Goal: Task Accomplishment & Management: Manage account settings

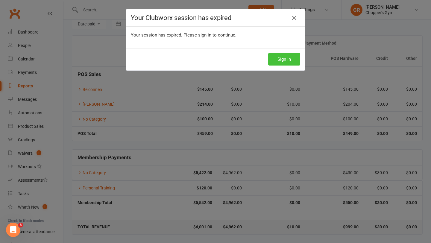
click at [286, 58] on button "Sign In" at bounding box center [284, 59] width 32 height 13
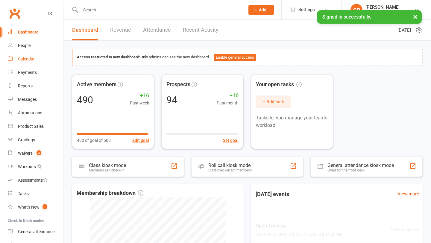
click at [31, 59] on div "Calendar" at bounding box center [26, 59] width 17 height 5
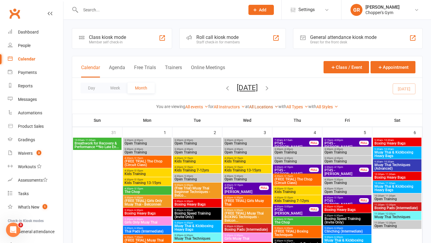
click at [255, 105] on link "All Locations" at bounding box center [263, 106] width 29 height 5
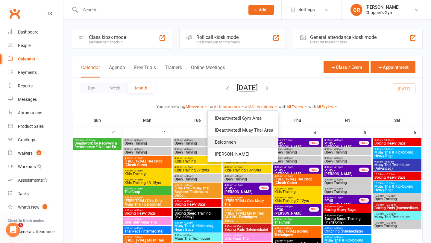
click at [234, 138] on link "Belconnen" at bounding box center [243, 142] width 70 height 12
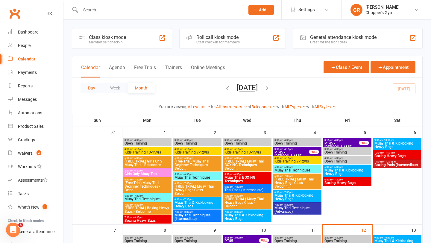
click at [90, 85] on button "Day" at bounding box center [91, 88] width 22 height 11
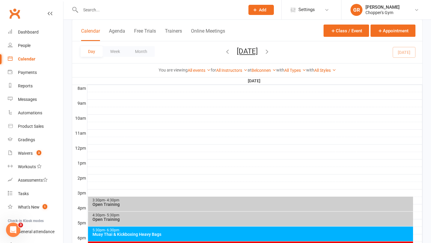
scroll to position [205, 0]
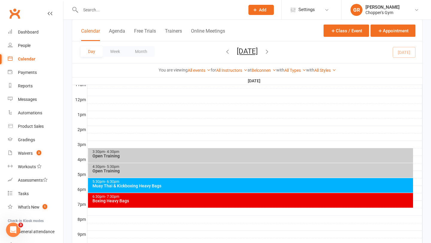
click at [281, 187] on div "Muay Thai & Kickboxing Heavy Bags" at bounding box center [252, 186] width 320 height 4
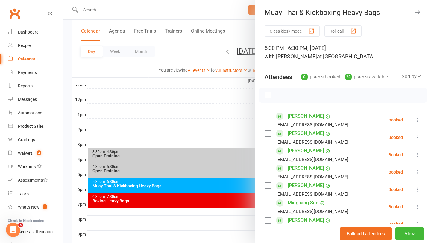
click at [409, 75] on div "Sort by" at bounding box center [411, 77] width 20 height 8
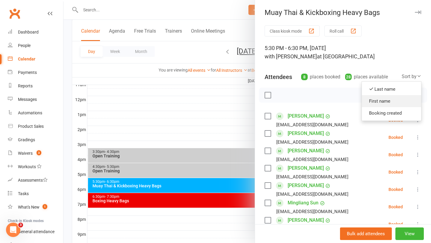
click at [395, 102] on link "First name" at bounding box center [391, 101] width 59 height 12
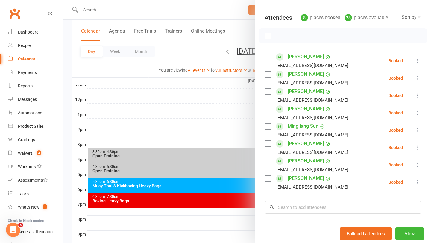
scroll to position [71, 0]
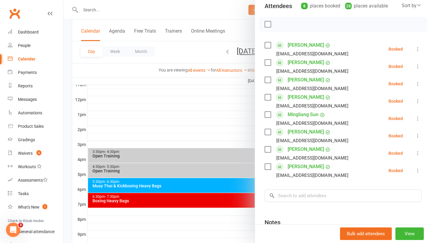
click at [214, 103] on div at bounding box center [246, 121] width 367 height 243
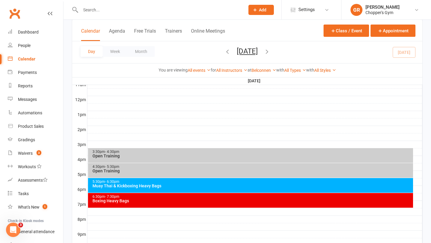
click at [219, 200] on div "Boxing Heavy Bags" at bounding box center [252, 201] width 320 height 4
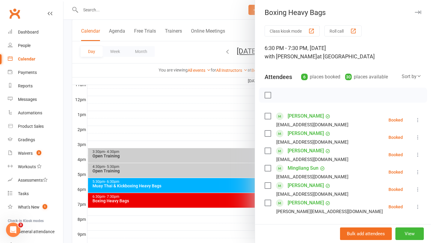
click at [248, 119] on div at bounding box center [246, 121] width 367 height 243
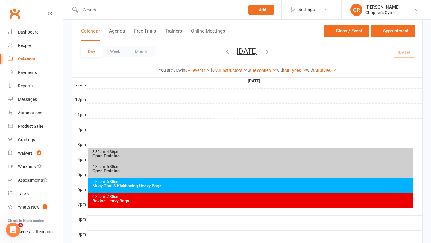
click at [270, 53] on icon "button" at bounding box center [266, 51] width 7 height 7
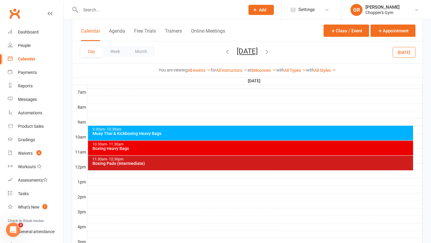
scroll to position [138, 0]
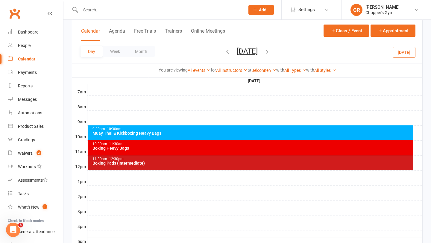
click at [245, 128] on div "9:30am - 10:30am" at bounding box center [252, 129] width 320 height 4
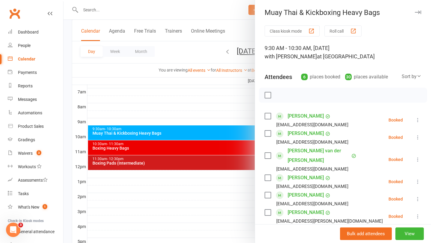
click at [239, 111] on div at bounding box center [246, 121] width 367 height 243
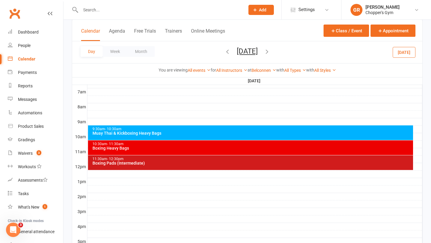
click at [241, 150] on div "Boxing Heavy Bags" at bounding box center [252, 148] width 320 height 4
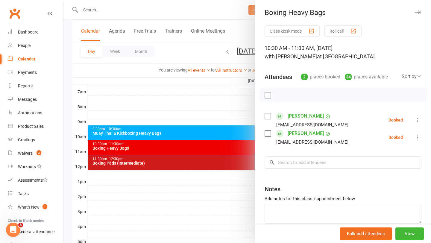
click at [231, 178] on div at bounding box center [246, 121] width 367 height 243
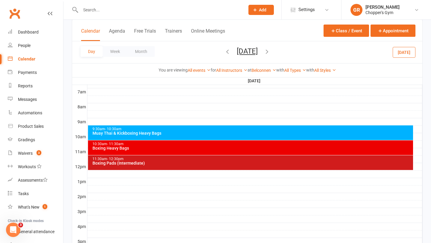
click at [242, 164] on div "Boxing Pads (Intermediate)" at bounding box center [252, 163] width 320 height 4
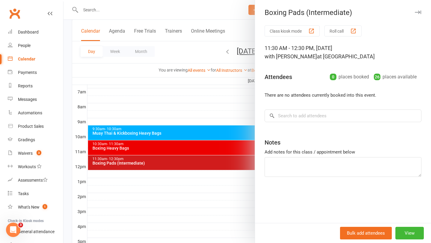
click at [223, 189] on div at bounding box center [246, 121] width 367 height 243
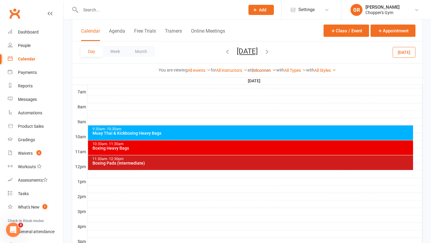
click at [260, 68] on link "Belconnen" at bounding box center [263, 70] width 25 height 5
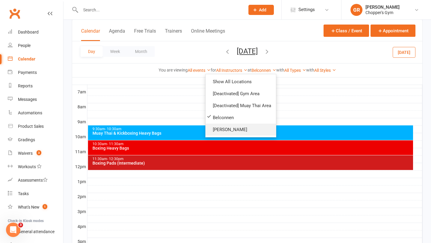
click at [245, 127] on link "[PERSON_NAME]" at bounding box center [240, 129] width 70 height 12
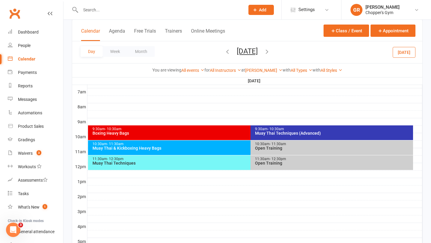
click at [231, 128] on div "9:30am - 10:30am" at bounding box center [249, 129] width 314 height 4
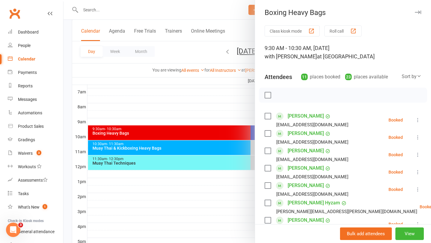
click at [233, 174] on div at bounding box center [246, 121] width 367 height 243
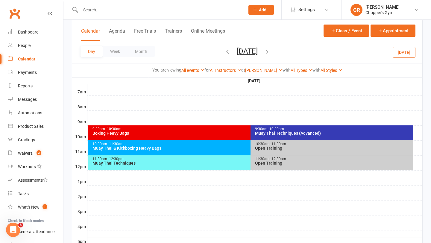
click at [237, 148] on div "Muay Thai & Kickboxing Heavy Bags" at bounding box center [249, 148] width 314 height 4
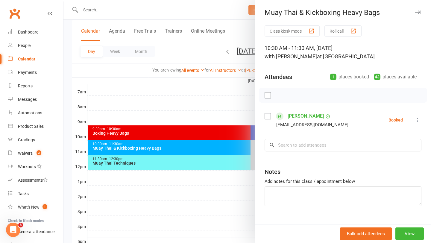
click at [237, 178] on div at bounding box center [246, 121] width 367 height 243
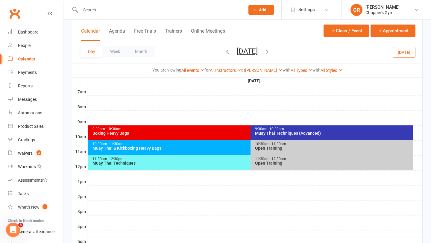
click at [237, 162] on div "Muay Thai Techniques" at bounding box center [249, 163] width 314 height 4
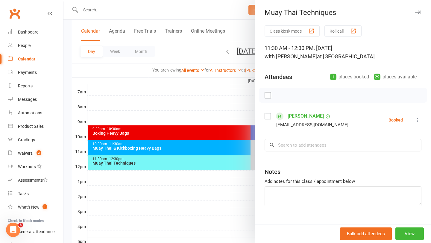
click at [240, 182] on div at bounding box center [246, 121] width 367 height 243
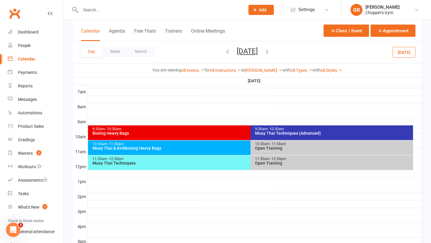
click at [285, 134] on div "Muay Thai Techniques (Advanced)" at bounding box center [332, 133] width 157 height 4
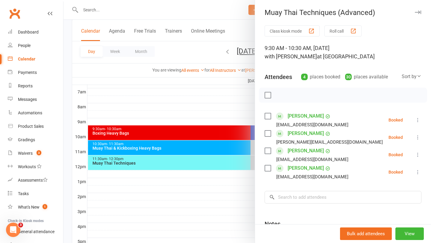
click at [261, 114] on div "Class kiosk mode Roll call 9:30 AM - 10:30 AM, Saturday, September, 13, 2025 wi…" at bounding box center [343, 156] width 176 height 263
click at [237, 87] on div at bounding box center [246, 121] width 367 height 243
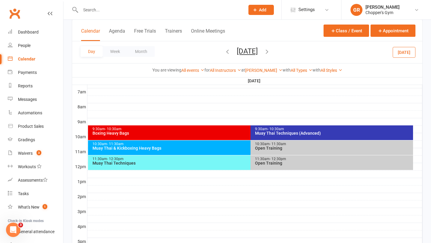
click at [224, 55] on button "button" at bounding box center [227, 52] width 7 height 10
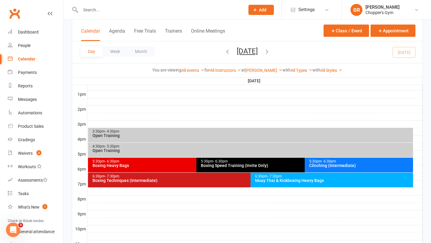
scroll to position [226, 0]
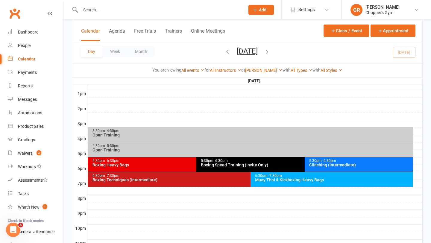
click at [330, 163] on div "Clinching (Intermediate)" at bounding box center [360, 165] width 103 height 4
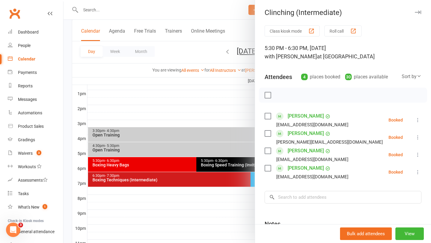
click at [207, 174] on div at bounding box center [246, 121] width 367 height 243
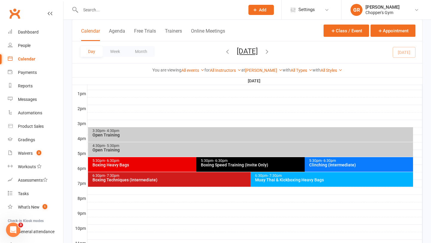
click at [214, 164] on div "Boxing Speed Training (Invite Only)" at bounding box center [302, 165] width 205 height 4
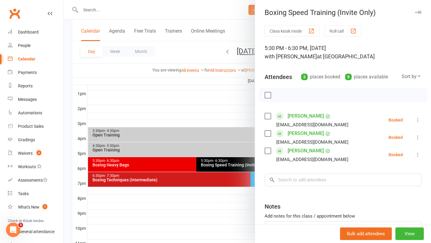
click at [252, 165] on div at bounding box center [246, 121] width 367 height 243
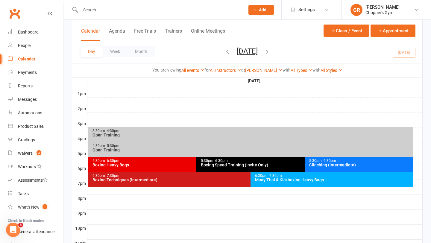
click at [176, 163] on div "Boxing Heavy Bags" at bounding box center [194, 165] width 205 height 4
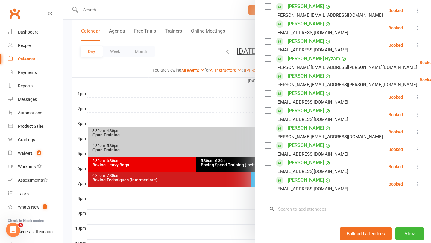
scroll to position [111, 0]
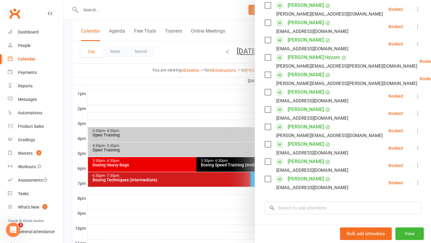
click at [420, 184] on icon at bounding box center [417, 183] width 6 height 6
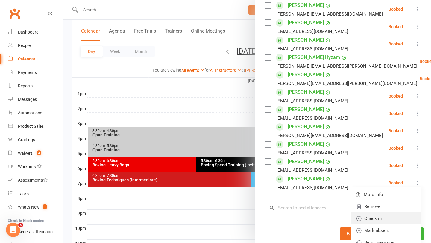
click at [371, 218] on link "Check in" at bounding box center [386, 218] width 70 height 12
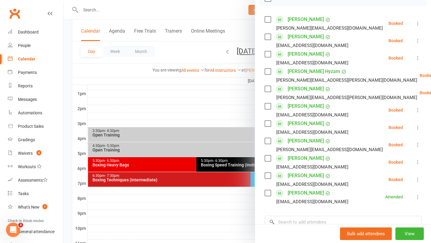
scroll to position [96, 0]
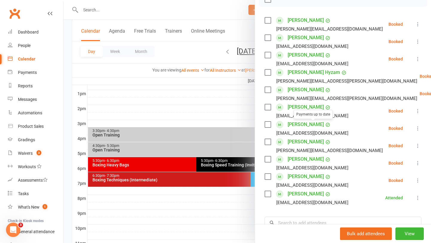
click at [227, 141] on div at bounding box center [246, 121] width 367 height 243
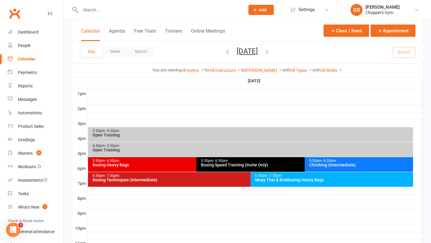
click at [268, 178] on div "Muay Thai & Kickboxing Heavy Bags" at bounding box center [332, 180] width 157 height 4
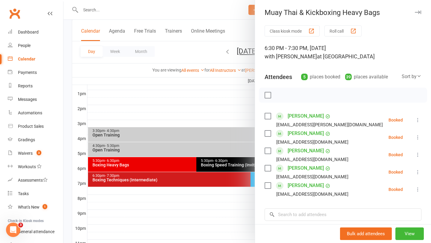
click at [235, 194] on div at bounding box center [246, 121] width 367 height 243
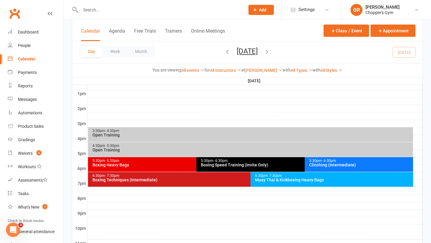
click at [227, 182] on div "6:30pm - 7:30pm Boxing Techniques (Intermediate)" at bounding box center [247, 179] width 319 height 15
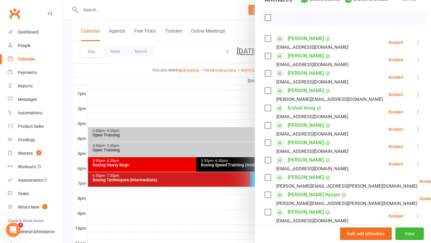
scroll to position [78, 0]
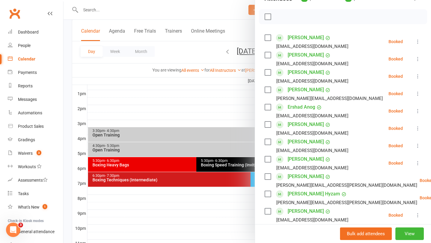
click at [211, 205] on div at bounding box center [246, 121] width 367 height 243
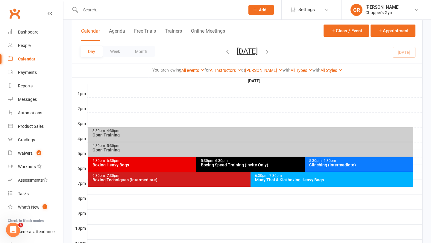
click at [214, 134] on div "Open Training" at bounding box center [252, 135] width 320 height 4
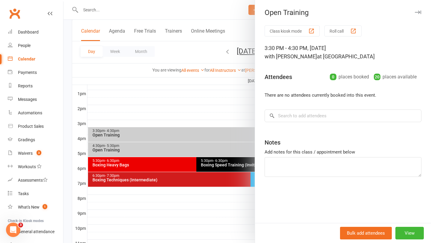
click at [214, 134] on div at bounding box center [246, 121] width 367 height 243
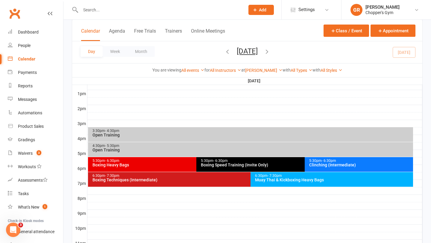
click at [214, 147] on div "4:30pm - 5:30pm" at bounding box center [252, 146] width 320 height 4
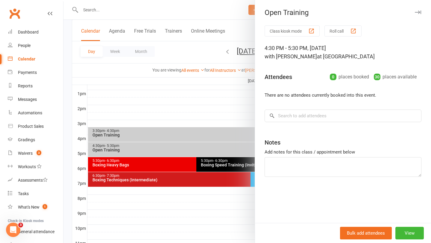
click at [214, 147] on div at bounding box center [246, 121] width 367 height 243
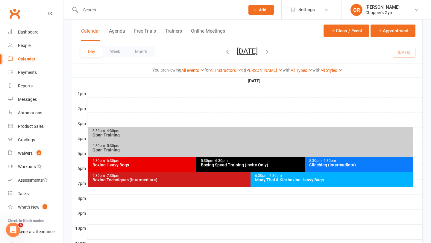
click at [223, 160] on span "- 6:30pm" at bounding box center [220, 160] width 14 height 4
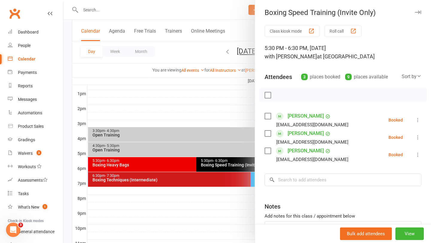
click at [197, 196] on div at bounding box center [246, 121] width 367 height 243
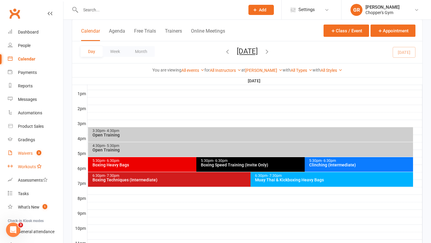
click at [31, 160] on ul "Dashboard People Calendar Payments Reports Messages Automations Product Sales G…" at bounding box center [31, 145] width 63 height 240
click at [32, 155] on div "Waivers" at bounding box center [25, 153] width 15 height 5
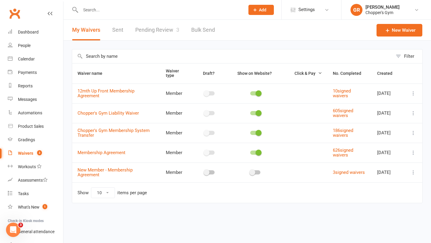
click at [173, 27] on link "Pending Review 3" at bounding box center [157, 30] width 44 height 21
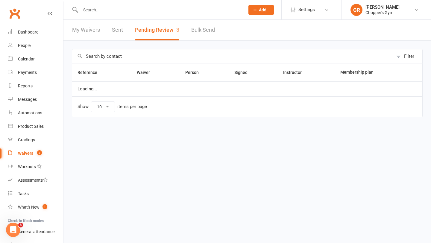
select select "50"
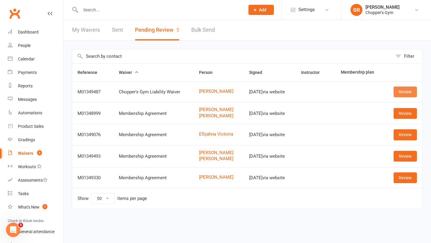
click at [405, 95] on link "Review" at bounding box center [404, 91] width 23 height 11
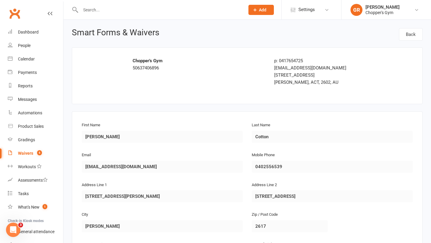
scroll to position [400, 0]
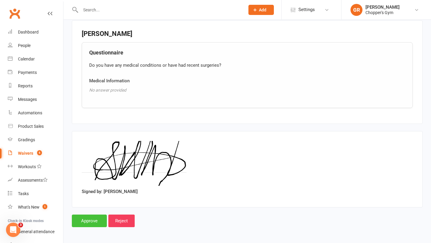
click at [90, 219] on input "Approve" at bounding box center [89, 220] width 35 height 13
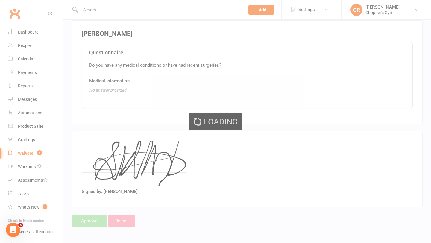
select select "50"
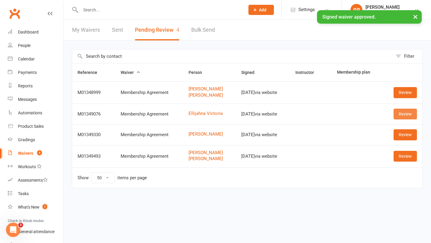
click at [408, 112] on link "Review" at bounding box center [404, 114] width 23 height 11
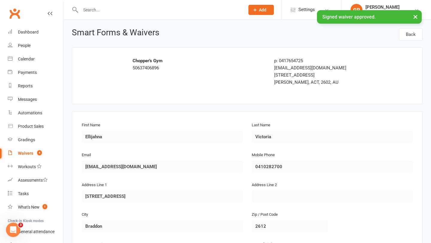
scroll to position [289, 0]
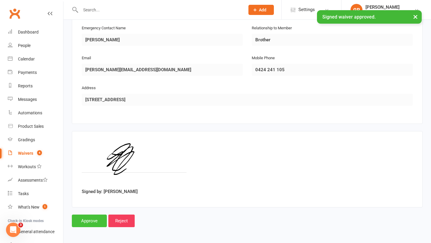
click at [92, 221] on input "Approve" at bounding box center [89, 220] width 35 height 13
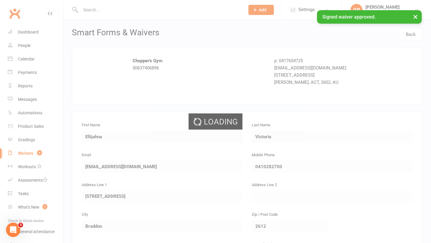
select select "50"
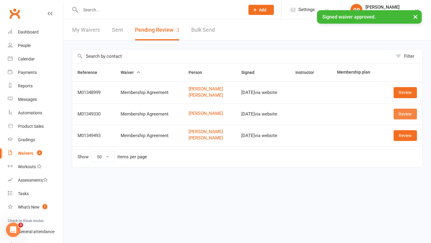
click at [404, 114] on link "Review" at bounding box center [404, 114] width 23 height 11
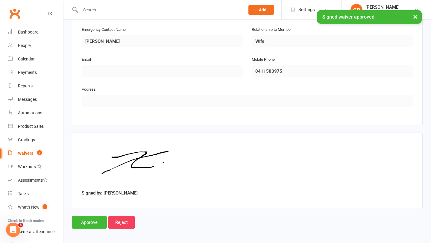
scroll to position [289, 0]
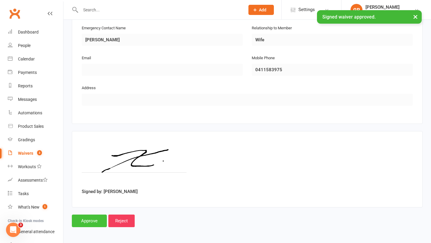
click at [95, 223] on input "Approve" at bounding box center [89, 220] width 35 height 13
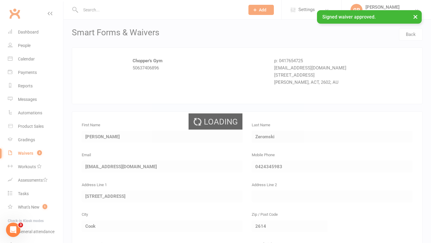
select select "50"
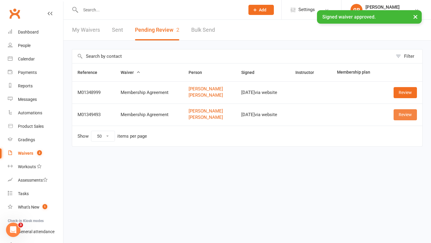
click at [410, 112] on link "Review" at bounding box center [404, 114] width 23 height 11
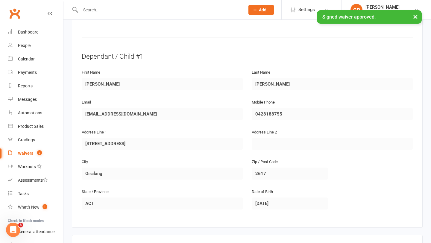
scroll to position [516, 0]
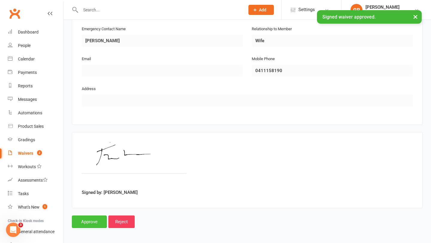
click at [89, 219] on input "Approve" at bounding box center [89, 221] width 35 height 13
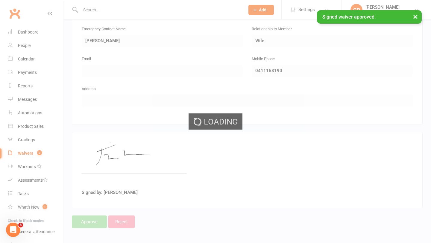
select select "50"
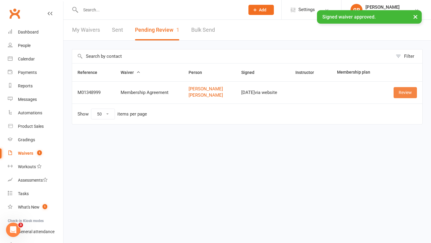
click at [405, 92] on link "Review" at bounding box center [404, 92] width 23 height 11
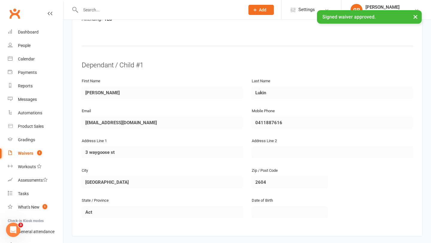
scroll to position [516, 0]
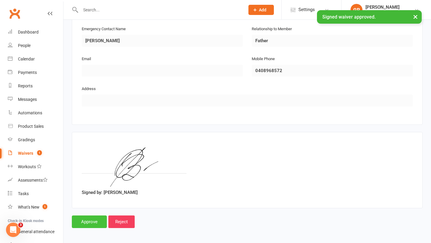
click at [86, 218] on input "Approve" at bounding box center [89, 221] width 35 height 13
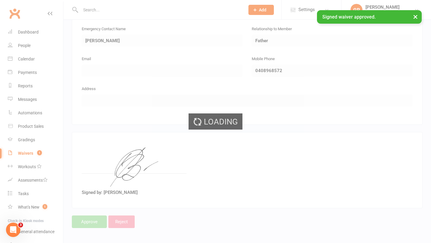
select select "50"
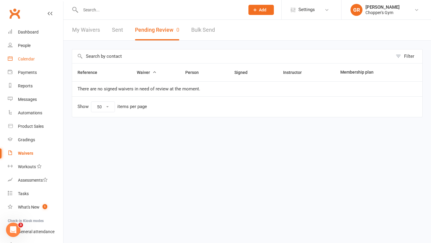
click at [28, 55] on link "Calendar" at bounding box center [35, 58] width 55 height 13
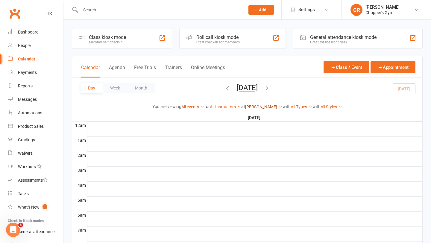
click at [259, 106] on link "[PERSON_NAME]" at bounding box center [263, 106] width 37 height 5
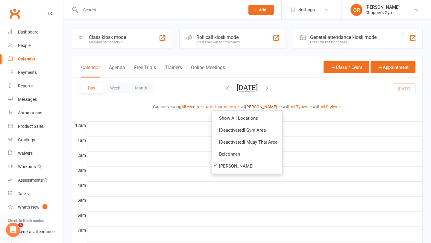
click at [259, 106] on link "[PERSON_NAME]" at bounding box center [263, 106] width 37 height 5
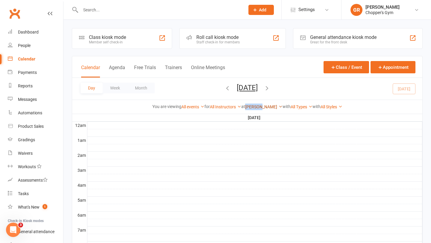
click at [259, 106] on link "[PERSON_NAME]" at bounding box center [263, 106] width 37 height 5
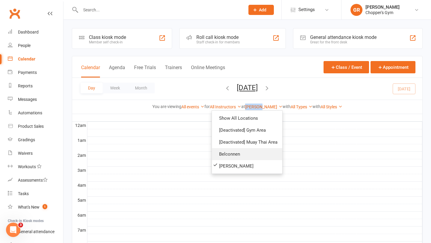
click at [232, 151] on link "Belconnen" at bounding box center [247, 154] width 70 height 12
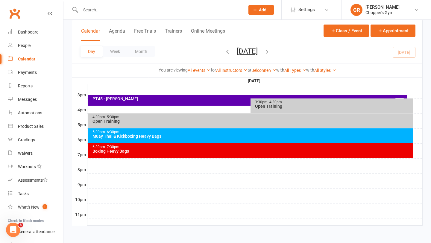
scroll to position [215, 0]
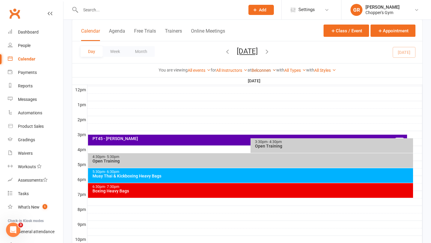
click at [262, 72] on link "Belconnen" at bounding box center [263, 70] width 25 height 5
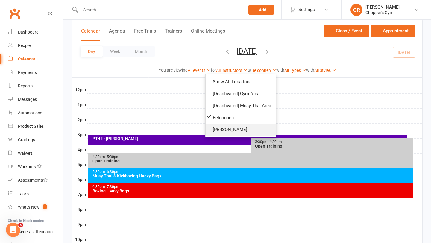
click at [241, 130] on link "[PERSON_NAME]" at bounding box center [240, 129] width 70 height 12
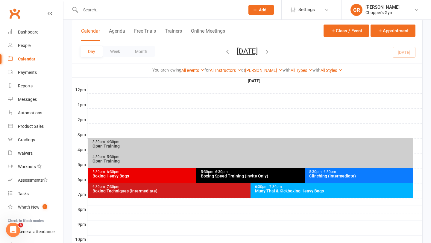
click at [331, 172] on span "- 6:30pm" at bounding box center [328, 172] width 14 height 4
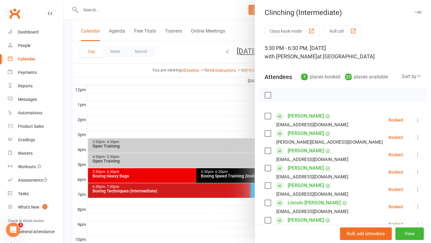
scroll to position [60, 0]
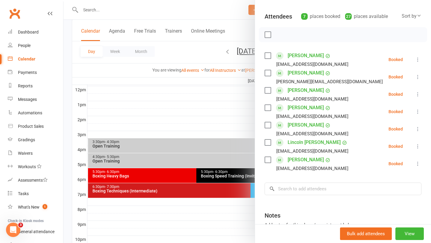
click at [417, 164] on icon at bounding box center [417, 164] width 6 height 6
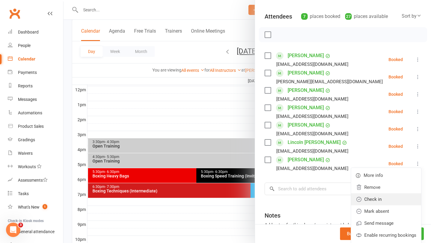
click at [379, 200] on link "Check in" at bounding box center [386, 199] width 70 height 12
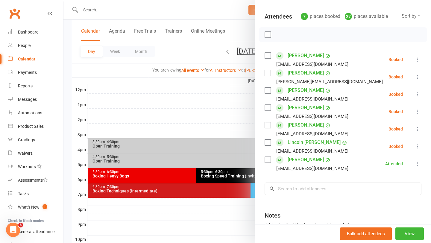
click at [416, 146] on icon at bounding box center [417, 146] width 6 height 6
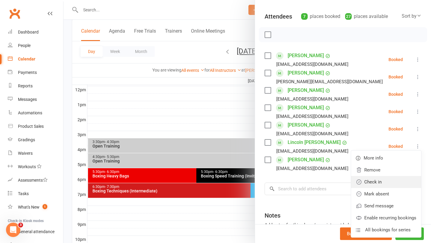
click at [385, 182] on link "Check in" at bounding box center [386, 182] width 70 height 12
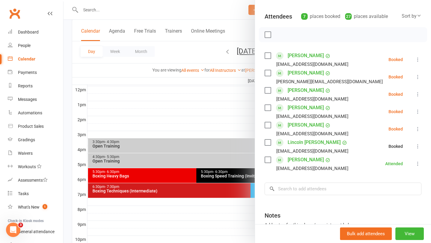
click at [418, 129] on icon at bounding box center [417, 129] width 6 height 6
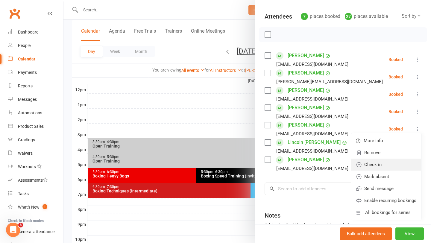
click at [392, 162] on link "Check in" at bounding box center [386, 164] width 70 height 12
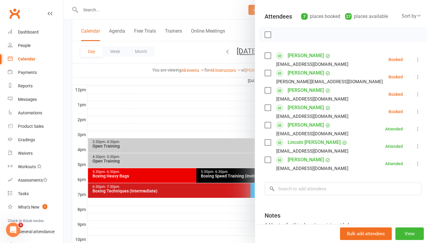
click at [233, 107] on div at bounding box center [246, 121] width 367 height 243
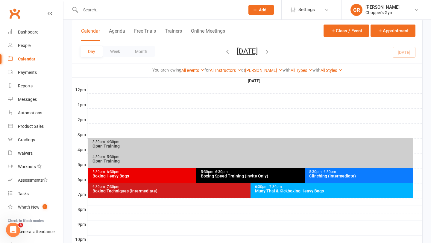
click at [184, 174] on div "Boxing Heavy Bags" at bounding box center [194, 176] width 205 height 4
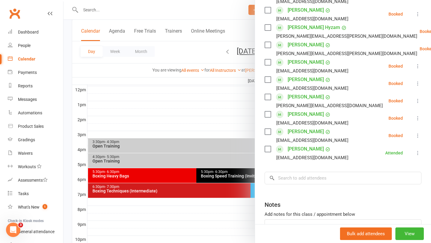
scroll to position [172, 0]
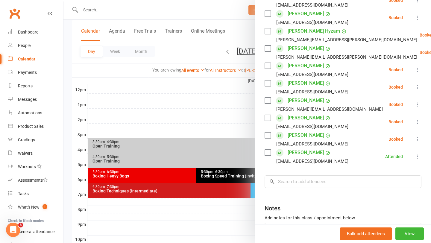
click at [416, 90] on button at bounding box center [417, 86] width 7 height 7
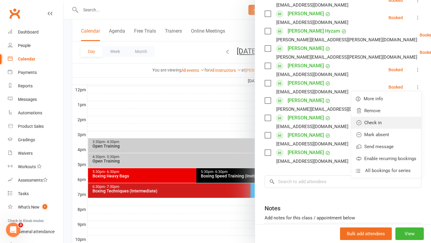
click at [386, 122] on link "Check in" at bounding box center [386, 123] width 70 height 12
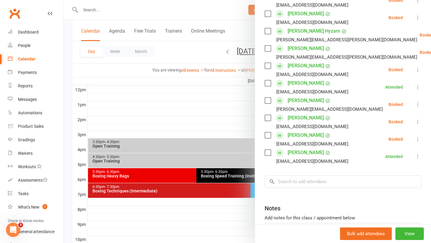
click at [196, 11] on div at bounding box center [246, 121] width 367 height 243
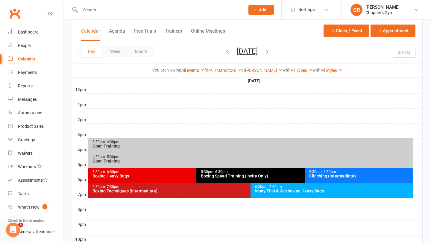
click at [188, 11] on input "text" at bounding box center [160, 10] width 162 height 8
click at [32, 126] on div "Product Sales" at bounding box center [31, 126] width 26 height 5
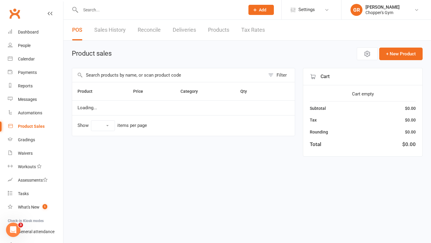
select select "100"
click at [159, 77] on input "text" at bounding box center [168, 75] width 193 height 14
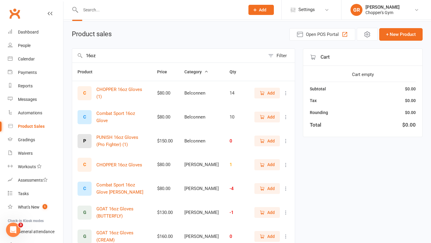
scroll to position [20, 0]
type input "16oz"
click at [285, 164] on icon at bounding box center [286, 164] width 6 height 6
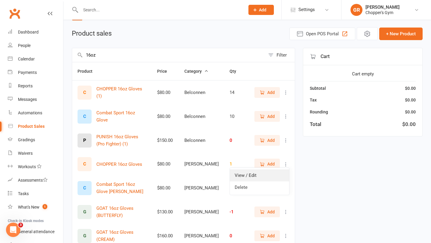
click at [266, 176] on link "View / Edit" at bounding box center [259, 175] width 59 height 12
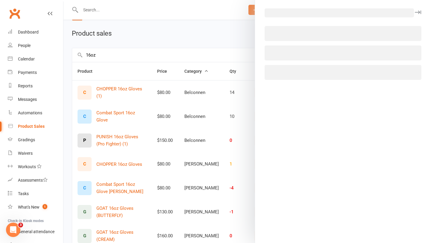
select select "3865"
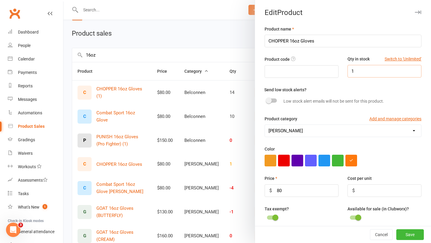
click at [364, 71] on input "1" at bounding box center [384, 71] width 74 height 13
type input "35"
click at [404, 233] on button "Save" at bounding box center [410, 234] width 28 height 11
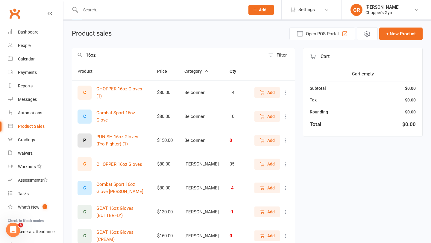
click at [131, 60] on input "16oz" at bounding box center [168, 55] width 193 height 14
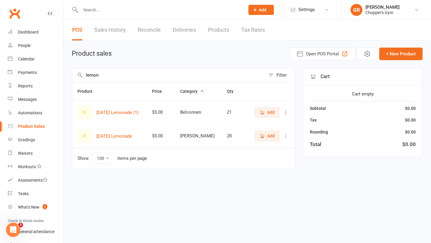
type input "lemon"
click at [271, 137] on span "Add" at bounding box center [270, 135] width 7 height 7
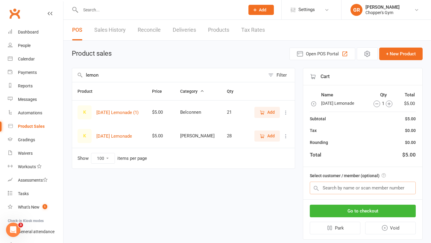
click at [345, 187] on input "text" at bounding box center [362, 188] width 106 height 13
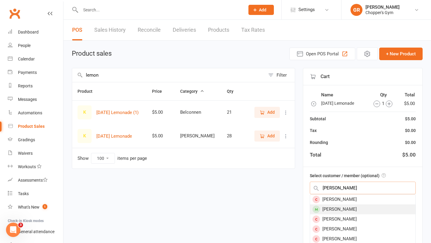
type input "Gaz rees"
click at [337, 210] on div "Gaz Rees" at bounding box center [362, 209] width 105 height 10
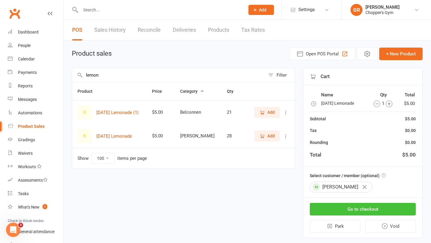
click at [357, 208] on button "Go to checkout" at bounding box center [362, 209] width 106 height 13
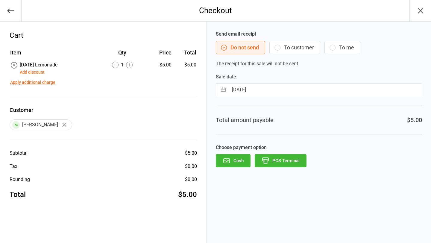
click at [37, 72] on button "Add discount" at bounding box center [32, 72] width 25 height 6
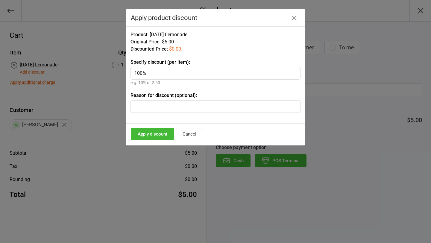
type input "100%"
click at [152, 134] on button "Apply discount" at bounding box center [152, 134] width 43 height 12
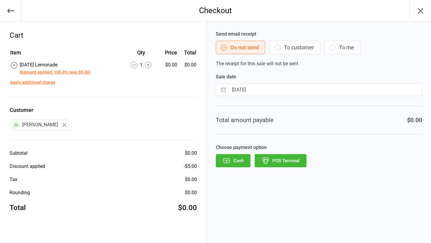
click at [239, 160] on button "Cash" at bounding box center [233, 160] width 35 height 13
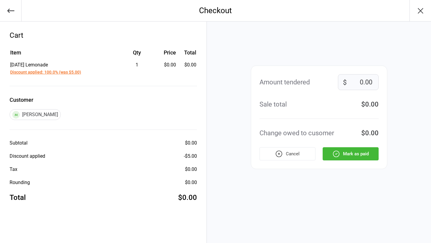
click at [360, 154] on button "Mark as paid" at bounding box center [350, 153] width 56 height 13
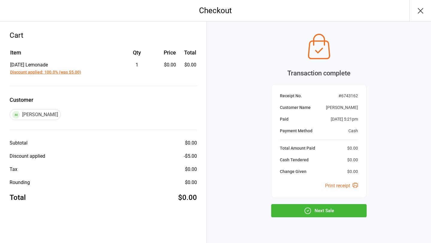
click at [326, 208] on button "Next Sale" at bounding box center [318, 210] width 95 height 13
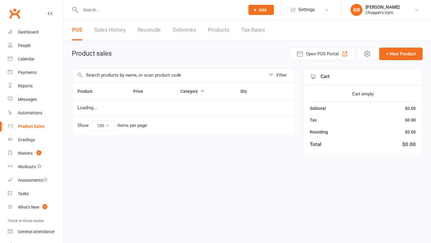
select select "100"
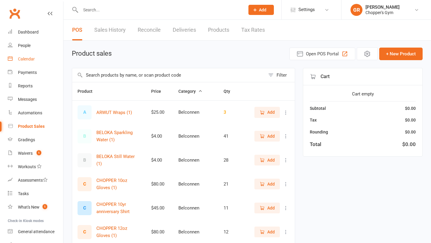
click at [31, 58] on div "Calendar" at bounding box center [26, 59] width 17 height 5
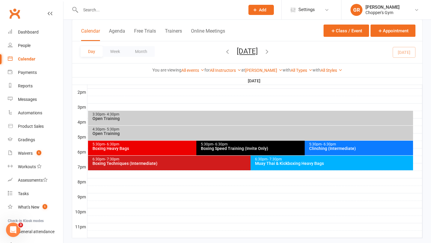
scroll to position [244, 0]
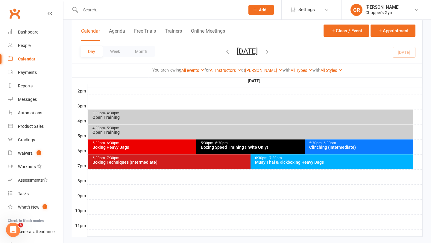
click at [331, 147] on div "Clinching (Intermediate)" at bounding box center [360, 147] width 103 height 4
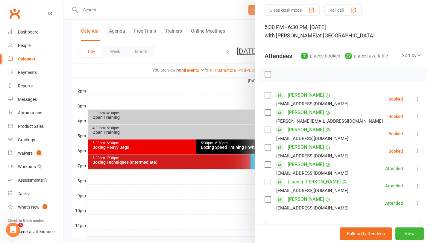
scroll to position [32, 0]
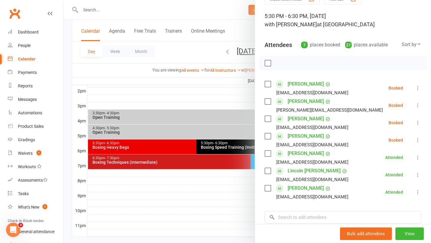
click at [419, 88] on icon at bounding box center [417, 88] width 6 height 6
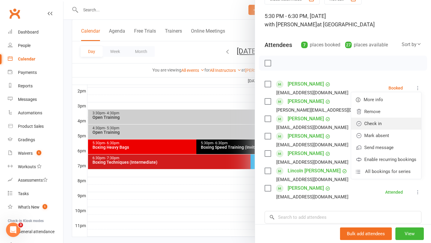
click at [386, 125] on link "Check in" at bounding box center [386, 124] width 70 height 12
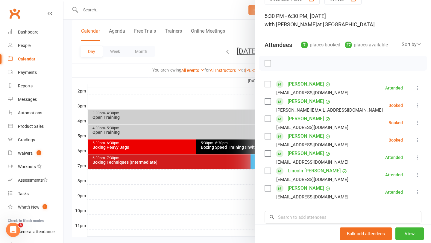
click at [231, 193] on div at bounding box center [246, 121] width 367 height 243
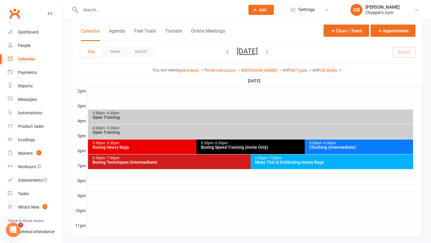
click at [189, 146] on div "Boxing Heavy Bags" at bounding box center [194, 147] width 205 height 4
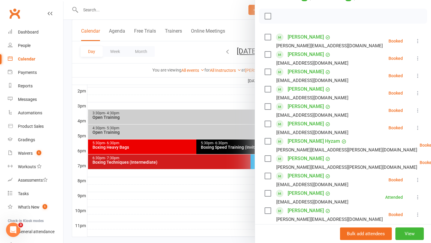
scroll to position [93, 0]
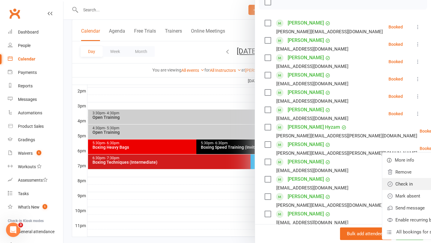
click at [382, 186] on link "Check in" at bounding box center [417, 184] width 70 height 12
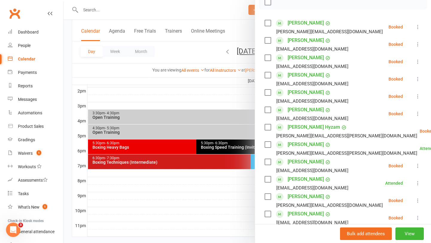
click at [419, 168] on icon at bounding box center [417, 166] width 6 height 6
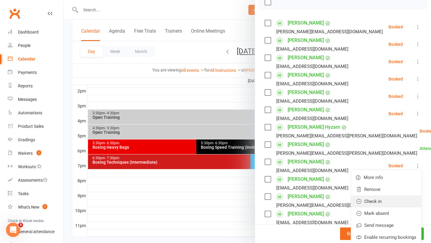
click at [388, 202] on link "Check in" at bounding box center [386, 201] width 70 height 12
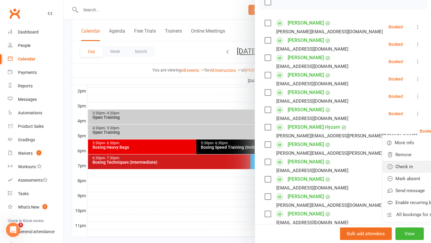
click at [389, 166] on link "Check in" at bounding box center [417, 167] width 70 height 12
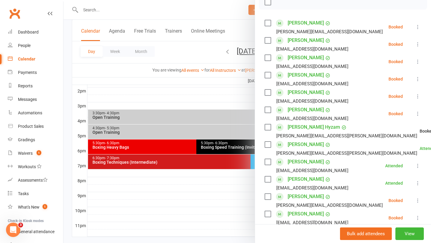
click at [417, 115] on icon at bounding box center [417, 114] width 6 height 6
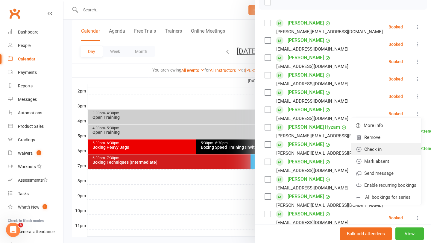
click at [394, 150] on link "Check in" at bounding box center [386, 149] width 70 height 12
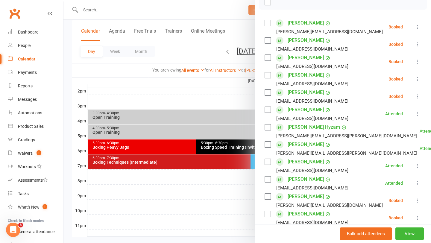
click at [416, 46] on icon at bounding box center [417, 44] width 6 height 6
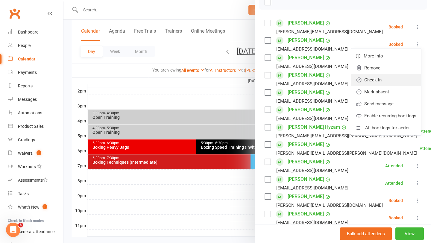
click at [400, 79] on link "Check in" at bounding box center [386, 80] width 70 height 12
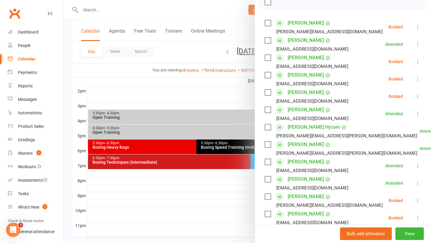
click at [238, 191] on div at bounding box center [246, 121] width 367 height 243
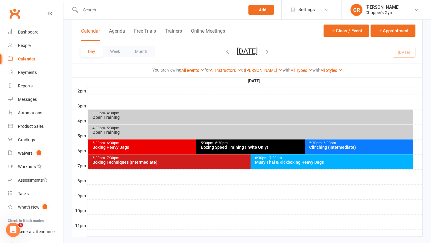
click at [246, 146] on div "Boxing Speed Training (Invite Only)" at bounding box center [302, 147] width 205 height 4
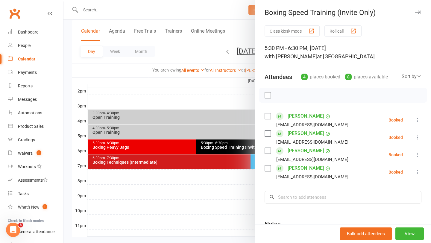
click at [416, 140] on button at bounding box center [417, 137] width 7 height 7
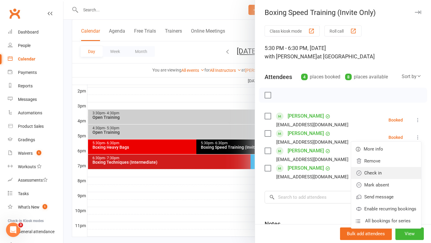
click at [384, 168] on link "Check in" at bounding box center [386, 173] width 70 height 12
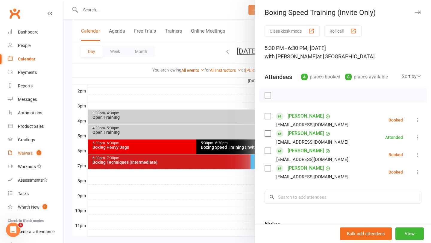
click at [33, 153] on link "Waivers 1" at bounding box center [35, 153] width 55 height 13
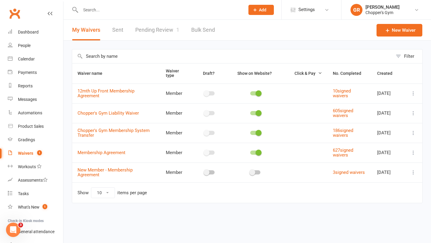
click at [158, 36] on link "Pending Review 1" at bounding box center [157, 30] width 44 height 21
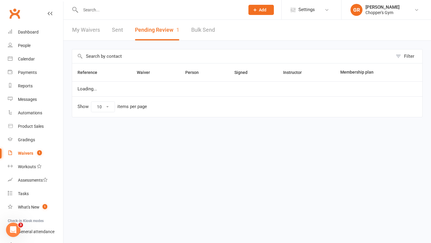
select select "50"
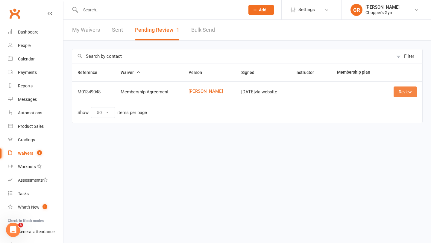
click at [407, 92] on link "Review" at bounding box center [404, 91] width 23 height 11
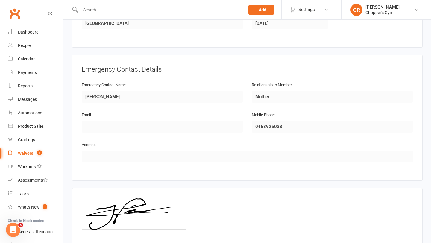
scroll to position [289, 0]
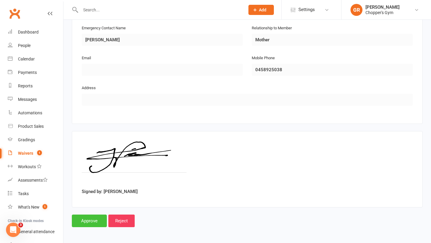
click at [83, 220] on input "Approve" at bounding box center [89, 220] width 35 height 13
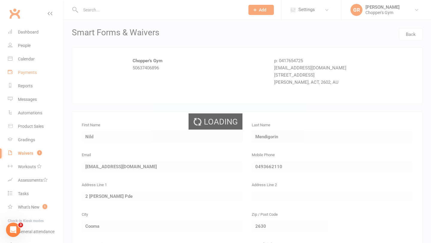
select select "50"
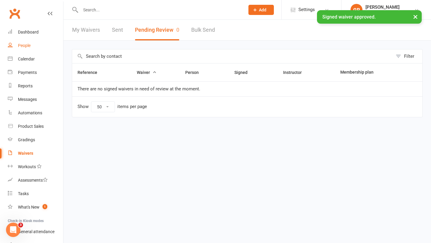
click at [29, 45] on div "People" at bounding box center [24, 45] width 13 height 5
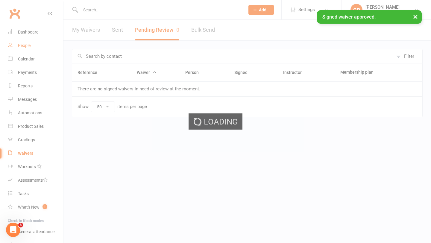
select select "100"
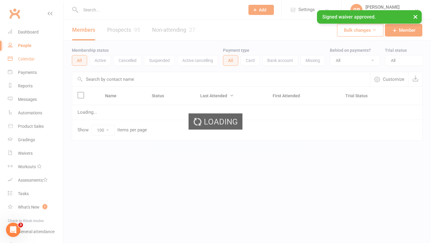
click at [31, 60] on div "Calendar" at bounding box center [26, 59] width 17 height 5
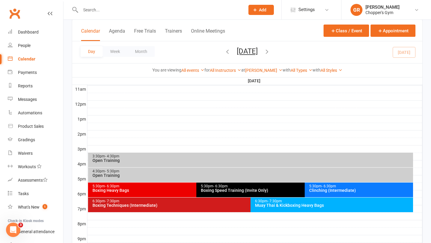
scroll to position [215, 0]
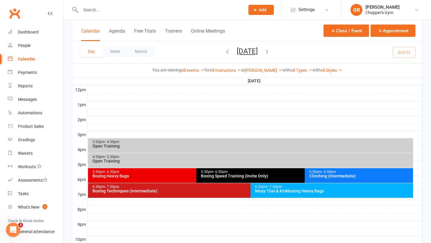
click at [170, 175] on div "Boxing Heavy Bags" at bounding box center [194, 176] width 205 height 4
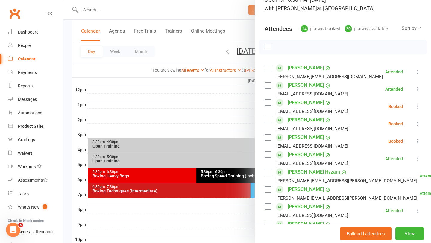
scroll to position [54, 0]
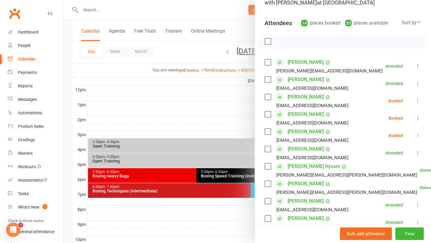
click at [415, 134] on icon at bounding box center [417, 135] width 6 height 6
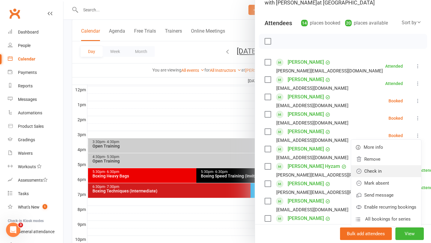
click at [371, 173] on link "Check in" at bounding box center [386, 171] width 70 height 12
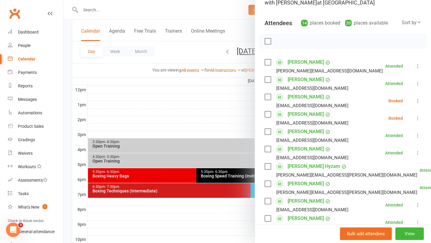
click at [415, 100] on icon at bounding box center [417, 101] width 6 height 6
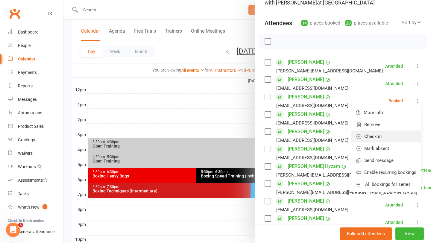
click at [379, 138] on link "Check in" at bounding box center [386, 136] width 70 height 12
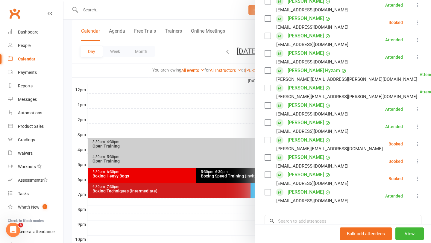
scroll to position [158, 0]
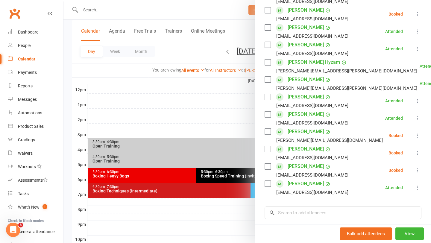
click at [416, 170] on icon at bounding box center [417, 170] width 6 height 6
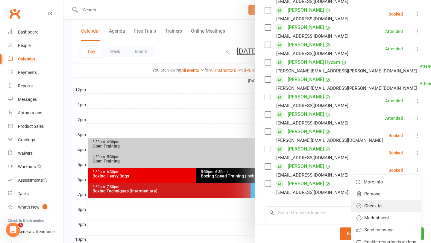
click at [384, 208] on link "Check in" at bounding box center [386, 206] width 70 height 12
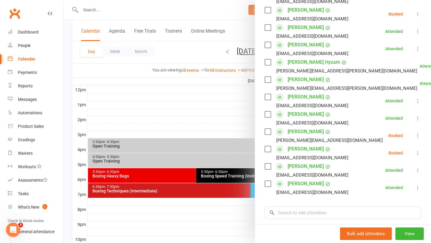
click at [417, 137] on icon at bounding box center [417, 135] width 6 height 6
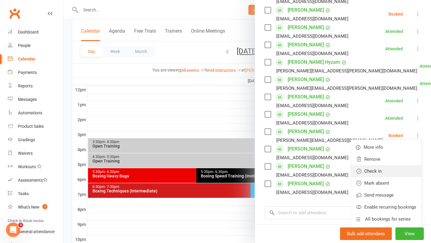
click at [385, 171] on link "Check in" at bounding box center [386, 171] width 70 height 12
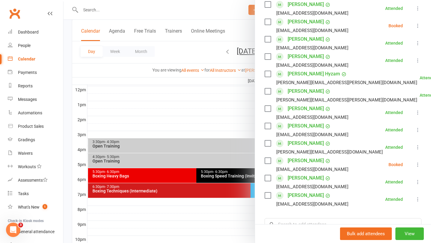
scroll to position [165, 0]
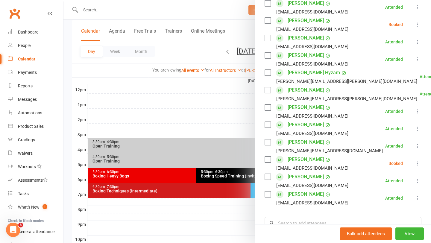
click at [183, 102] on div at bounding box center [246, 121] width 367 height 243
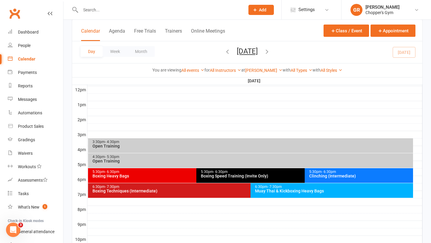
click at [234, 174] on div "Boxing Speed Training (Invite Only)" at bounding box center [302, 176] width 205 height 4
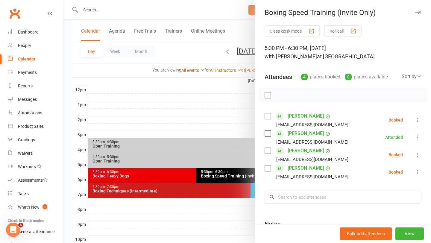
click at [415, 171] on icon at bounding box center [417, 172] width 6 height 6
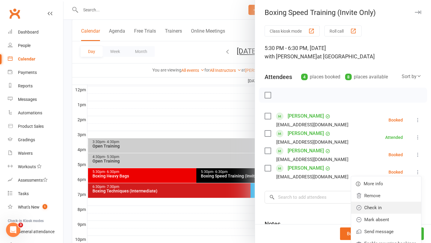
click at [387, 207] on link "Check in" at bounding box center [386, 208] width 70 height 12
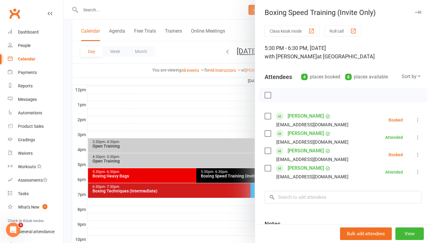
click at [204, 210] on div at bounding box center [246, 121] width 367 height 243
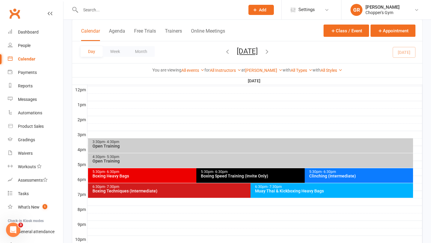
click at [183, 180] on div "5:30pm - 6:30pm Boxing Heavy Bags" at bounding box center [193, 175] width 211 height 15
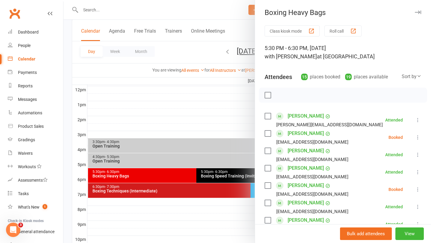
scroll to position [4, 0]
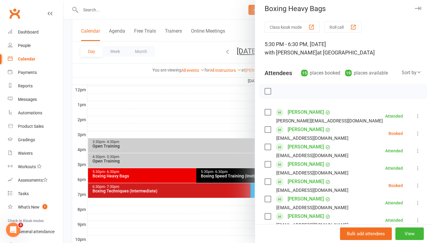
click at [417, 133] on icon at bounding box center [417, 133] width 6 height 6
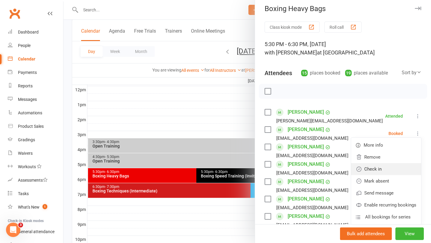
click at [389, 167] on link "Check in" at bounding box center [386, 169] width 70 height 12
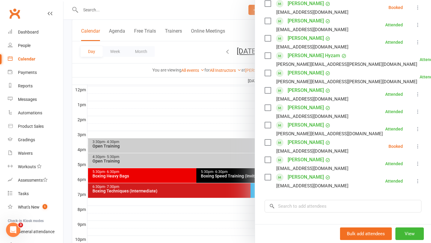
scroll to position [182, 0]
click at [190, 219] on div at bounding box center [246, 121] width 367 height 243
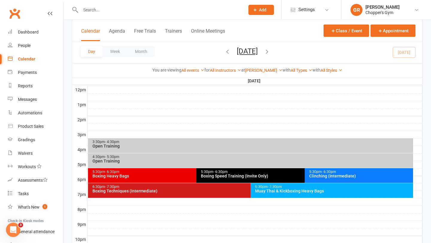
click at [336, 175] on div "Clinching (Intermediate)" at bounding box center [360, 176] width 103 height 4
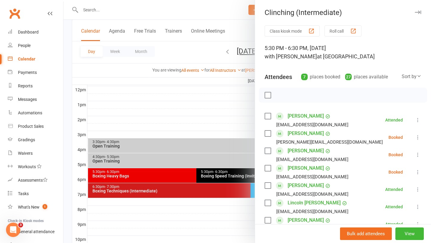
scroll to position [21, 0]
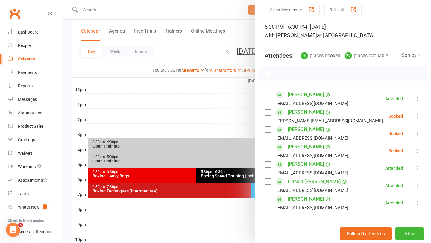
click at [167, 205] on div at bounding box center [246, 121] width 367 height 243
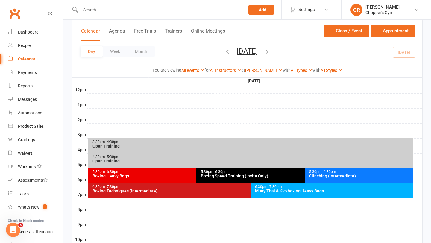
click at [240, 173] on div "5:30pm - 6:30pm" at bounding box center [302, 172] width 205 height 4
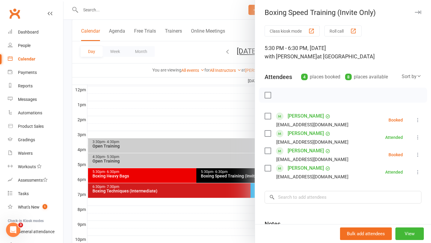
click at [240, 196] on div at bounding box center [246, 121] width 367 height 243
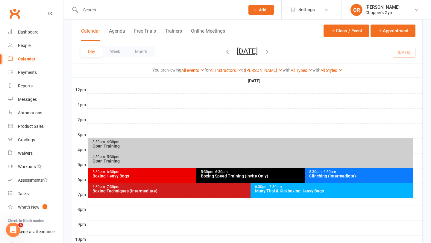
click at [273, 196] on div "6:30pm - 7:30pm Muay Thai & Kickboxing Heavy Bags" at bounding box center [331, 190] width 162 height 15
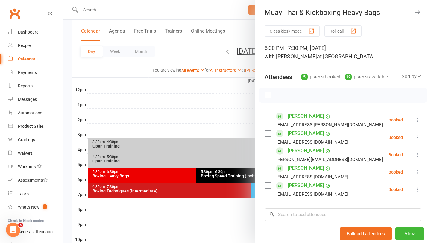
click at [216, 200] on div at bounding box center [246, 121] width 367 height 243
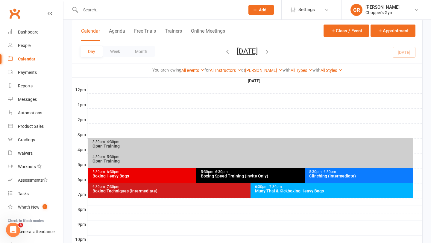
click at [208, 190] on div "Boxing Techniques (Intermediate)" at bounding box center [249, 191] width 314 height 4
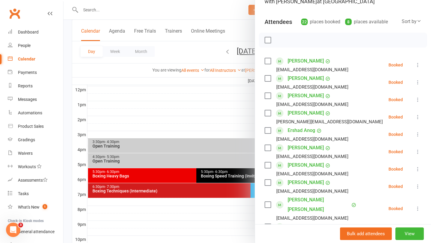
scroll to position [57, 0]
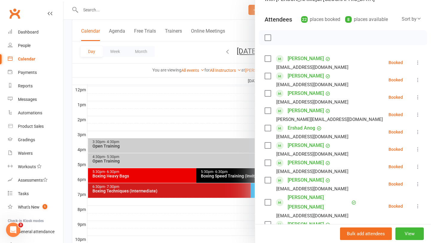
click at [419, 150] on icon at bounding box center [417, 149] width 6 height 6
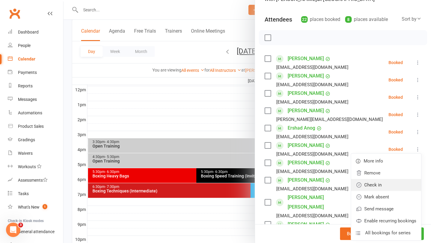
click at [379, 185] on link "Check in" at bounding box center [386, 185] width 70 height 12
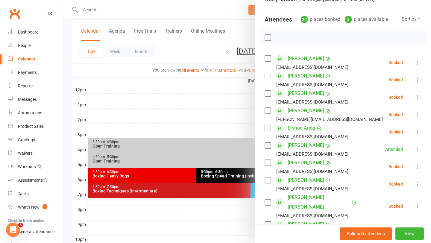
click at [417, 96] on icon at bounding box center [417, 97] width 6 height 6
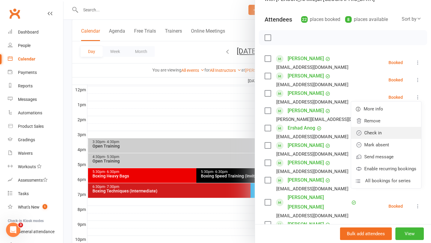
click at [384, 132] on link "Check in" at bounding box center [386, 133] width 70 height 12
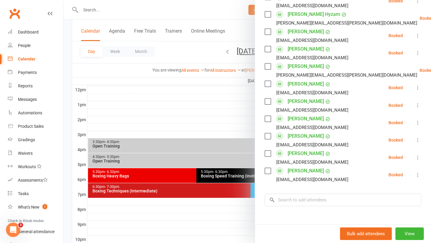
scroll to position [321, 0]
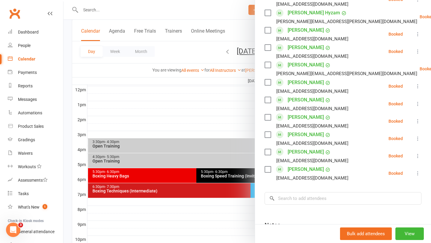
click at [417, 170] on icon at bounding box center [417, 173] width 6 height 6
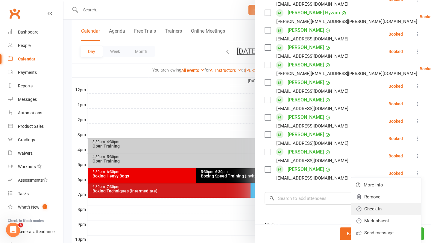
click at [385, 203] on link "Check in" at bounding box center [386, 209] width 70 height 12
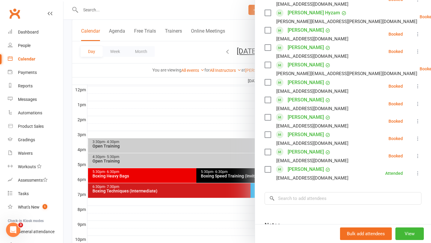
click at [417, 135] on icon at bounding box center [417, 138] width 6 height 6
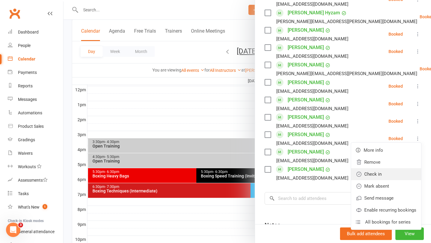
click at [391, 168] on link "Check in" at bounding box center [386, 174] width 70 height 12
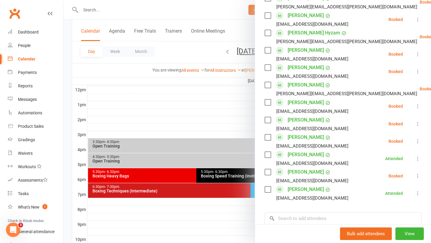
scroll to position [299, 0]
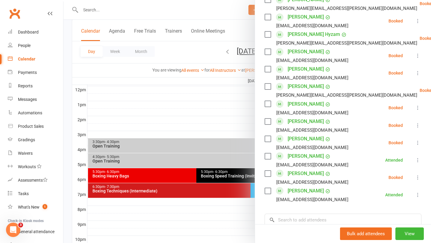
click at [415, 53] on icon at bounding box center [417, 56] width 6 height 6
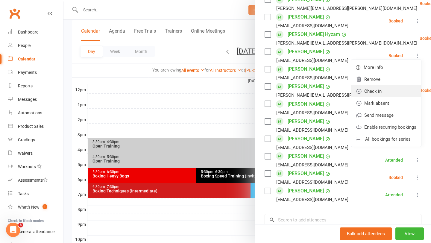
click at [392, 85] on link "Check in" at bounding box center [386, 91] width 70 height 12
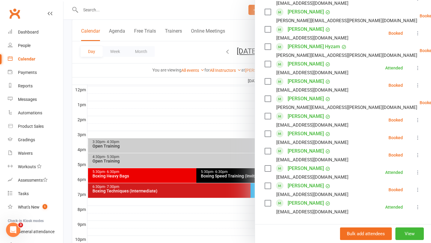
scroll to position [282, 0]
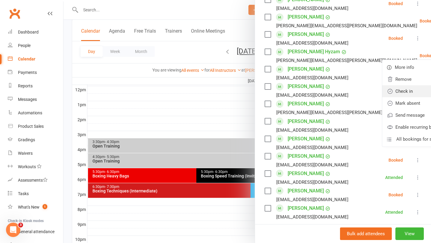
click at [392, 85] on link "Check in" at bounding box center [417, 91] width 70 height 12
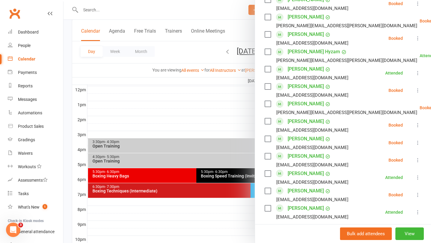
click at [417, 35] on icon at bounding box center [417, 38] width 6 height 6
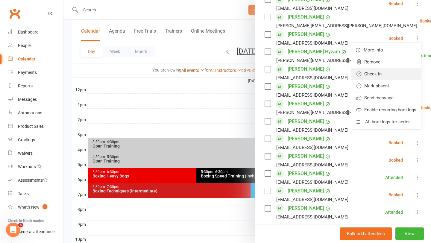
click at [396, 68] on link "Check in" at bounding box center [386, 74] width 70 height 12
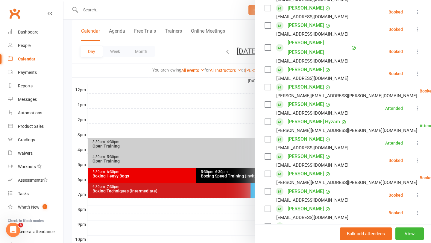
scroll to position [210, 0]
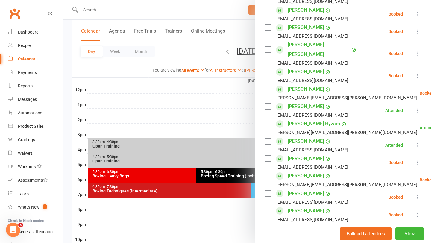
click at [415, 29] on icon at bounding box center [417, 31] width 6 height 6
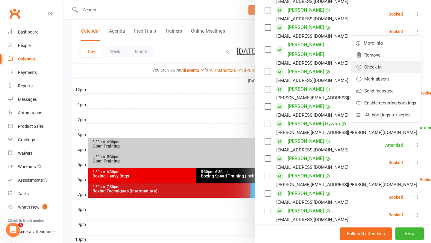
click at [397, 65] on link "Check in" at bounding box center [386, 67] width 70 height 12
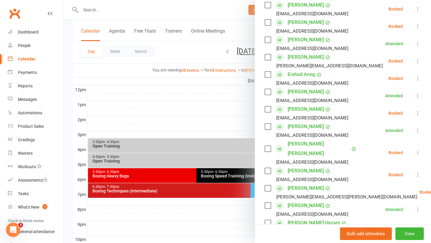
scroll to position [89, 0]
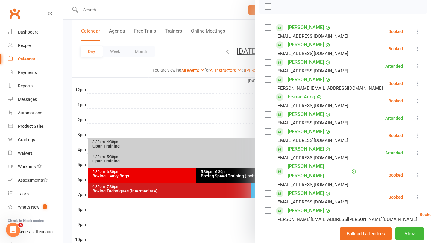
click at [262, 118] on div "Class kiosk mode Roll call 6:30 PM - 7:30 PM, Friday, September, 12, 2025 with …" at bounding box center [343, 229] width 176 height 585
click at [226, 123] on div at bounding box center [246, 121] width 367 height 243
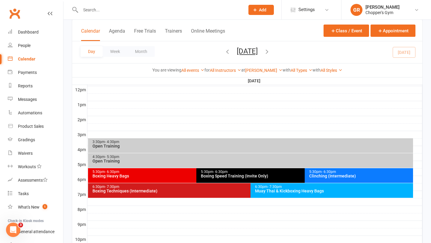
click at [175, 176] on div "Boxing Heavy Bags" at bounding box center [194, 176] width 205 height 4
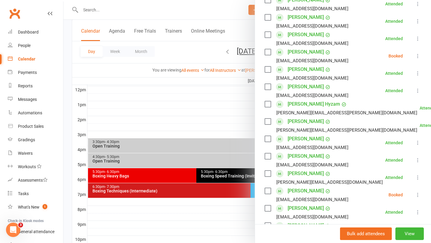
scroll to position [173, 0]
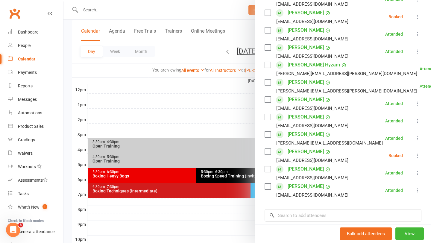
click at [178, 180] on div at bounding box center [246, 121] width 367 height 243
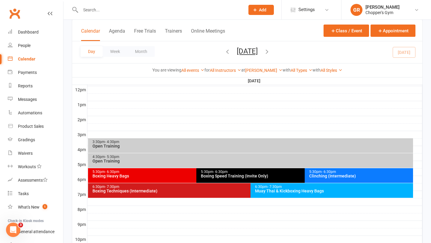
click at [307, 173] on div "5:30pm - 6:30pm Clinching (Intermediate)" at bounding box center [358, 175] width 108 height 15
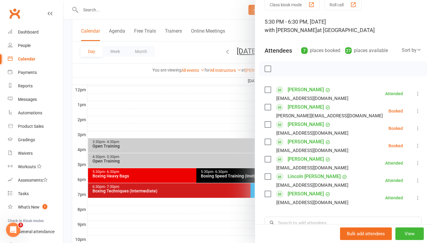
scroll to position [30, 0]
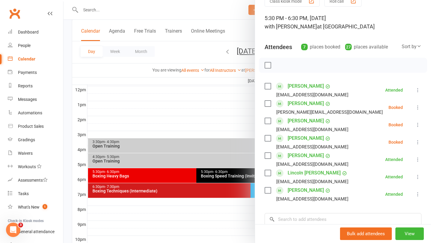
click at [417, 106] on icon at bounding box center [417, 107] width 6 height 6
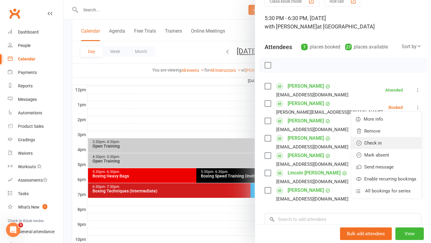
click at [381, 145] on link "Check in" at bounding box center [386, 143] width 70 height 12
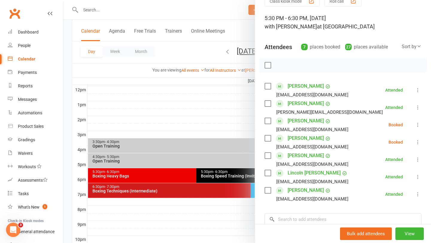
click at [418, 123] on icon at bounding box center [417, 125] width 6 height 6
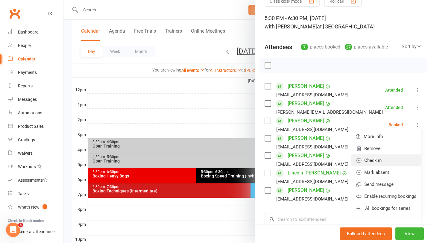
click at [381, 162] on link "Check in" at bounding box center [386, 160] width 70 height 12
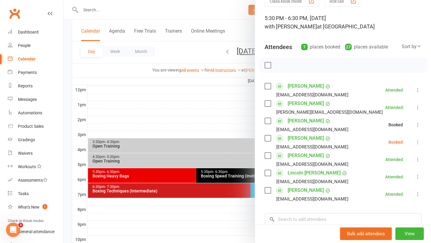
click at [193, 128] on div at bounding box center [246, 121] width 367 height 243
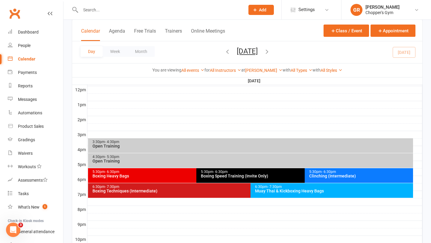
click at [174, 174] on div "Boxing Heavy Bags" at bounding box center [194, 176] width 205 height 4
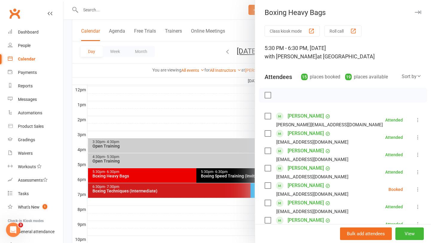
click at [211, 117] on div at bounding box center [246, 121] width 367 height 243
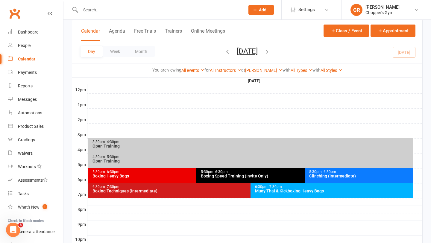
click at [183, 176] on div "Boxing Heavy Bags" at bounding box center [194, 176] width 205 height 4
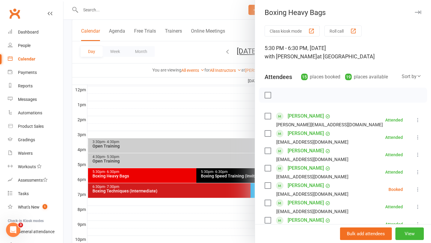
click at [420, 190] on icon at bounding box center [417, 189] width 6 height 6
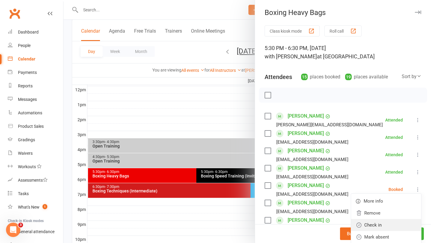
click at [378, 228] on link "Check in" at bounding box center [386, 225] width 70 height 12
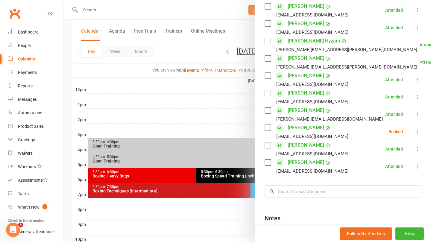
scroll to position [255, 0]
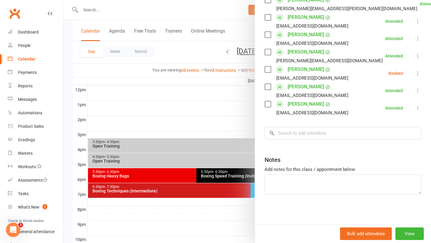
click at [182, 182] on div at bounding box center [246, 121] width 367 height 243
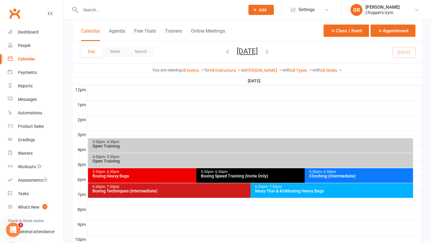
click at [289, 177] on div "Boxing Speed Training (Invite Only)" at bounding box center [302, 176] width 205 height 4
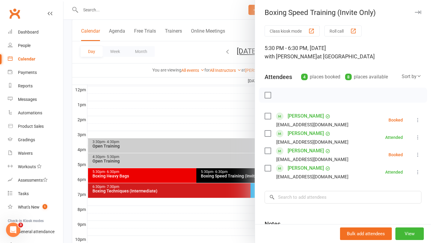
click at [236, 128] on div at bounding box center [246, 121] width 367 height 243
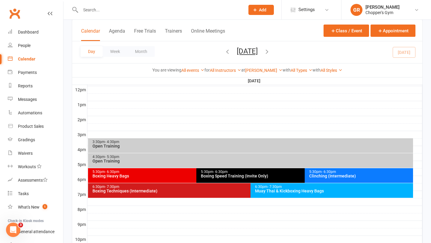
click at [317, 172] on div "5:30pm - 6:30pm" at bounding box center [360, 172] width 103 height 4
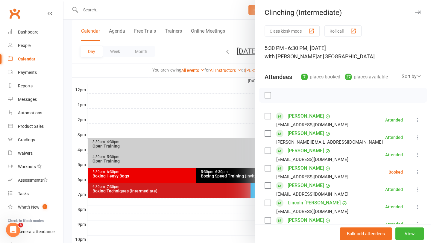
click at [418, 170] on icon at bounding box center [417, 172] width 6 height 6
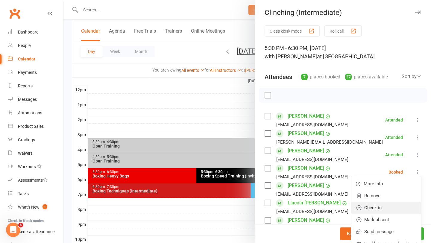
click at [371, 207] on link "Check in" at bounding box center [386, 208] width 70 height 12
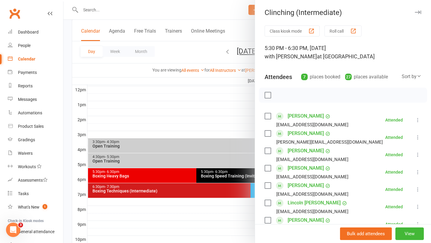
scroll to position [116, 0]
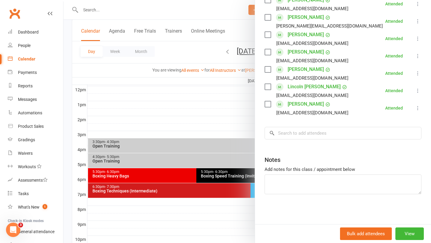
click at [166, 67] on div at bounding box center [246, 121] width 367 height 243
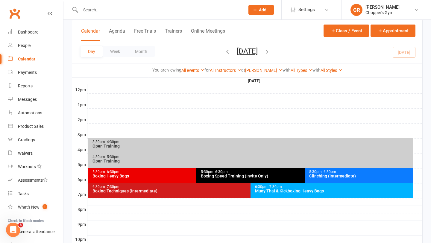
click at [169, 174] on div "Boxing Heavy Bags" at bounding box center [194, 176] width 205 height 4
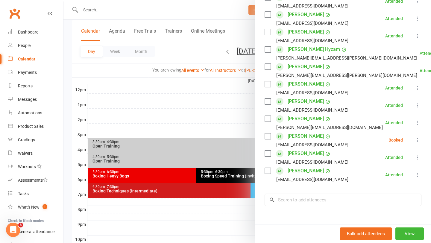
scroll to position [255, 0]
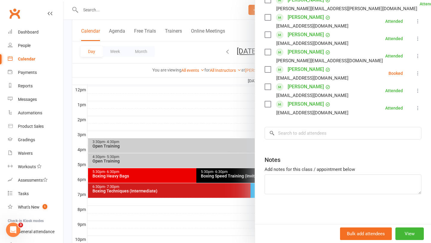
click at [415, 71] on icon at bounding box center [417, 73] width 6 height 6
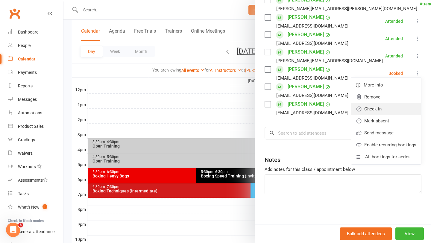
click at [398, 106] on link "Check in" at bounding box center [386, 109] width 70 height 12
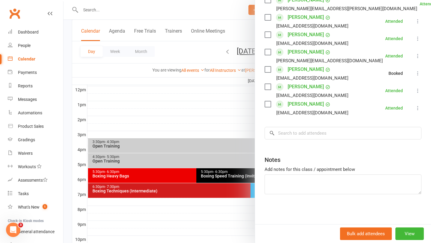
click at [176, 85] on div at bounding box center [246, 121] width 367 height 243
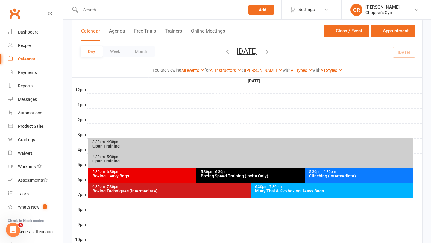
click at [214, 179] on div "5:30pm - 6:30pm Boxing Speed Training (Invite Only)" at bounding box center [301, 175] width 211 height 15
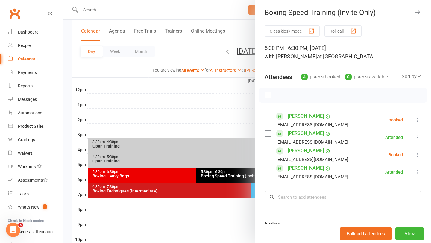
click at [415, 120] on icon at bounding box center [417, 120] width 6 height 6
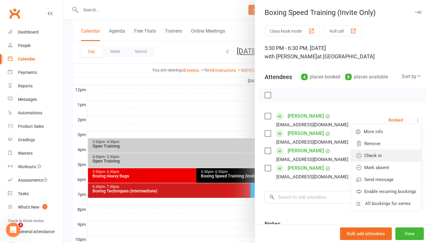
click at [399, 156] on link "Check in" at bounding box center [386, 156] width 70 height 12
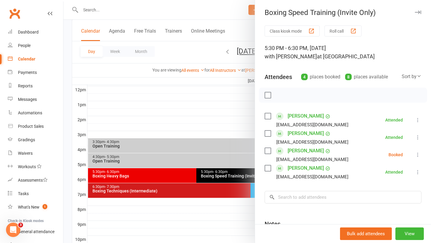
click at [417, 153] on icon at bounding box center [417, 155] width 6 height 6
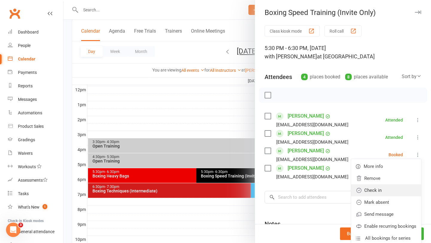
click at [385, 190] on link "Check in" at bounding box center [386, 190] width 70 height 12
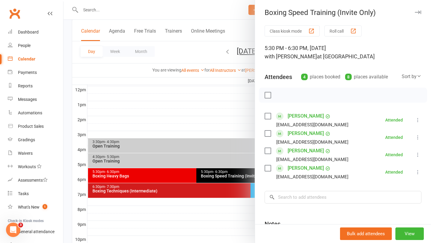
click at [149, 163] on div at bounding box center [246, 121] width 367 height 243
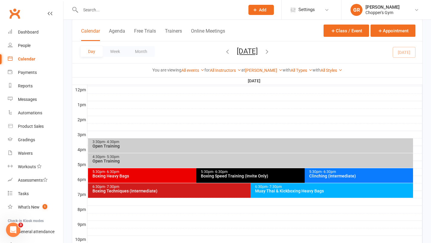
click at [325, 172] on span "- 6:30pm" at bounding box center [328, 172] width 14 height 4
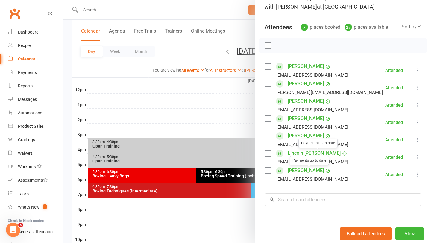
scroll to position [54, 0]
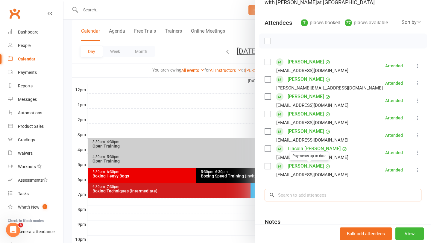
click at [308, 198] on input "search" at bounding box center [342, 195] width 157 height 13
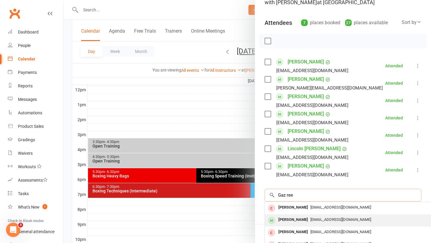
type input "Gaz ree"
click at [310, 219] on span "chopper.muaythai@gmail.com" at bounding box center [340, 219] width 61 height 4
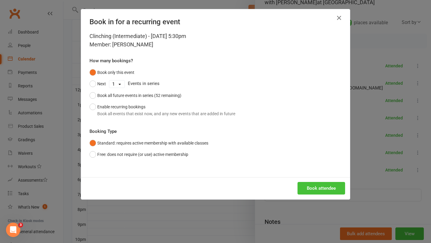
click at [321, 187] on button "Book attendee" at bounding box center [321, 188] width 48 height 13
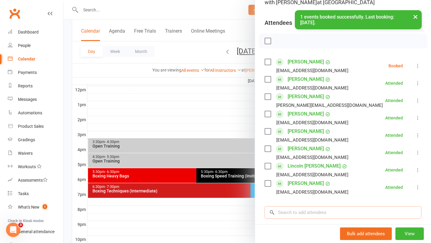
click at [317, 211] on input "search" at bounding box center [342, 212] width 157 height 13
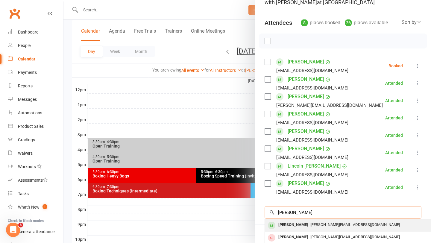
type input "Mitch glare"
click at [310, 225] on span "mitchell.glare@outlook.com" at bounding box center [354, 224] width 89 height 4
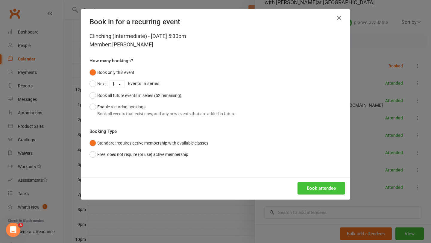
click at [321, 187] on button "Book attendee" at bounding box center [321, 188] width 48 height 13
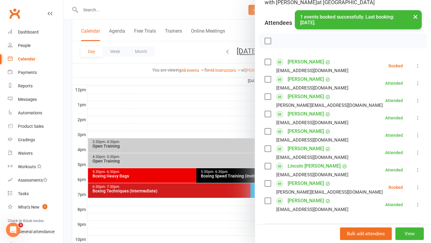
click at [307, 212] on div "tillybell22@gmail.com" at bounding box center [312, 209] width 72 height 8
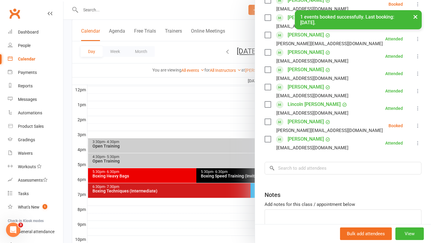
scroll to position [129, 0]
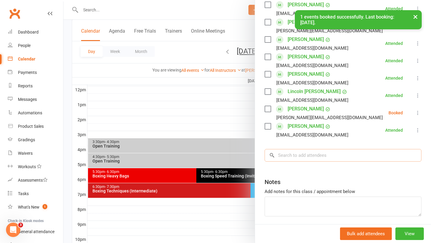
click at [299, 153] on input "search" at bounding box center [342, 155] width 157 height 13
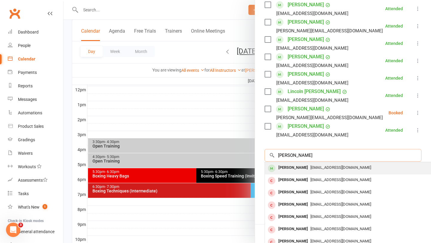
type input "Ben wilson"
click at [304, 170] on div "bsw230105@gmail.com" at bounding box center [354, 167] width 174 height 9
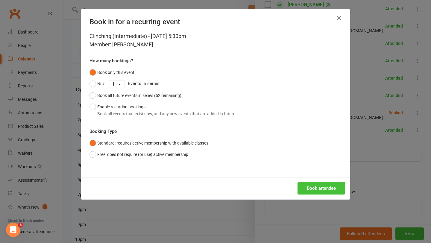
click at [324, 186] on button "Book attendee" at bounding box center [321, 188] width 48 height 13
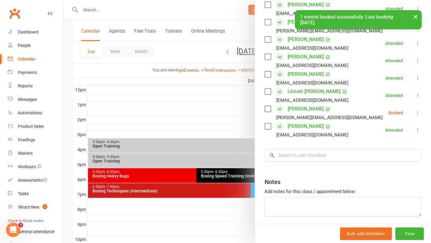
scroll to position [146, 0]
click at [418, 113] on icon at bounding box center [417, 113] width 6 height 6
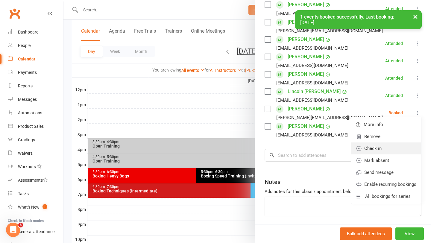
click at [382, 147] on link "Check in" at bounding box center [386, 148] width 70 height 12
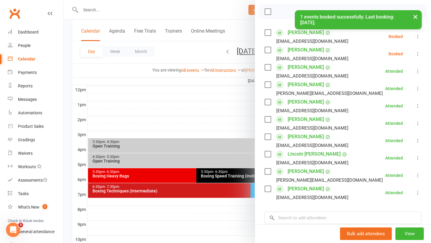
scroll to position [82, 0]
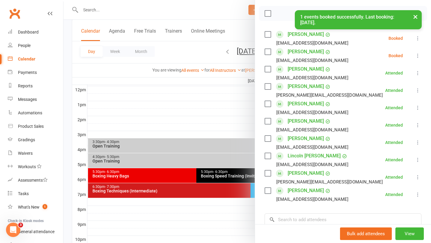
click at [417, 35] on icon at bounding box center [417, 38] width 6 height 6
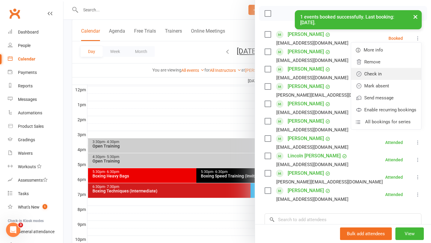
click at [393, 73] on link "Check in" at bounding box center [386, 74] width 70 height 12
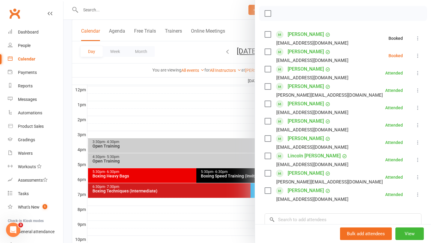
click at [414, 55] on icon at bounding box center [417, 56] width 6 height 6
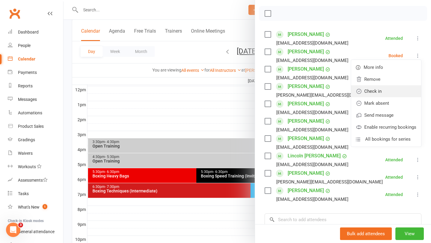
click at [383, 89] on link "Check in" at bounding box center [386, 91] width 70 height 12
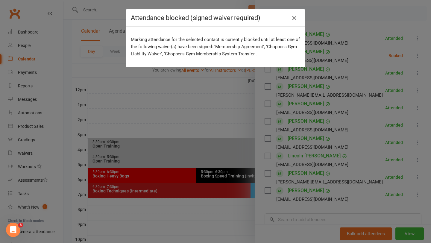
click at [296, 17] on icon "button" at bounding box center [293, 17] width 7 height 7
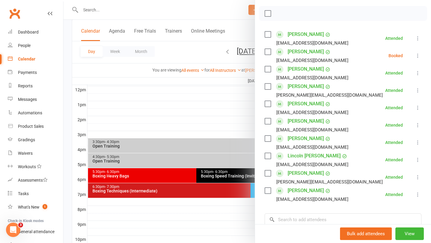
click at [229, 112] on div at bounding box center [246, 121] width 367 height 243
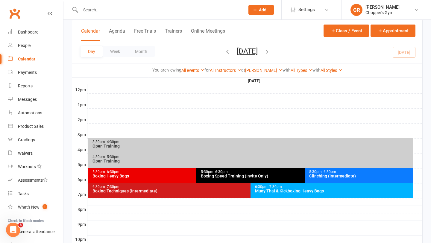
click at [225, 194] on div "6:30pm - 7:30pm Boxing Techniques (Intermediate)" at bounding box center [247, 190] width 319 height 15
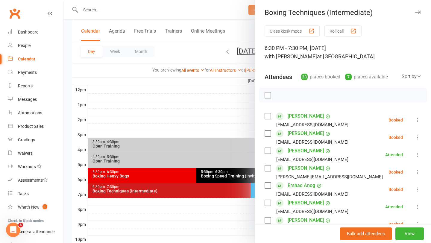
click at [416, 117] on icon at bounding box center [417, 120] width 6 height 6
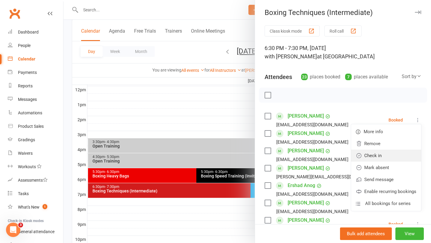
click at [388, 154] on link "Check in" at bounding box center [386, 156] width 70 height 12
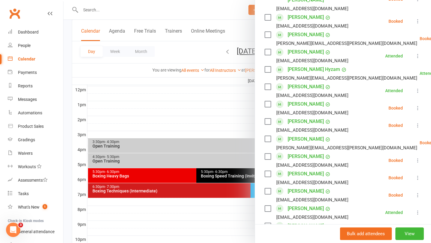
scroll to position [264, 0]
click at [417, 192] on icon at bounding box center [417, 195] width 6 height 6
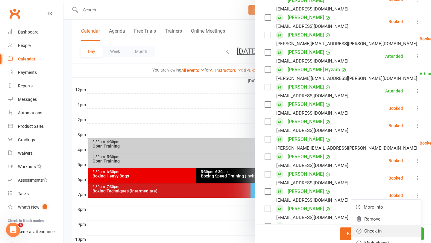
click at [383, 225] on link "Check in" at bounding box center [386, 231] width 70 height 12
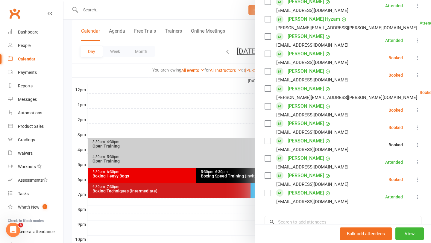
scroll to position [319, 0]
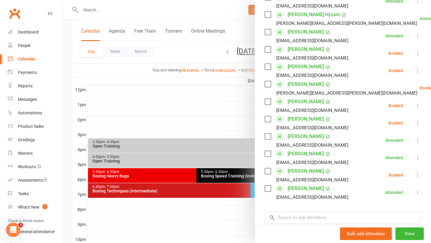
click at [217, 227] on div at bounding box center [246, 121] width 367 height 243
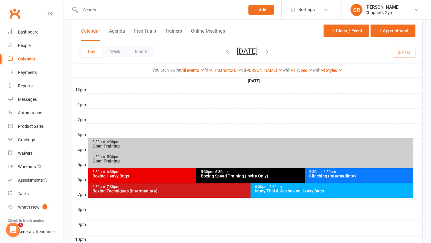
click at [280, 194] on div "6:30pm - 7:30pm Muay Thai & Kickboxing Heavy Bags" at bounding box center [331, 190] width 162 height 15
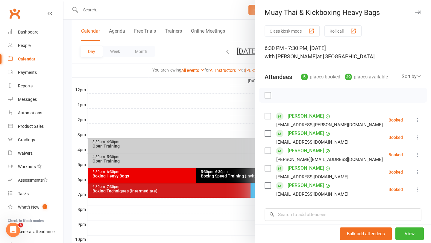
click at [417, 153] on icon at bounding box center [417, 155] width 6 height 6
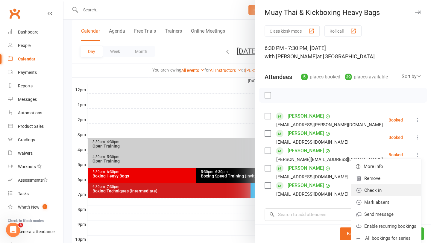
click at [370, 190] on link "Check in" at bounding box center [386, 190] width 70 height 12
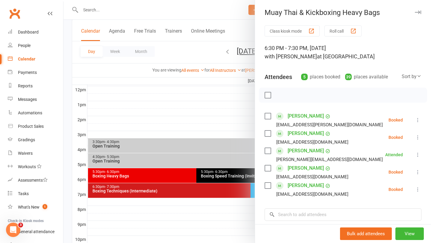
click at [215, 206] on div at bounding box center [246, 121] width 367 height 243
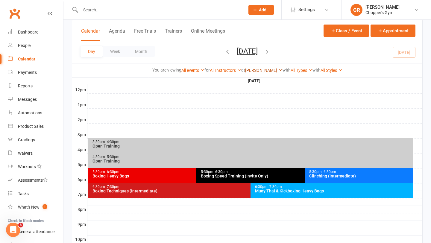
click at [264, 70] on link "[PERSON_NAME]" at bounding box center [263, 70] width 37 height 5
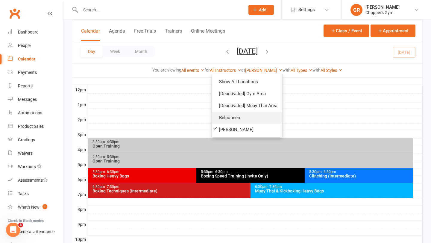
click at [235, 117] on link "Belconnen" at bounding box center [247, 118] width 70 height 12
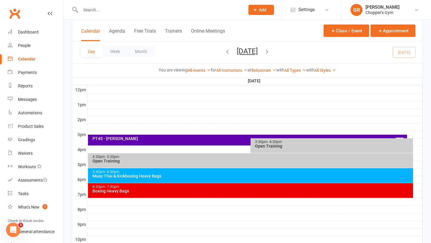
click at [256, 173] on div "5:30pm - 6:30pm" at bounding box center [252, 172] width 320 height 4
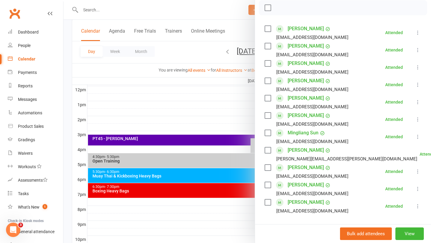
scroll to position [88, 0]
click at [220, 214] on div at bounding box center [246, 121] width 367 height 243
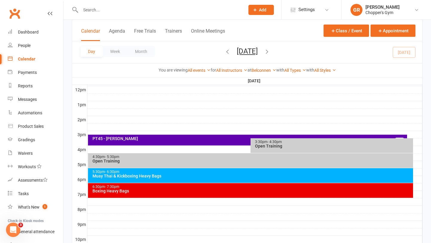
click at [239, 191] on div "Boxing Heavy Bags" at bounding box center [252, 191] width 320 height 4
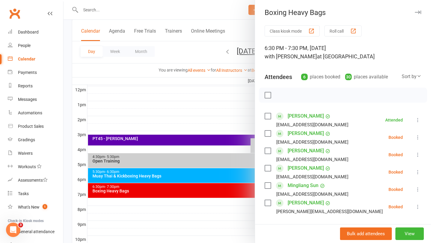
click at [246, 229] on div at bounding box center [246, 121] width 367 height 243
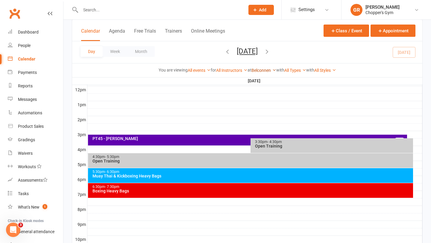
click at [265, 71] on link "Belconnen" at bounding box center [263, 70] width 25 height 5
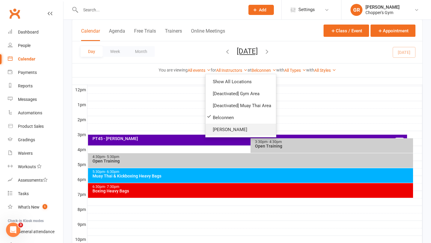
click at [241, 131] on link "[PERSON_NAME]" at bounding box center [240, 129] width 70 height 12
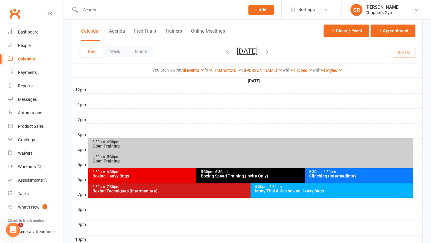
click at [32, 60] on div "Calendar" at bounding box center [26, 59] width 17 height 5
click at [286, 193] on div "Muay Thai & Kickboxing Heavy Bags" at bounding box center [332, 191] width 157 height 4
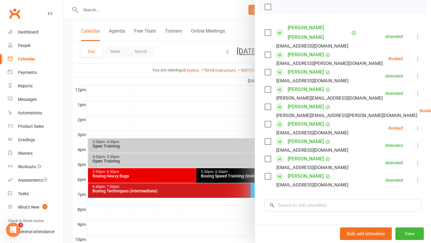
scroll to position [89, 0]
click at [314, 102] on link "Michael Santos" at bounding box center [305, 107] width 36 height 10
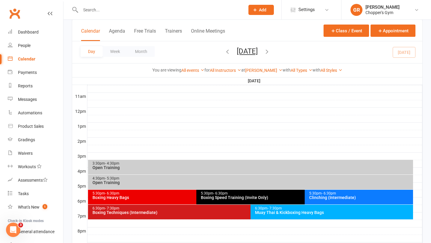
scroll to position [237, 0]
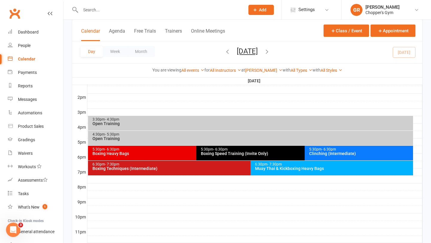
click at [187, 172] on div "6:30pm - 7:30pm Boxing Techniques (Intermediate)" at bounding box center [247, 168] width 319 height 15
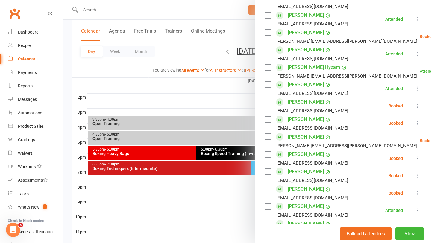
scroll to position [267, 0]
click at [418, 103] on icon at bounding box center [417, 106] width 6 height 6
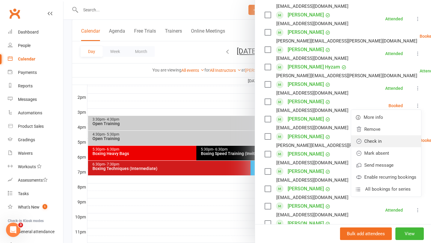
click at [379, 135] on link "Check in" at bounding box center [386, 141] width 70 height 12
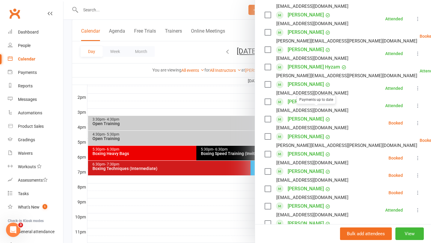
click at [219, 90] on div at bounding box center [246, 121] width 367 height 243
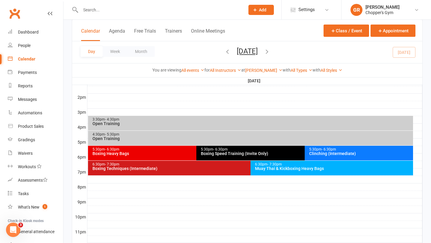
click at [275, 168] on div "Muay Thai & Kickboxing Heavy Bags" at bounding box center [332, 168] width 157 height 4
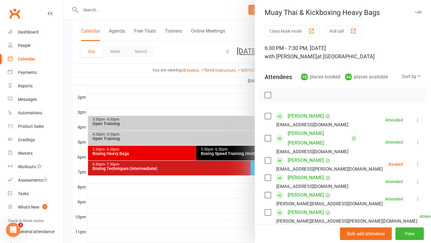
scroll to position [73, 0]
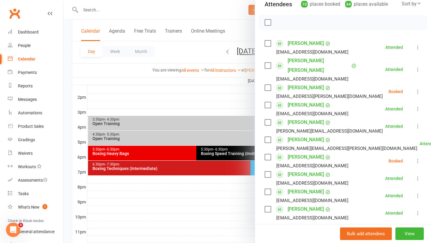
click at [418, 158] on icon at bounding box center [417, 161] width 6 height 6
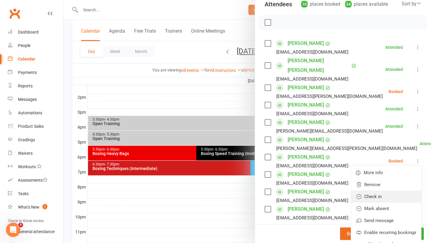
click at [382, 190] on link "Check in" at bounding box center [386, 196] width 70 height 12
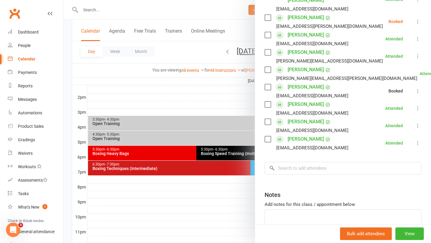
scroll to position [144, 0]
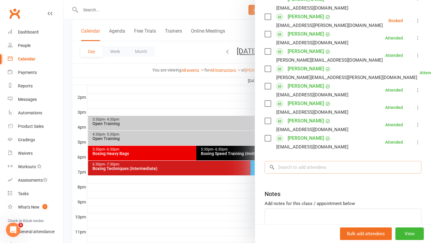
click at [350, 161] on input "search" at bounding box center [342, 167] width 157 height 13
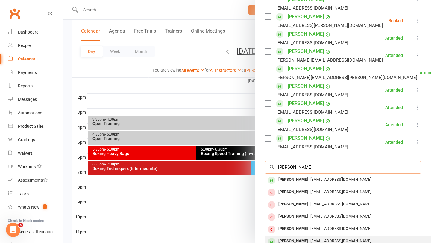
type input "jon"
click at [346, 238] on span "jonathonanderson1@gmail.com" at bounding box center [340, 240] width 61 height 4
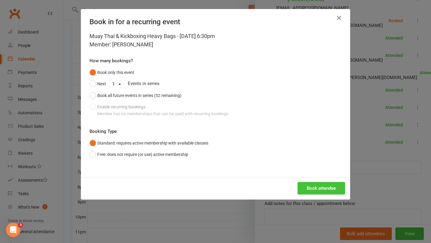
click at [329, 190] on button "Book attendee" at bounding box center [321, 188] width 48 height 13
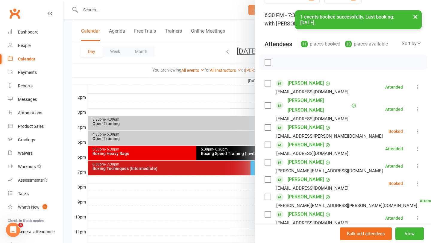
scroll to position [34, 0]
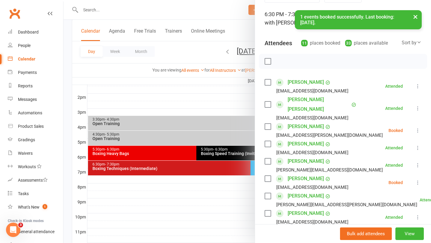
click at [417, 179] on icon at bounding box center [417, 182] width 6 height 6
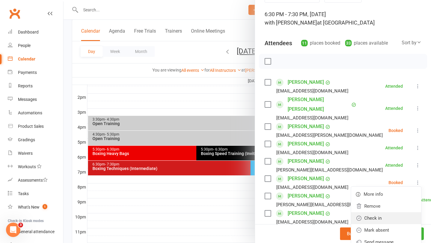
click at [376, 212] on link "Check in" at bounding box center [386, 218] width 70 height 12
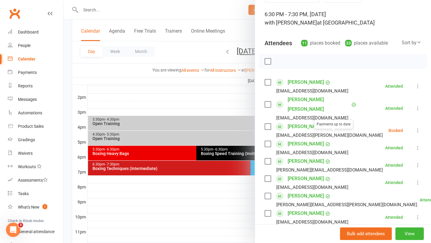
click at [217, 131] on div at bounding box center [246, 121] width 367 height 243
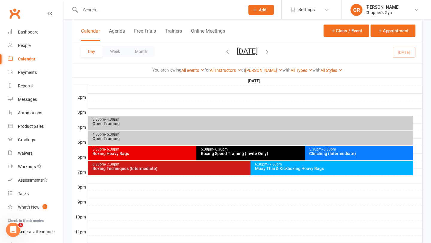
click at [210, 167] on div "Boxing Techniques (Intermediate)" at bounding box center [249, 168] width 314 height 4
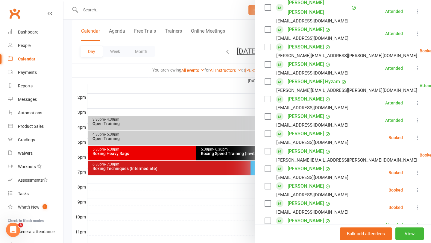
scroll to position [255, 0]
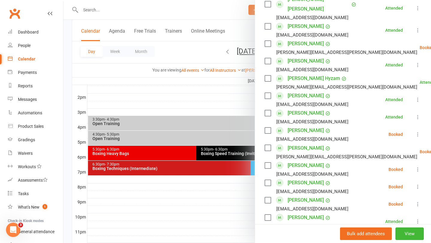
click at [417, 131] on icon at bounding box center [417, 134] width 6 height 6
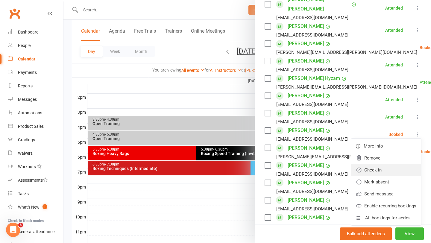
click at [385, 164] on link "Check in" at bounding box center [386, 170] width 70 height 12
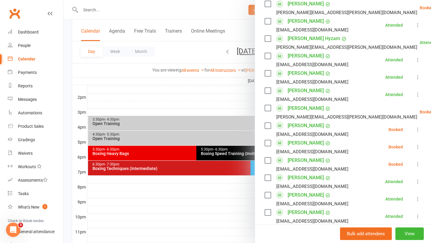
scroll to position [297, 0]
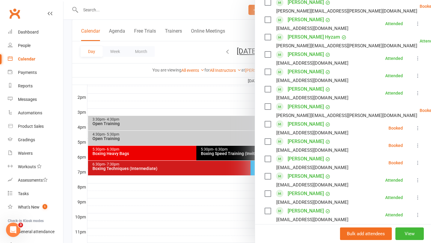
click at [418, 160] on icon at bounding box center [417, 163] width 6 height 6
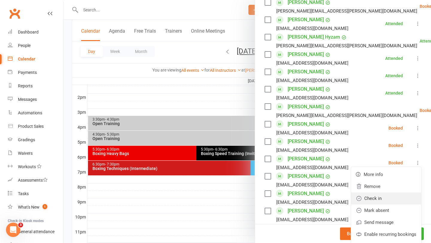
click at [376, 192] on link "Check in" at bounding box center [386, 198] width 70 height 12
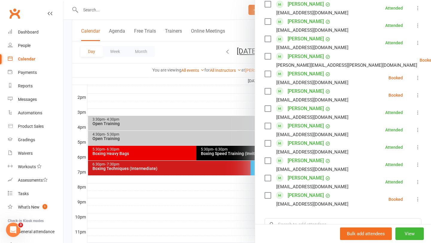
scroll to position [346, 0]
click at [234, 32] on div at bounding box center [246, 121] width 367 height 243
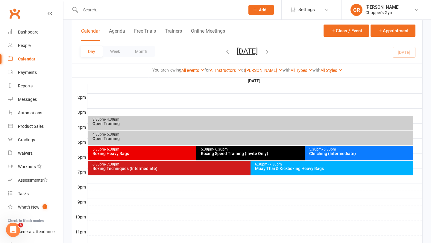
click at [127, 167] on div "Boxing Techniques (Intermediate)" at bounding box center [249, 168] width 314 height 4
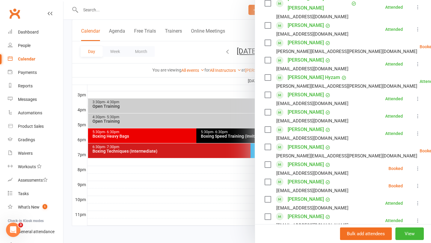
scroll to position [429, 0]
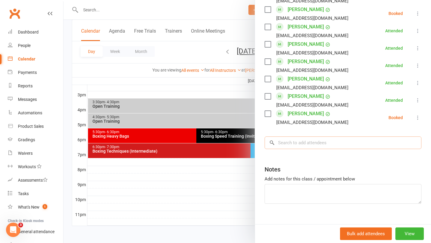
click at [331, 136] on input "search" at bounding box center [342, 142] width 157 height 13
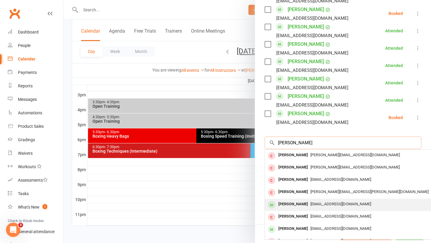
type input "Karl"
click at [318, 202] on span "karlrysbergen@proton.me" at bounding box center [340, 204] width 61 height 4
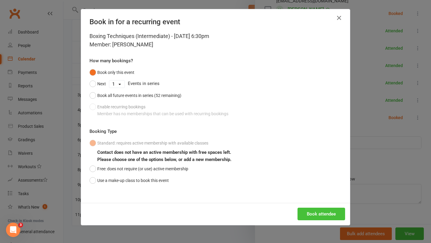
click at [320, 209] on button "Book attendee" at bounding box center [321, 214] width 48 height 13
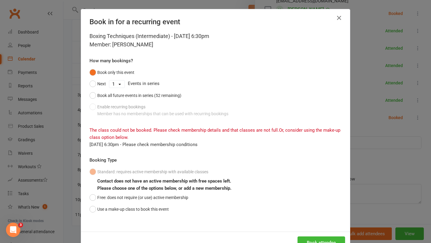
click at [353, 114] on div "Book in for a recurring event Boxing Techniques (Intermediate) - Sep 12, 2025 6…" at bounding box center [215, 121] width 431 height 243
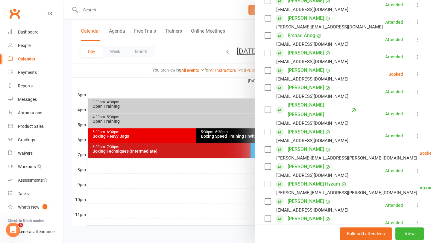
scroll to position [148, 0]
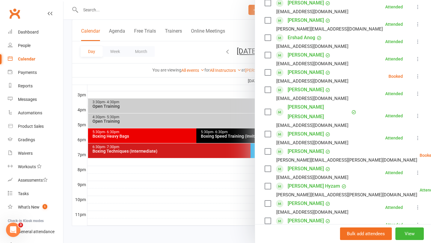
click at [416, 78] on icon at bounding box center [417, 76] width 6 height 6
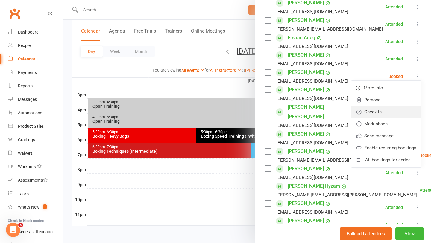
click at [391, 113] on link "Check in" at bounding box center [386, 112] width 70 height 12
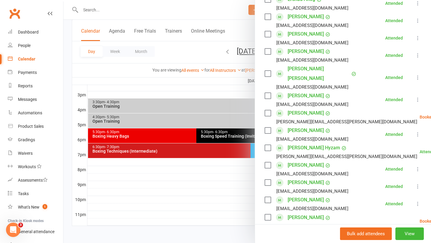
scroll to position [187, 0]
click at [205, 114] on div at bounding box center [246, 121] width 367 height 243
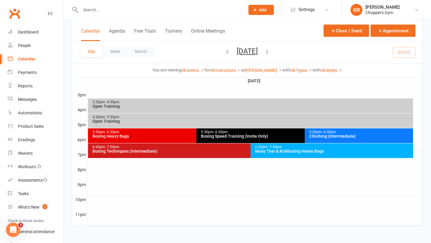
click at [209, 155] on div "6:30pm - 7:30pm Boxing Techniques (Intermediate)" at bounding box center [247, 150] width 319 height 15
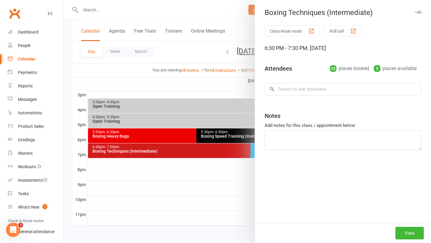
click at [249, 159] on div at bounding box center [246, 121] width 367 height 243
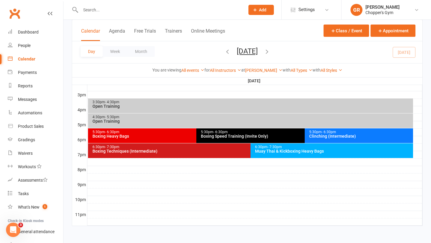
click at [269, 150] on div at bounding box center [246, 121] width 367 height 243
click at [186, 13] on input "text" at bounding box center [160, 10] width 162 height 8
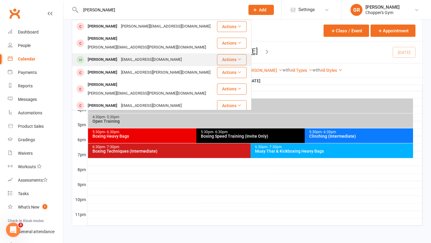
type input "jake v"
click at [171, 55] on div "jakevilladelgado@gmail.com" at bounding box center [151, 59] width 64 height 9
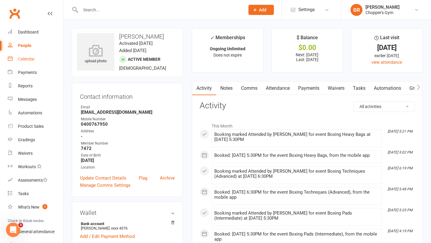
click at [25, 61] on div "Calendar" at bounding box center [26, 59] width 17 height 5
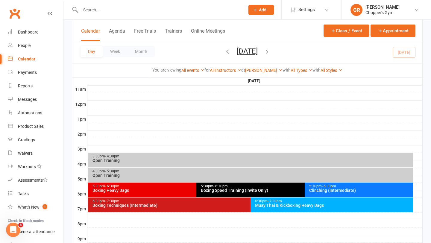
scroll to position [255, 0]
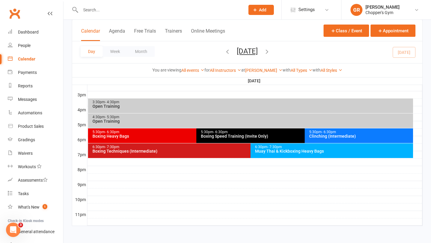
click at [141, 151] on div "Boxing Techniques (Intermediate)" at bounding box center [249, 151] width 314 height 4
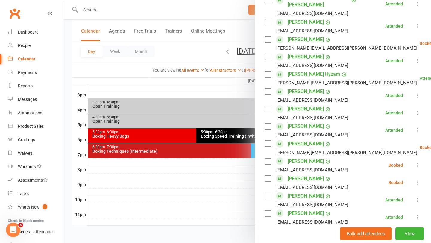
scroll to position [260, 0]
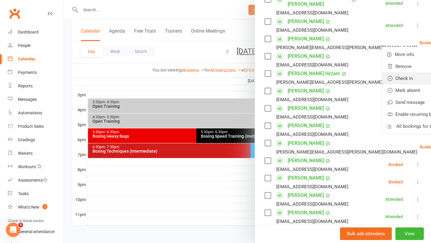
click at [384, 72] on link "Check in" at bounding box center [417, 78] width 70 height 12
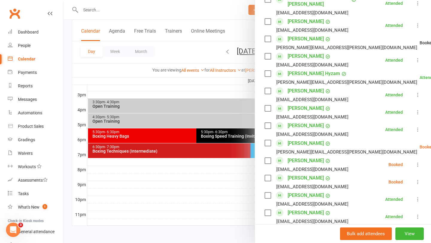
click at [418, 138] on li "Moe Ghazag Kristyn.barker@cit.edu.au Booked More info Remove Check in Mark abse…" at bounding box center [342, 146] width 157 height 17
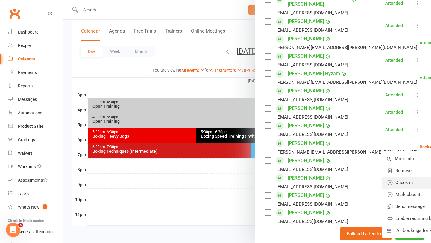
click at [387, 176] on link "Check in" at bounding box center [417, 182] width 70 height 12
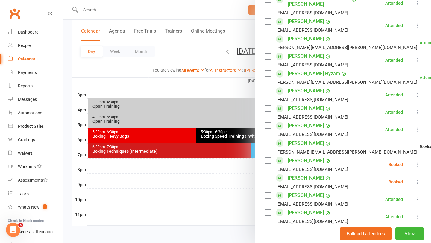
click at [417, 156] on li "Paulo Romero p09romero@hotmail.com Booked More info Remove Check in Mark absent…" at bounding box center [342, 164] width 157 height 17
click at [417, 161] on icon at bounding box center [417, 164] width 6 height 6
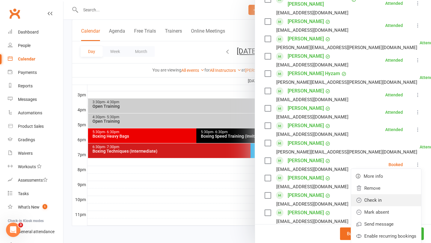
click at [376, 194] on link "Check in" at bounding box center [386, 200] width 70 height 12
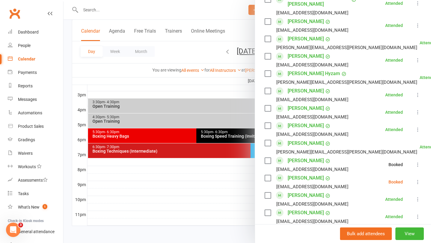
click at [418, 179] on icon at bounding box center [417, 182] width 6 height 6
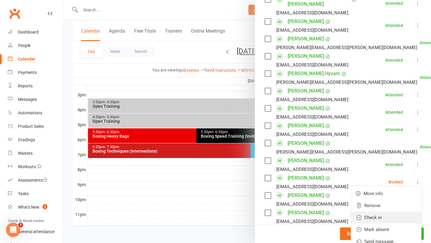
click at [384, 211] on link "Check in" at bounding box center [386, 217] width 70 height 12
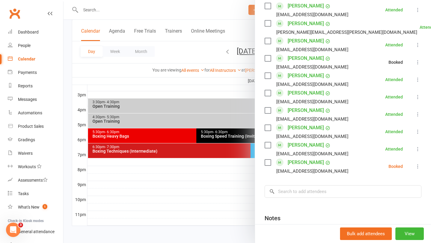
scroll to position [429, 0]
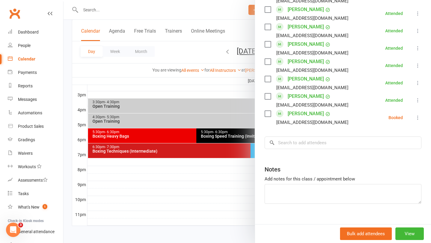
click at [417, 115] on icon at bounding box center [417, 118] width 6 height 6
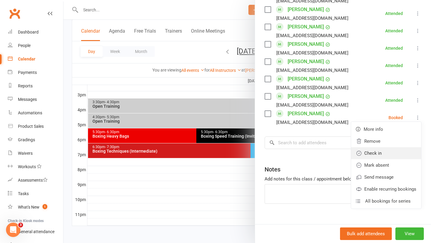
click at [382, 147] on link "Check in" at bounding box center [386, 153] width 70 height 12
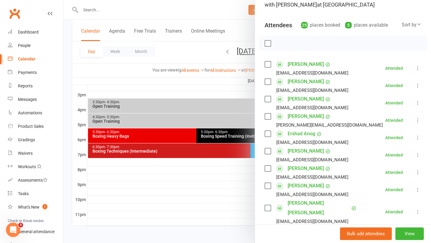
scroll to position [32, 0]
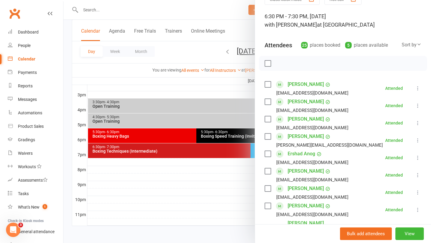
click at [193, 156] on div at bounding box center [246, 121] width 367 height 243
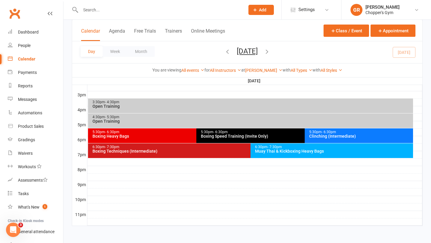
click at [274, 151] on div "Muay Thai & Kickboxing Heavy Bags" at bounding box center [332, 151] width 157 height 4
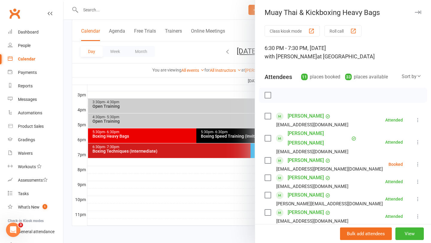
click at [416, 161] on icon at bounding box center [417, 164] width 6 height 6
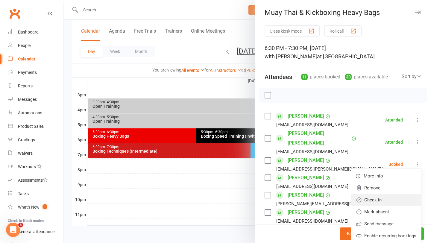
click at [382, 194] on link "Check in" at bounding box center [386, 200] width 70 height 12
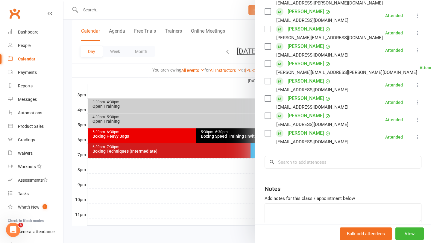
scroll to position [170, 0]
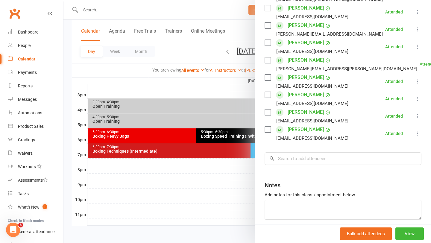
click at [225, 177] on div at bounding box center [246, 121] width 367 height 243
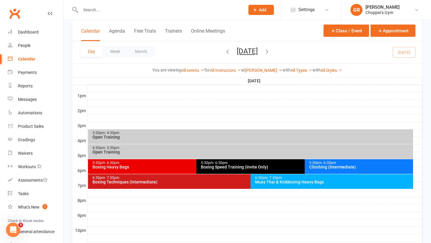
scroll to position [225, 0]
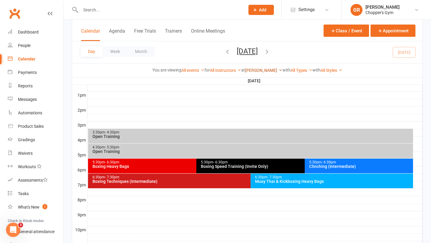
click at [262, 68] on link "Dickson" at bounding box center [263, 70] width 37 height 5
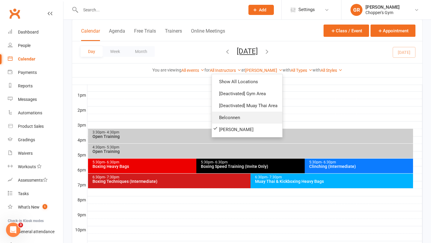
click at [234, 119] on link "Belconnen" at bounding box center [247, 118] width 70 height 12
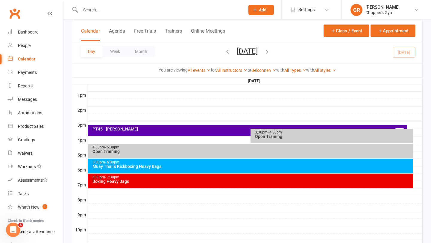
click at [253, 164] on div "Muay Thai & Kickboxing Heavy Bags" at bounding box center [252, 166] width 320 height 4
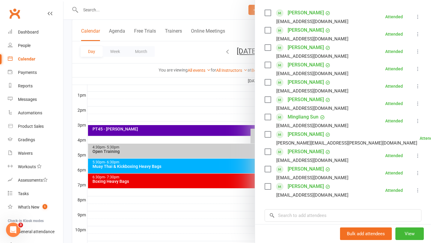
scroll to position [131, 0]
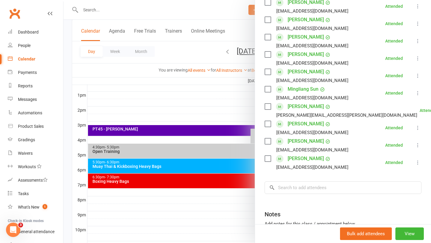
click at [255, 212] on div "Class kiosk mode Roll call 5:30 PM - 6:30 PM, Friday, September, 12, 2025 with …" at bounding box center [343, 86] width 176 height 384
click at [242, 206] on div at bounding box center [246, 121] width 367 height 243
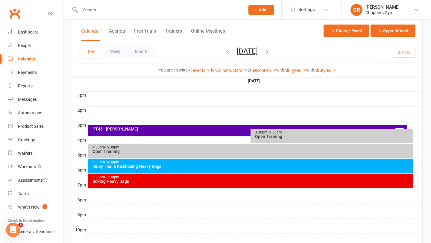
click at [258, 181] on div "Boxing Heavy Bags" at bounding box center [252, 181] width 320 height 4
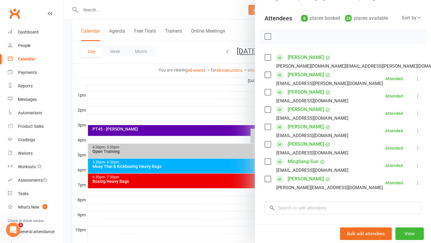
scroll to position [58, 0]
click at [203, 160] on div at bounding box center [246, 121] width 367 height 243
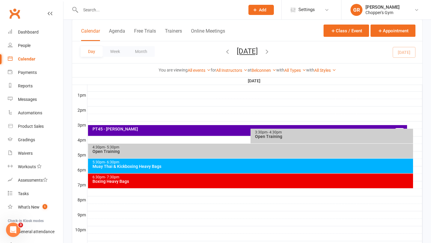
click at [212, 167] on div "Muay Thai & Kickboxing Heavy Bags" at bounding box center [252, 166] width 320 height 4
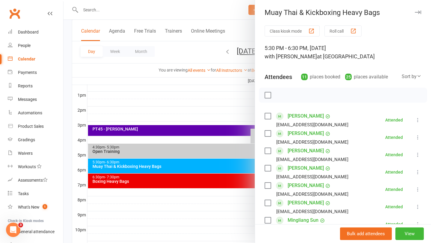
click at [179, 113] on div at bounding box center [246, 121] width 367 height 243
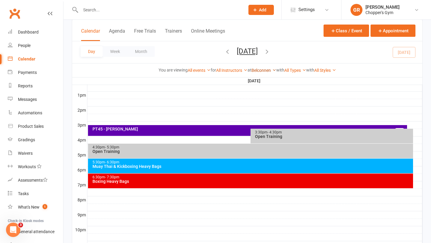
click at [263, 70] on link "Belconnen" at bounding box center [263, 70] width 25 height 5
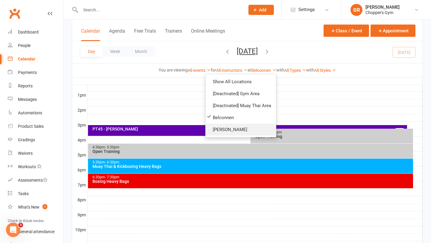
click at [243, 129] on link "Dickson" at bounding box center [240, 129] width 70 height 12
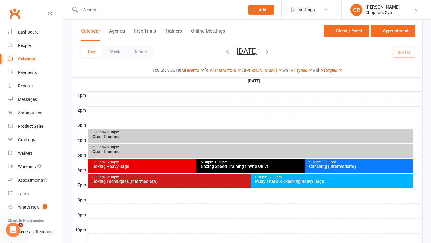
click at [222, 185] on div "6:30pm - 7:30pm Boxing Techniques (Intermediate)" at bounding box center [247, 180] width 319 height 15
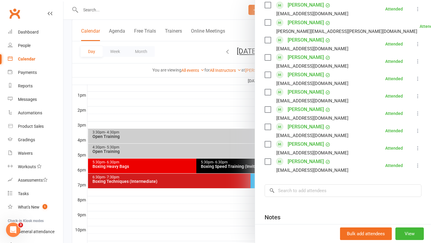
scroll to position [378, 0]
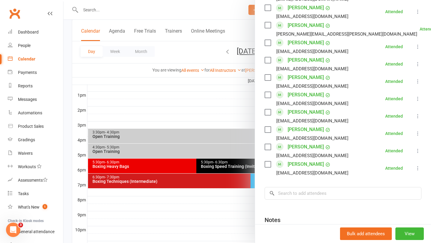
click at [314, 125] on link "Thomis Bogoevski" at bounding box center [305, 130] width 36 height 10
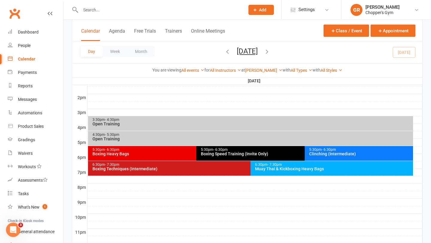
scroll to position [255, 0]
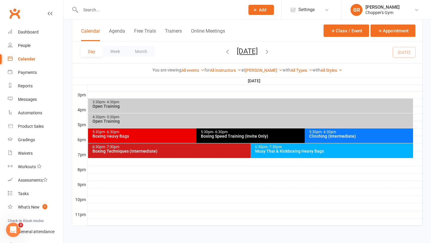
click at [208, 149] on div "Boxing Techniques (Intermediate)" at bounding box center [249, 151] width 314 height 4
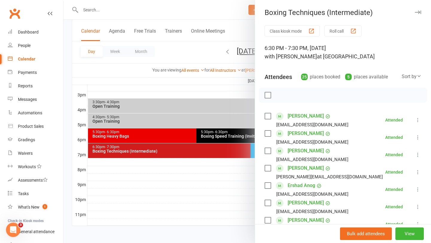
click at [300, 133] on link "Alec Fuertez" at bounding box center [305, 134] width 36 height 10
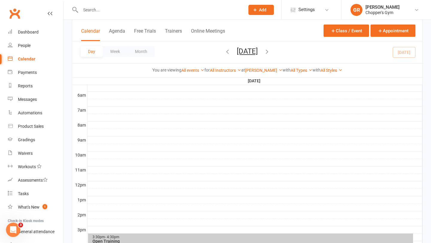
scroll to position [255, 0]
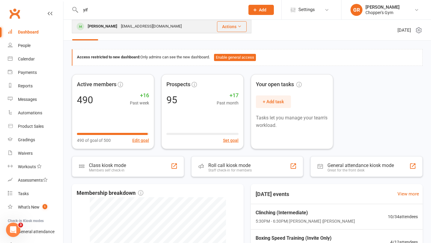
type input "yif"
click at [164, 23] on div "YIFEI GAO gyf00q@qq.com" at bounding box center [140, 26] width 137 height 12
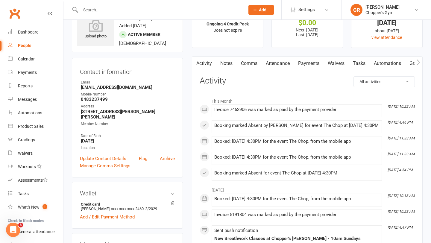
scroll to position [26, 0]
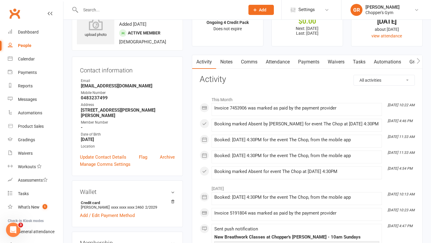
click at [302, 64] on link "Payments" at bounding box center [309, 62] width 30 height 14
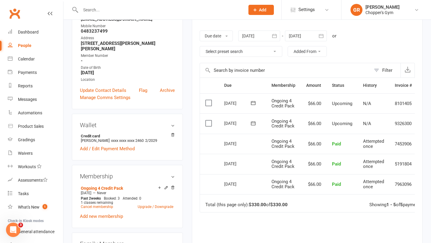
scroll to position [94, 0]
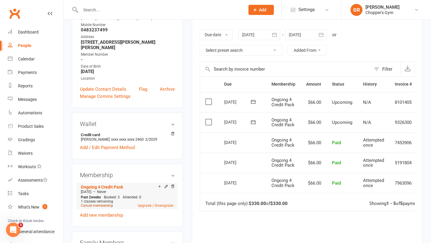
click at [95, 204] on link "Cancel membership" at bounding box center [97, 205] width 32 height 4
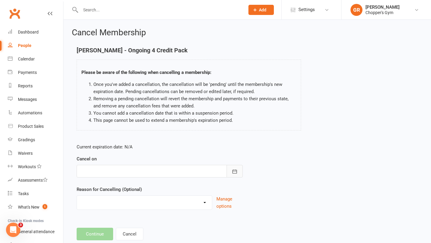
click at [234, 173] on icon "button" at bounding box center [234, 171] width 6 height 6
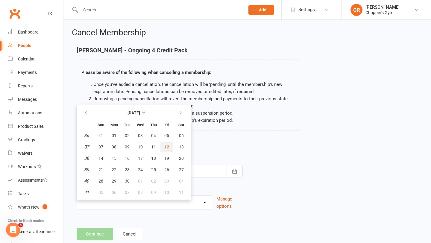
click at [168, 148] on span "12" at bounding box center [166, 146] width 5 height 5
type input "[DATE]"
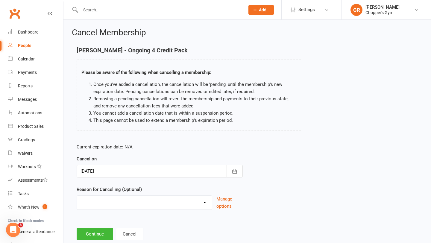
click at [171, 199] on select "Cancelled Holiday Injury Medical Reasons Membership Change Sick Other reason" at bounding box center [144, 202] width 135 height 12
select select "0"
click at [77, 196] on select "Cancelled Holiday Injury Medical Reasons Membership Change Sick Other reason" at bounding box center [144, 202] width 135 height 12
click at [92, 231] on button "Continue" at bounding box center [95, 234] width 36 height 13
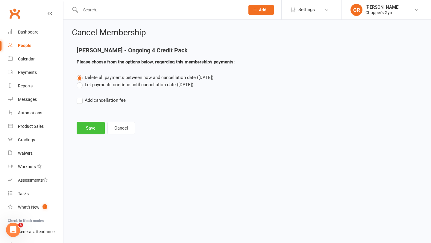
click at [96, 132] on button "Save" at bounding box center [91, 128] width 28 height 13
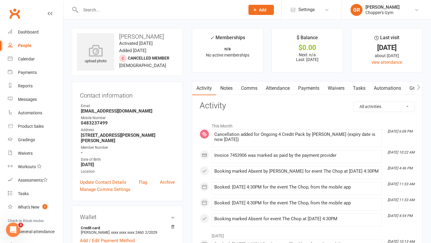
click at [149, 9] on input "text" at bounding box center [160, 10] width 162 height 8
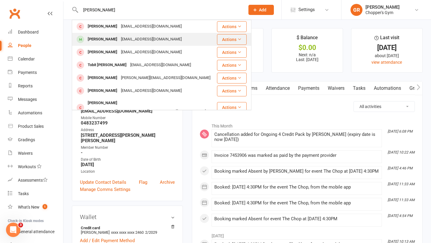
type input "louis f"
click at [139, 40] on div "louis.fletcher999@gmail.com" at bounding box center [151, 39] width 64 height 9
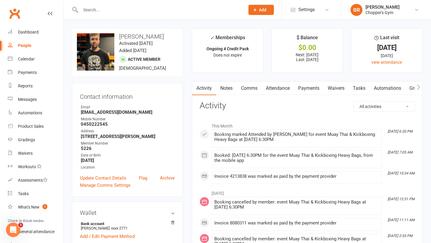
click at [313, 87] on link "Payments" at bounding box center [309, 88] width 30 height 14
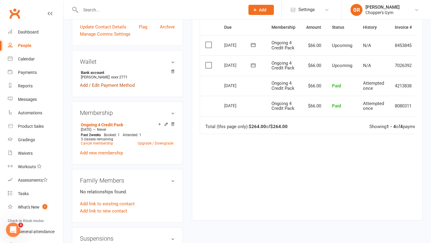
scroll to position [150, 0]
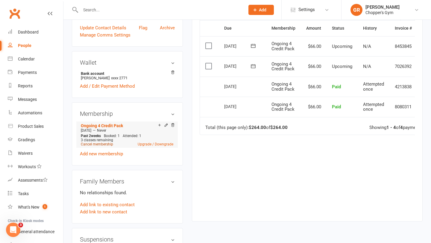
click at [97, 146] on link "Cancel membership" at bounding box center [97, 144] width 32 height 4
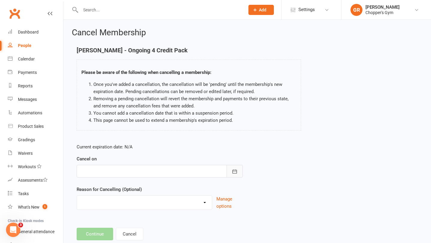
click at [234, 171] on icon "button" at bounding box center [234, 171] width 4 height 4
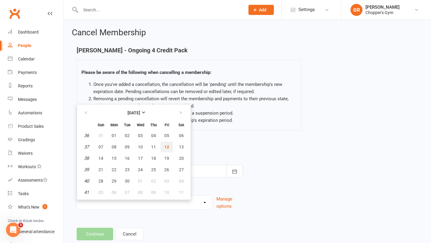
click at [167, 145] on span "12" at bounding box center [166, 146] width 5 height 5
type input "[DATE]"
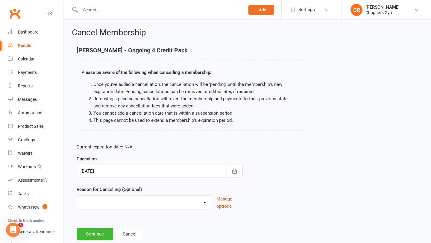
click at [178, 202] on select "Cancelled Holiday Injury Medical Reasons Membership Change Sick Other reason" at bounding box center [144, 202] width 135 height 12
select select "0"
click at [77, 196] on select "Cancelled Holiday Injury Medical Reasons Membership Change Sick Other reason" at bounding box center [144, 202] width 135 height 12
click at [94, 237] on button "Continue" at bounding box center [95, 234] width 36 height 13
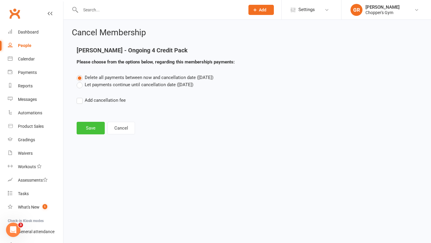
click at [88, 129] on button "Save" at bounding box center [91, 128] width 28 height 13
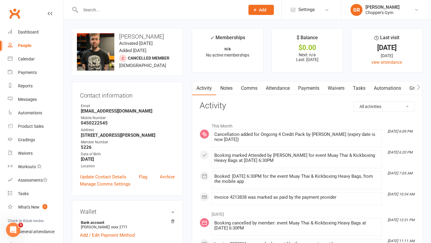
click at [168, 8] on input "text" at bounding box center [160, 10] width 162 height 8
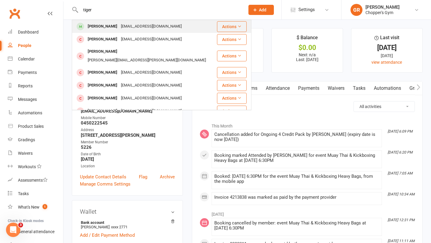
type input "tiger"
click at [166, 26] on div "Tigergraham000@gmail.com" at bounding box center [151, 26] width 64 height 9
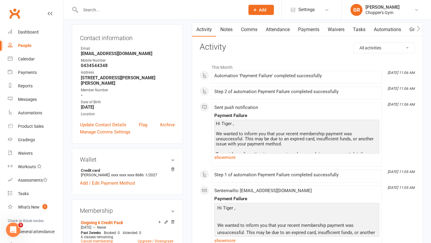
scroll to position [58, 0]
click at [284, 29] on link "Attendance" at bounding box center [277, 30] width 32 height 14
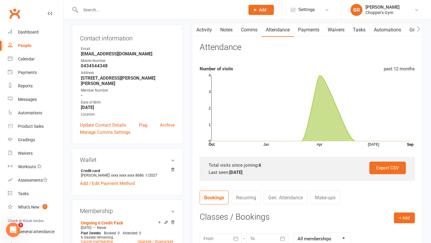
click at [316, 27] on link "Payments" at bounding box center [309, 30] width 30 height 14
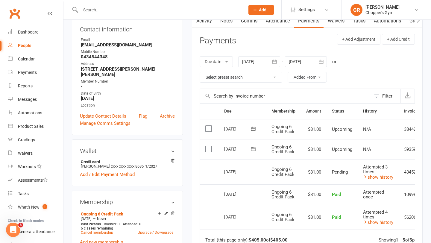
scroll to position [68, 0]
click at [99, 230] on link "Cancel membership" at bounding box center [97, 232] width 32 height 4
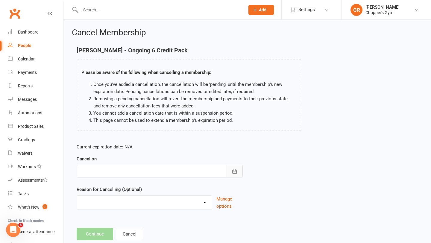
click at [230, 169] on button "button" at bounding box center [234, 171] width 16 height 13
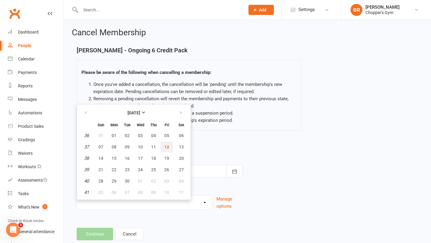
click at [166, 148] on span "12" at bounding box center [166, 146] width 5 height 5
type input "[DATE]"
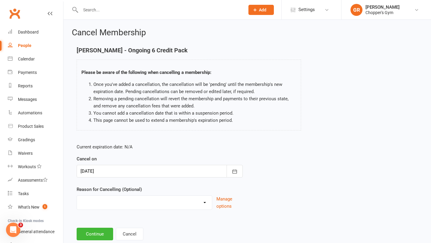
click at [182, 205] on select "Cancelled Holiday Injury Medical Reasons Membership Change Sick Other reason" at bounding box center [144, 202] width 135 height 12
select select "0"
click at [77, 196] on select "Cancelled Holiday Injury Medical Reasons Membership Change Sick Other reason" at bounding box center [144, 202] width 135 height 12
click at [100, 234] on button "Continue" at bounding box center [95, 234] width 36 height 13
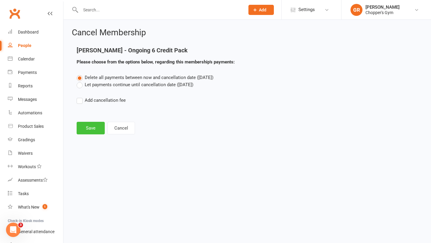
click at [96, 127] on button "Save" at bounding box center [91, 128] width 28 height 13
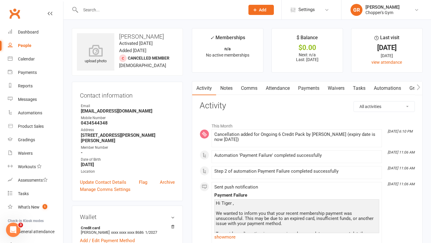
click at [112, 7] on input "text" at bounding box center [160, 10] width 162 height 8
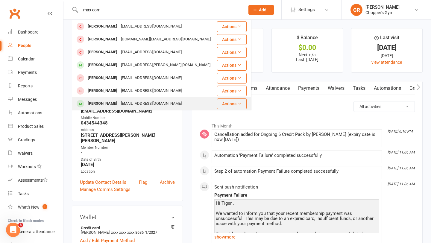
type input "max corn"
click at [119, 101] on div "mcran808@gmail.com" at bounding box center [151, 103] width 64 height 9
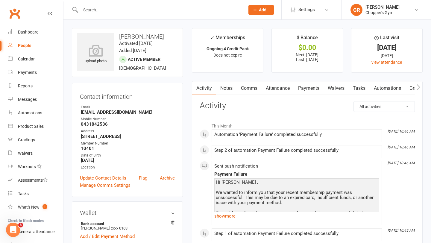
click at [311, 88] on link "Payments" at bounding box center [309, 88] width 30 height 14
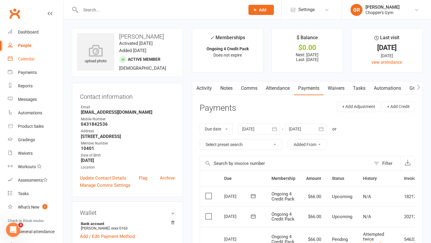
click at [33, 57] on div "Calendar" at bounding box center [26, 59] width 17 height 5
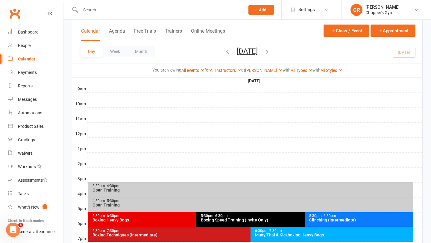
scroll to position [243, 0]
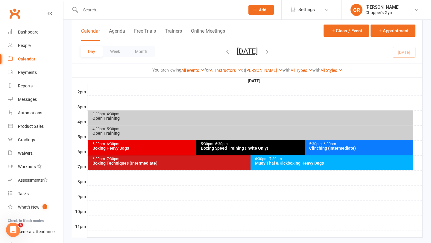
click at [362, 165] on div "6:30pm - 7:30pm Muay Thai & Kickboxing Heavy Bags" at bounding box center [331, 162] width 162 height 15
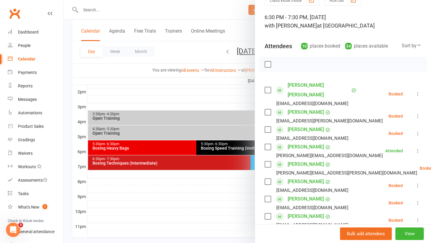
scroll to position [31, 0]
click at [418, 90] on icon at bounding box center [417, 93] width 6 height 6
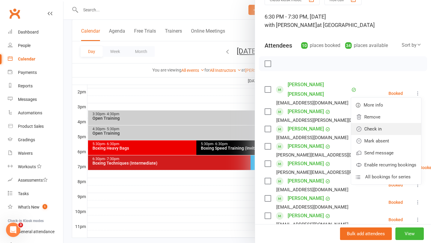
click at [387, 126] on link "Check in" at bounding box center [386, 129] width 70 height 12
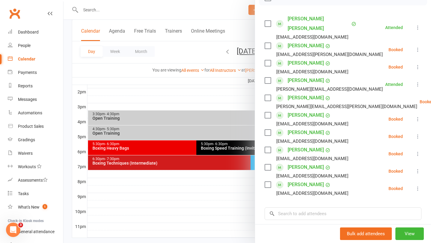
scroll to position [96, 0]
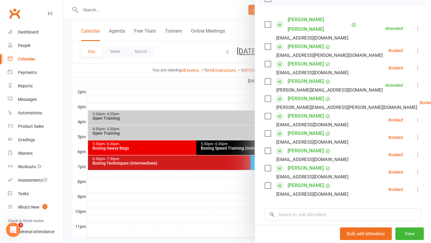
click at [209, 85] on div at bounding box center [246, 121] width 367 height 243
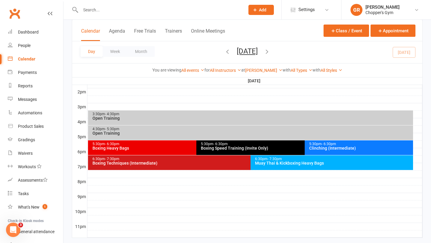
click at [187, 156] on div "6:30pm - 7:30pm Boxing Techniques (Intermediate)" at bounding box center [247, 162] width 319 height 15
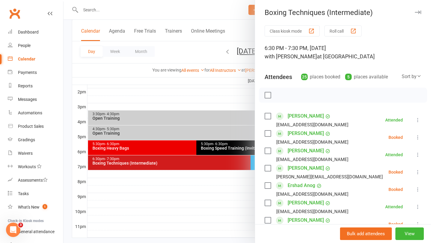
click at [418, 170] on icon at bounding box center [417, 172] width 6 height 6
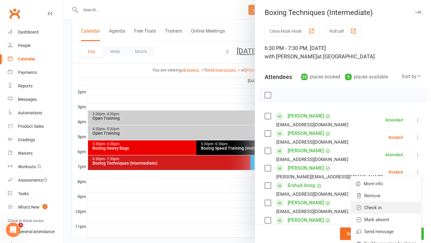
click at [376, 209] on link "Check in" at bounding box center [386, 208] width 70 height 12
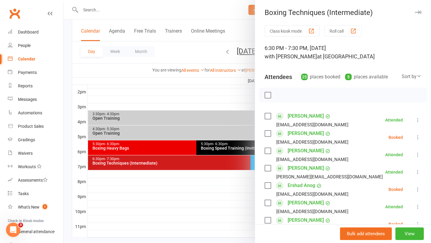
click at [233, 197] on div at bounding box center [246, 121] width 367 height 243
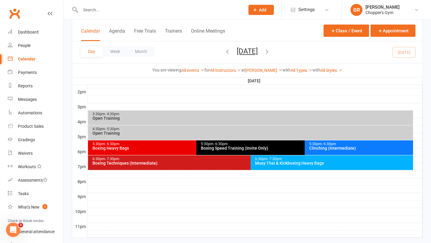
click at [285, 164] on div "Muay Thai & Kickboxing Heavy Bags" at bounding box center [332, 163] width 157 height 4
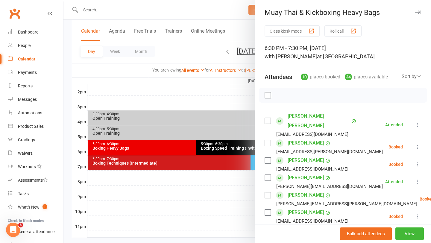
click at [417, 161] on icon at bounding box center [417, 164] width 6 height 6
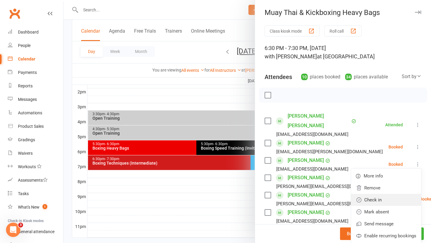
click at [378, 194] on link "Check in" at bounding box center [386, 200] width 70 height 12
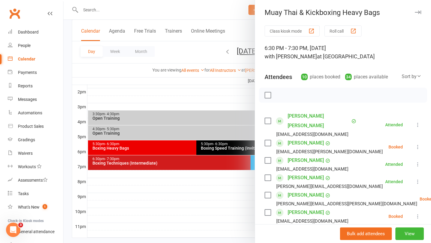
click at [194, 175] on div at bounding box center [246, 121] width 367 height 243
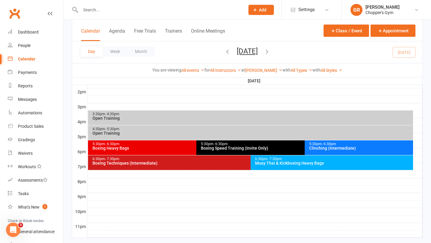
click at [273, 163] on div "Muay Thai & Kickboxing Heavy Bags" at bounding box center [332, 163] width 157 height 4
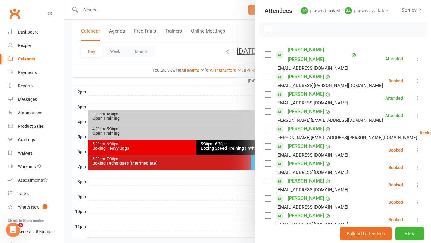
scroll to position [68, 0]
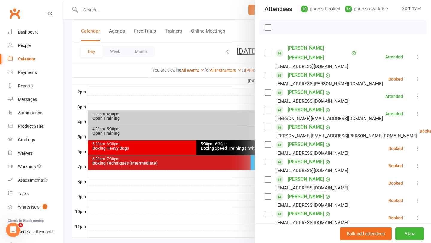
click at [420, 180] on icon at bounding box center [417, 183] width 6 height 6
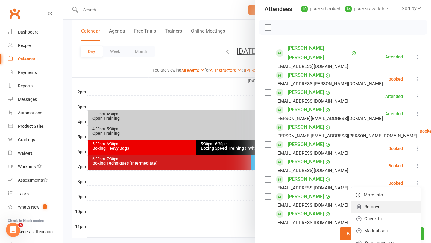
click at [385, 201] on link "Remove" at bounding box center [386, 207] width 70 height 12
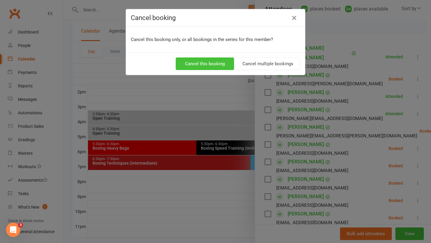
click at [207, 64] on button "Cancel this booking" at bounding box center [205, 63] width 58 height 13
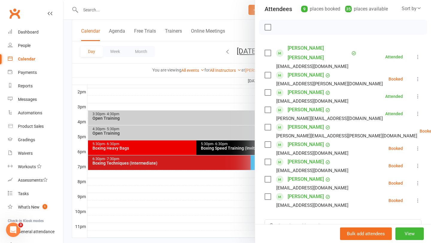
click at [415, 163] on icon at bounding box center [417, 166] width 6 height 6
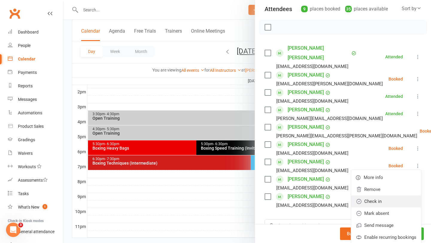
click at [389, 195] on link "Check in" at bounding box center [386, 201] width 70 height 12
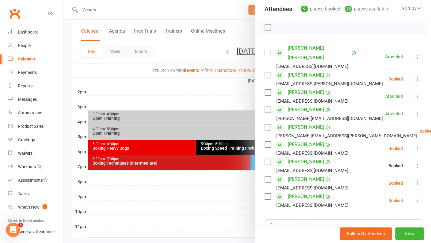
click at [200, 177] on div at bounding box center [246, 121] width 367 height 243
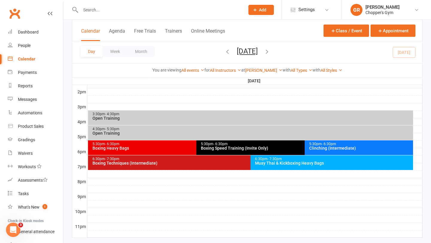
click at [219, 162] on div "Boxing Techniques (Intermediate)" at bounding box center [249, 163] width 314 height 4
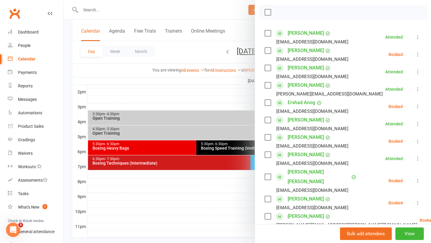
scroll to position [84, 0]
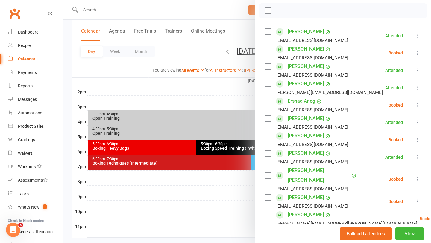
click at [416, 103] on icon at bounding box center [417, 105] width 6 height 6
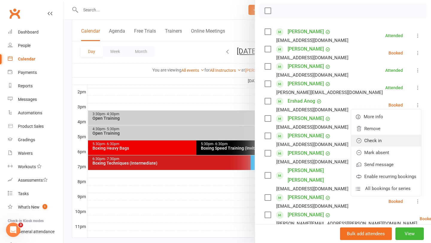
click at [388, 138] on link "Check in" at bounding box center [386, 141] width 70 height 12
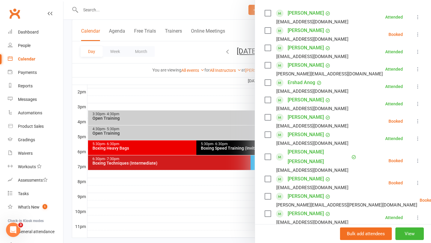
scroll to position [117, 0]
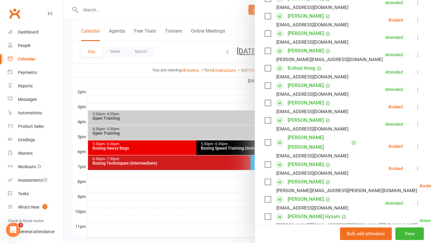
click at [416, 143] on icon at bounding box center [417, 146] width 6 height 6
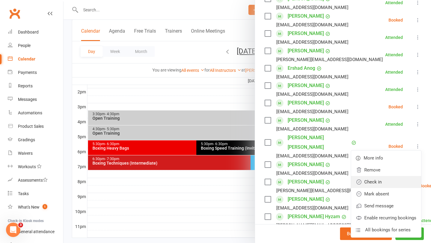
click at [389, 176] on link "Check in" at bounding box center [386, 182] width 70 height 12
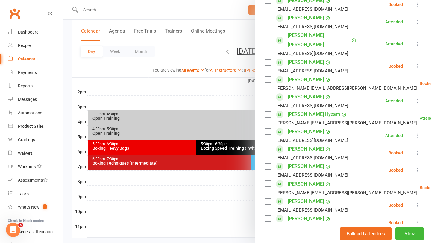
scroll to position [65, 0]
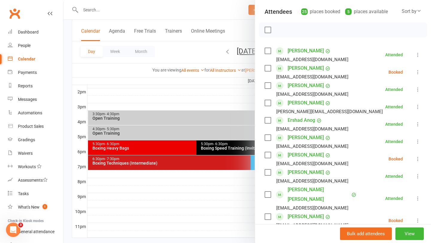
click at [420, 71] on icon at bounding box center [417, 72] width 6 height 6
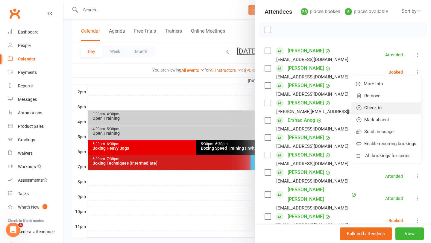
click at [383, 106] on link "Check in" at bounding box center [386, 108] width 70 height 12
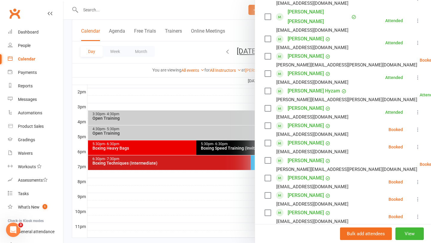
scroll to position [243, 0]
click at [308, 33] on link "Jared Hansen" at bounding box center [305, 38] width 36 height 10
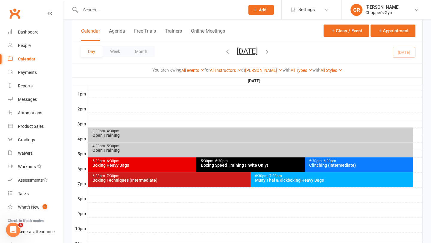
scroll to position [255, 0]
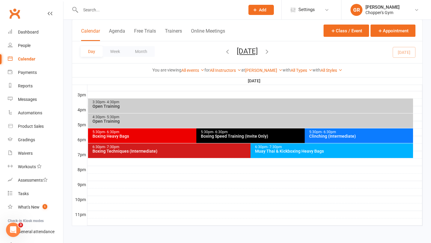
click at [288, 149] on div "Muay Thai & Kickboxing Heavy Bags" at bounding box center [332, 151] width 157 height 4
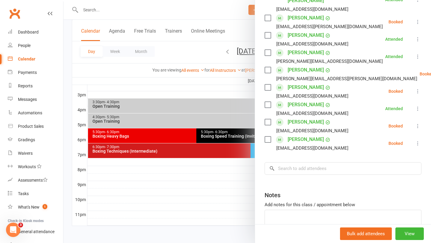
scroll to position [151, 0]
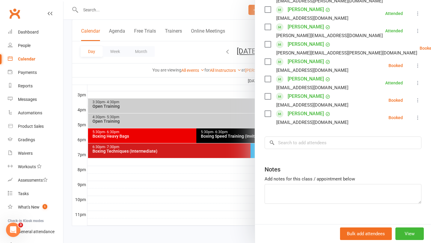
click at [418, 97] on icon at bounding box center [417, 100] width 6 height 6
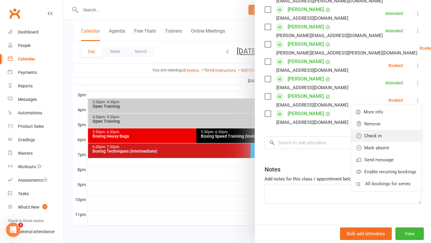
click at [383, 130] on link "Check in" at bounding box center [386, 136] width 70 height 12
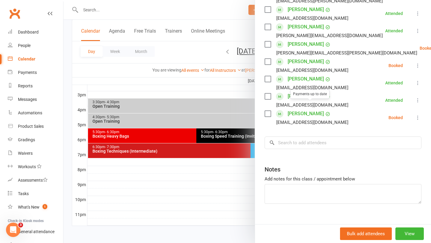
click at [296, 109] on link "Zishi Qiu" at bounding box center [305, 114] width 36 height 10
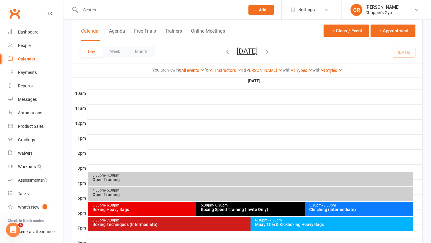
scroll to position [182, 0]
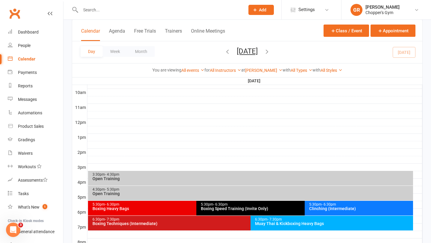
click at [330, 224] on div "Muay Thai & Kickboxing Heavy Bags" at bounding box center [332, 223] width 157 height 4
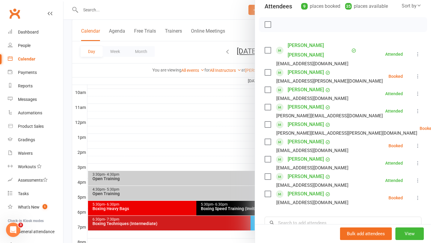
scroll to position [82, 0]
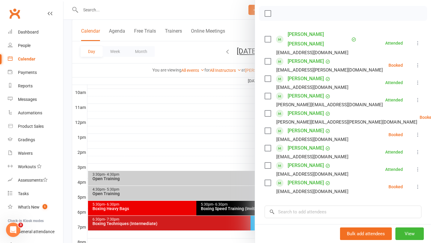
click at [415, 184] on icon at bounding box center [417, 187] width 6 height 6
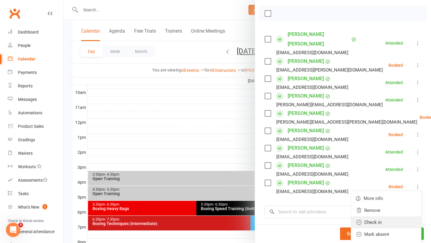
click at [379, 216] on link "Check in" at bounding box center [386, 222] width 70 height 12
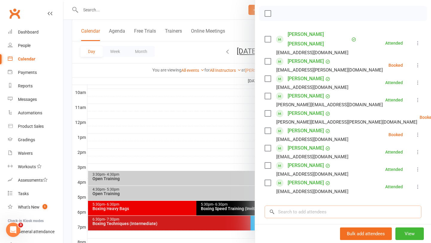
click at [305, 205] on input "search" at bounding box center [342, 211] width 157 height 13
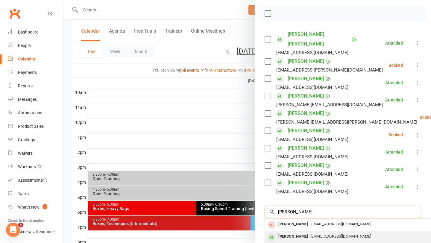
type input "Andrew b"
click at [314, 234] on span "adhbyrnes@gmail.com" at bounding box center [340, 236] width 61 height 4
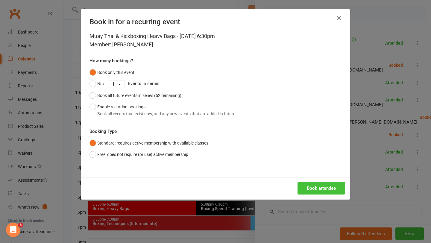
click at [326, 190] on button "Book attendee" at bounding box center [321, 188] width 48 height 13
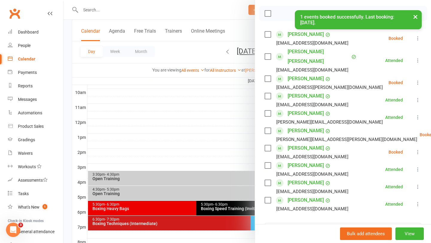
click at [418, 38] on icon at bounding box center [417, 38] width 6 height 6
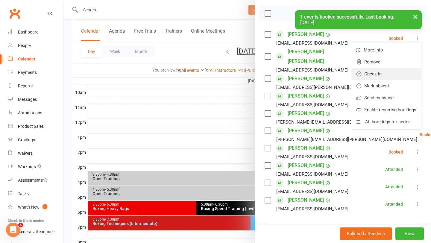
click at [389, 74] on link "Check in" at bounding box center [386, 74] width 70 height 12
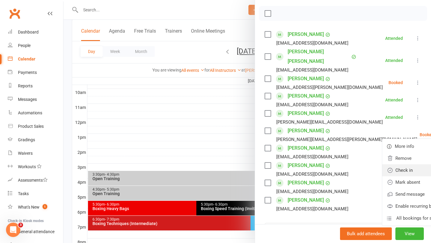
click at [382, 164] on link "Check in" at bounding box center [417, 170] width 70 height 12
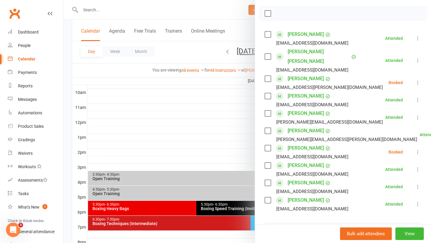
click at [190, 9] on div at bounding box center [246, 121] width 367 height 243
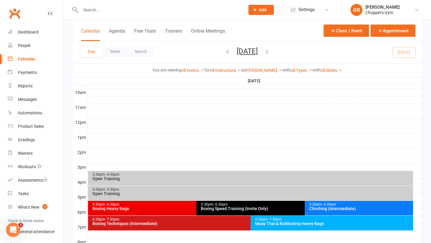
click at [187, 10] on input "text" at bounding box center [160, 10] width 162 height 8
type input "c"
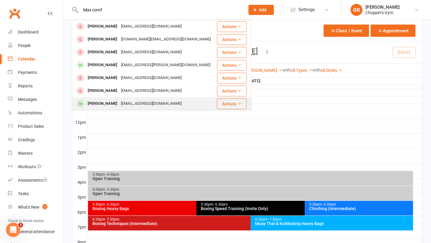
type input "Max cornf"
click at [142, 102] on div "mcran808@gmail.com" at bounding box center [151, 103] width 64 height 9
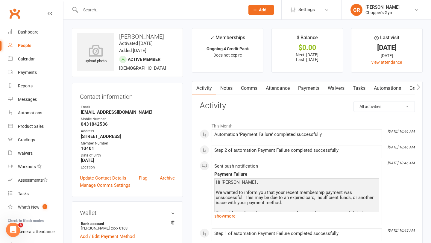
click at [313, 90] on link "Payments" at bounding box center [309, 88] width 30 height 14
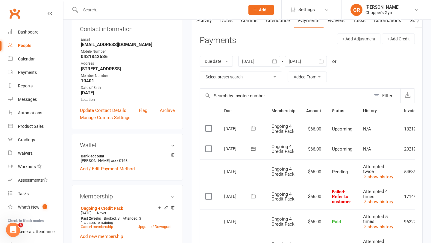
scroll to position [90, 0]
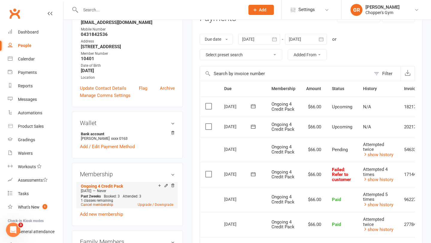
click at [101, 203] on link "Cancel membership" at bounding box center [97, 204] width 32 height 4
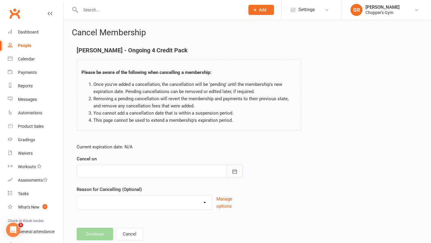
click at [235, 172] on icon "button" at bounding box center [234, 171] width 6 height 6
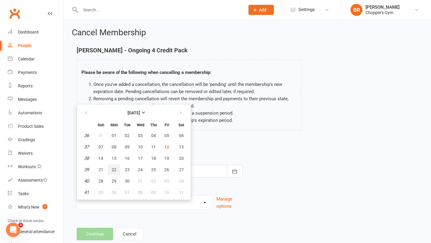
click at [115, 168] on span "22" at bounding box center [114, 169] width 5 height 5
type input "22 Sep 2025"
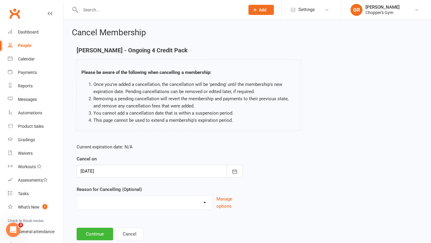
click at [179, 200] on select "Cancelled Holiday Injury Medical Reasons Membership Change Sick Other reason" at bounding box center [144, 202] width 135 height 12
select select "0"
click at [77, 196] on select "Cancelled Holiday Injury Medical Reasons Membership Change Sick Other reason" at bounding box center [144, 202] width 135 height 12
click at [99, 232] on button "Continue" at bounding box center [95, 234] width 36 height 13
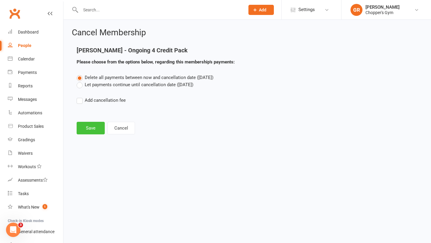
click at [93, 129] on button "Save" at bounding box center [91, 128] width 28 height 13
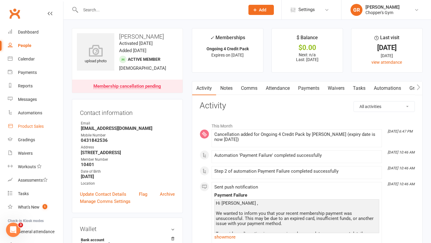
click at [38, 127] on div "Product Sales" at bounding box center [31, 126] width 26 height 5
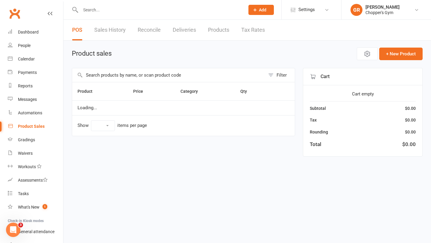
select select "100"
click at [158, 79] on input "text" at bounding box center [168, 75] width 193 height 14
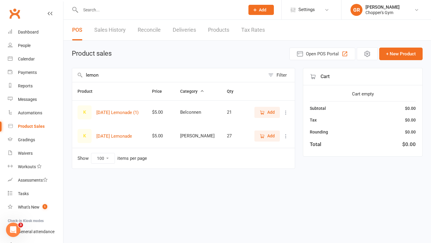
click at [268, 138] on span "Add" at bounding box center [270, 135] width 7 height 7
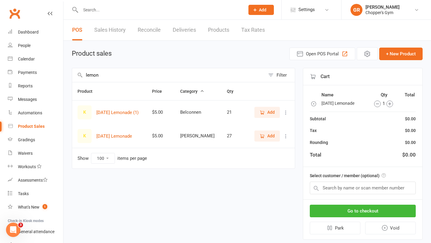
click at [211, 76] on input "lemon" at bounding box center [168, 75] width 193 height 14
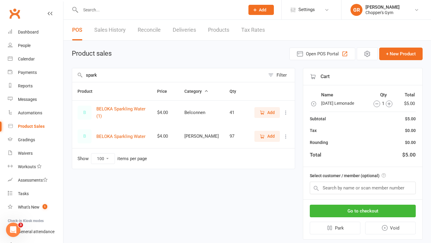
type input "spark"
click at [272, 133] on span "Add" at bounding box center [270, 136] width 7 height 7
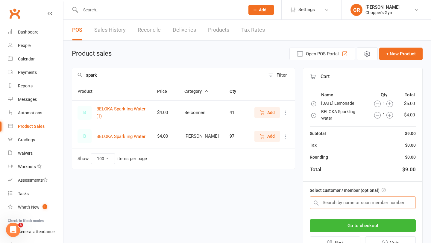
click at [359, 201] on input "text" at bounding box center [362, 202] width 106 height 13
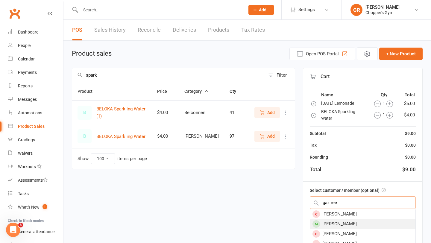
type input "gaz ree"
click at [355, 224] on div "Gaz Rees" at bounding box center [362, 224] width 105 height 10
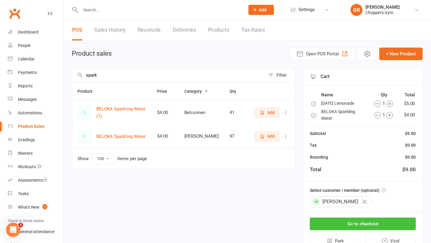
click at [366, 223] on button "Go to checkout" at bounding box center [362, 223] width 106 height 13
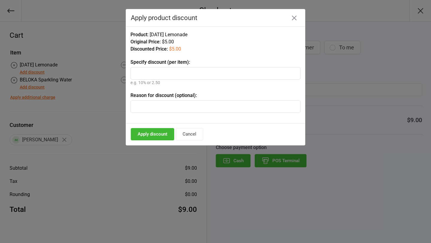
click at [33, 71] on div at bounding box center [215, 121] width 431 height 243
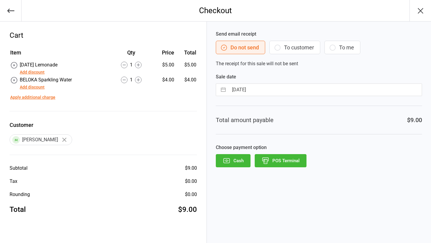
click at [33, 71] on button "Add discount" at bounding box center [32, 72] width 25 height 6
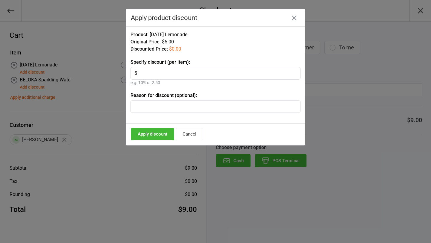
type input "5"
click at [151, 133] on button "Apply discount" at bounding box center [152, 134] width 43 height 12
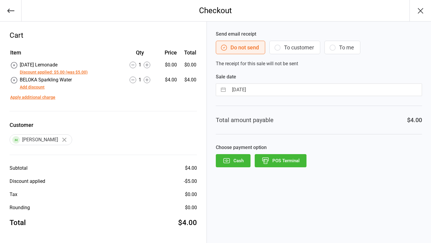
click at [35, 86] on button "Add discount" at bounding box center [32, 87] width 25 height 6
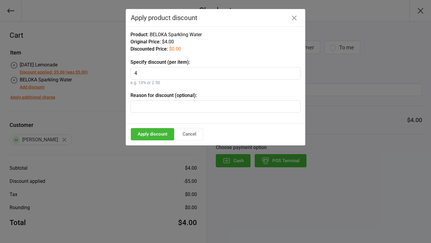
type input "4"
click at [158, 134] on button "Apply discount" at bounding box center [152, 134] width 43 height 12
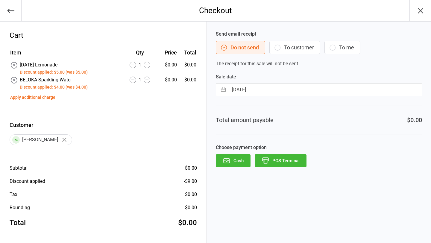
click at [241, 161] on button "Cash" at bounding box center [233, 160] width 35 height 13
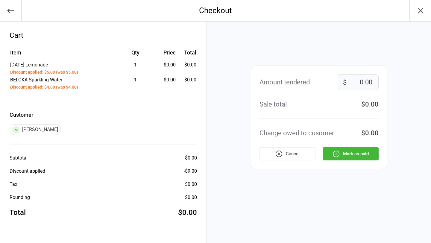
click at [348, 151] on button "Mark as paid" at bounding box center [350, 153] width 56 height 13
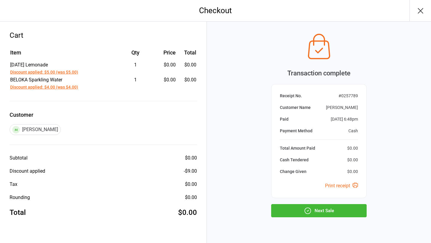
click at [344, 209] on button "Next Sale" at bounding box center [318, 210] width 95 height 13
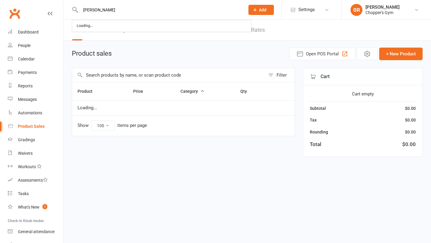
select select "100"
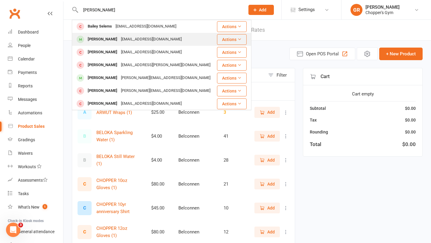
type input "[PERSON_NAME]"
click at [118, 39] on div "[PERSON_NAME]" at bounding box center [102, 39] width 33 height 9
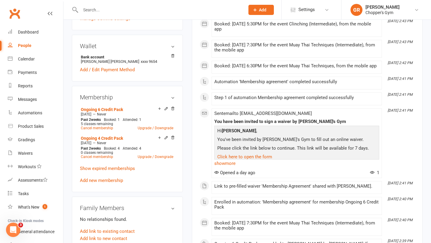
scroll to position [186, 0]
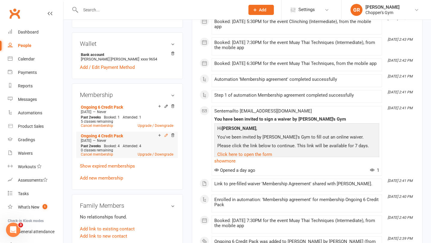
click at [167, 134] on icon at bounding box center [165, 135] width 3 height 3
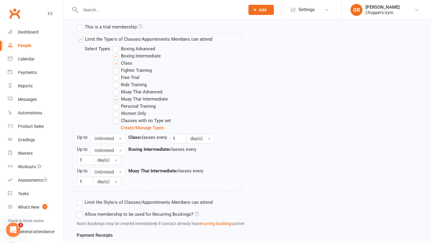
scroll to position [215, 0]
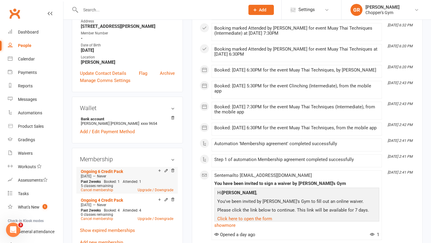
scroll to position [123, 0]
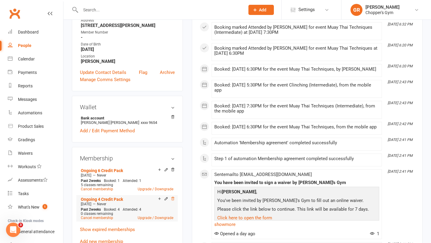
click at [173, 198] on icon at bounding box center [172, 198] width 4 height 4
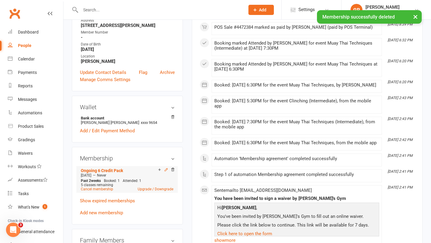
click at [166, 169] on icon at bounding box center [165, 169] width 3 height 3
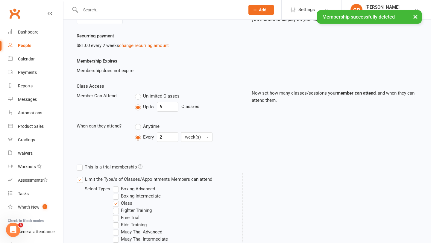
scroll to position [152, 0]
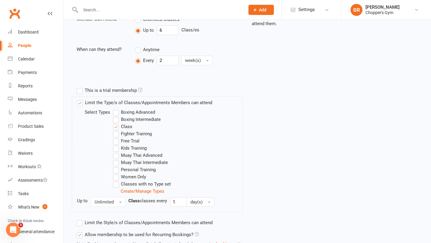
click at [151, 121] on label "Boxing Intermediate" at bounding box center [137, 119] width 48 height 7
click at [117, 116] on input "Boxing Intermediate" at bounding box center [115, 116] width 4 height 0
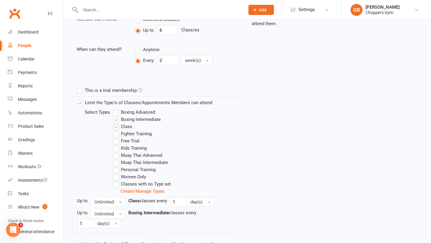
click at [138, 163] on label "Muay Thai Intermediate" at bounding box center [140, 162] width 55 height 7
click at [117, 159] on input "Muay Thai Intermediate" at bounding box center [115, 159] width 4 height 0
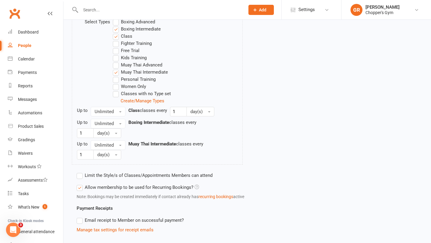
scroll to position [373, 0]
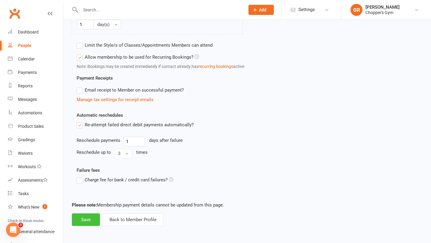
click at [83, 220] on button "Save" at bounding box center [86, 219] width 28 height 13
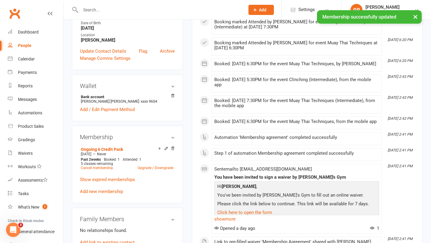
scroll to position [172, 0]
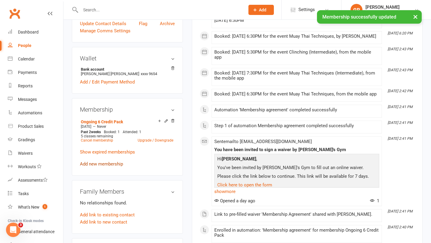
click at [103, 162] on link "Add new membership" at bounding box center [101, 163] width 43 height 5
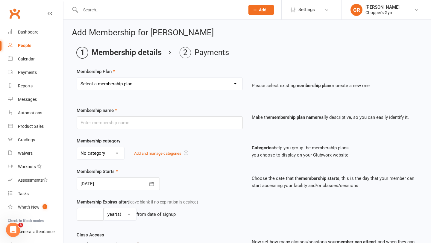
click at [142, 87] on select "Select a membership plan Create new Membership Plan Staff Membership Ongoing Un…" at bounding box center [159, 84] width 165 height 12
select select "13"
click at [77, 78] on select "Select a membership plan Create new Membership Plan Staff Membership Ongoing Un…" at bounding box center [159, 84] width 165 height 12
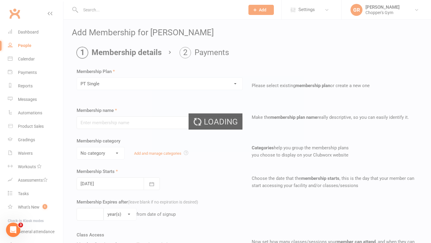
type input "PT Single"
select select "3"
type input "0"
type input "1"
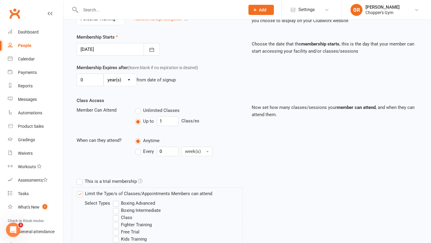
scroll to position [273, 0]
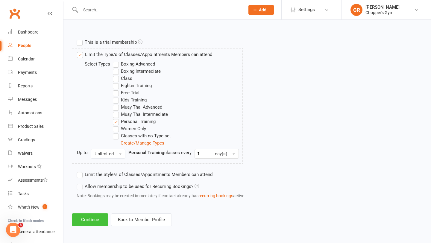
click at [90, 217] on button "Continue" at bounding box center [90, 219] width 36 height 13
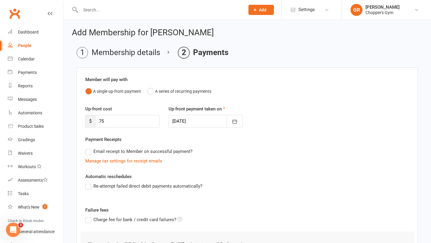
scroll to position [83, 0]
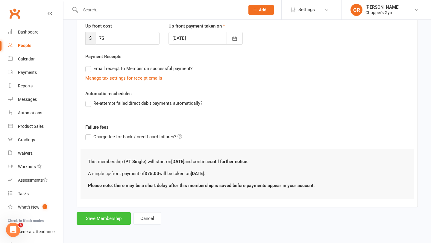
click at [112, 218] on button "Save Membership" at bounding box center [104, 218] width 54 height 13
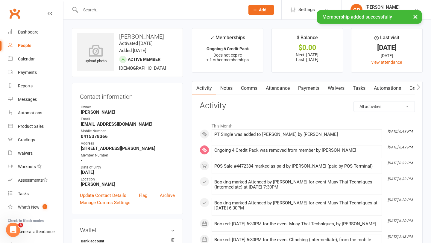
click at [134, 10] on div "× Membership added successfully" at bounding box center [211, 10] width 423 height 0
click at [160, 9] on input "text" at bounding box center [160, 10] width 162 height 8
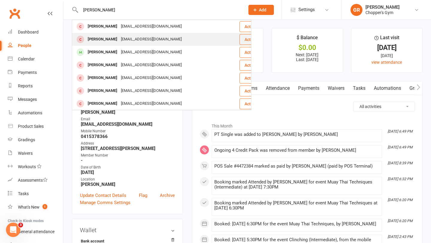
type input "[PERSON_NAME]"
click at [150, 40] on div "[EMAIL_ADDRESS][DOMAIN_NAME]" at bounding box center [151, 39] width 64 height 9
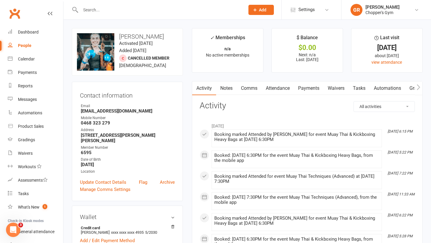
click at [116, 6] on input "text" at bounding box center [160, 10] width 162 height 8
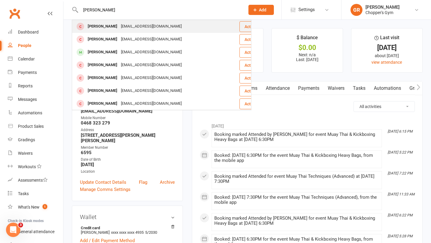
type input "[PERSON_NAME]"
click at [112, 27] on div "[PERSON_NAME]" at bounding box center [102, 26] width 33 height 9
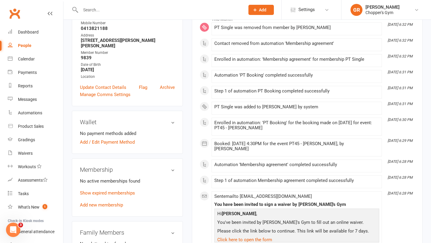
scroll to position [126, 0]
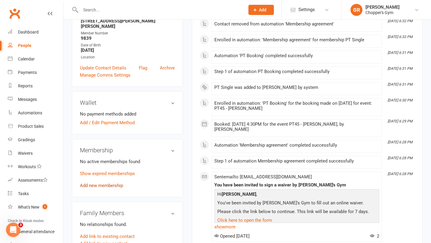
click at [100, 185] on link "Add new membership" at bounding box center [101, 185] width 43 height 5
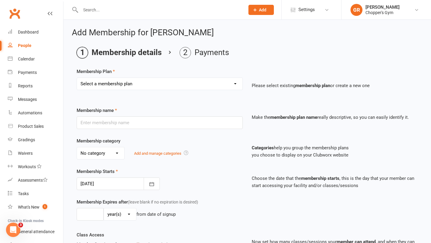
click at [143, 83] on select "Select a membership plan Create new Membership Plan Staff Membership Ongoing Un…" at bounding box center [159, 84] width 165 height 12
select select "13"
click at [77, 78] on select "Select a membership plan Create new Membership Plan Staff Membership Ongoing Un…" at bounding box center [159, 84] width 165 height 12
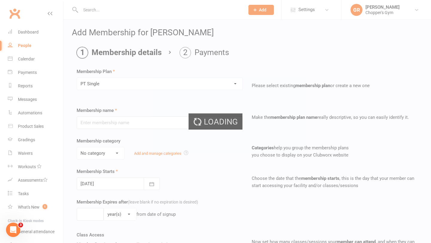
type input "PT Single"
select select "3"
type input "0"
type input "1"
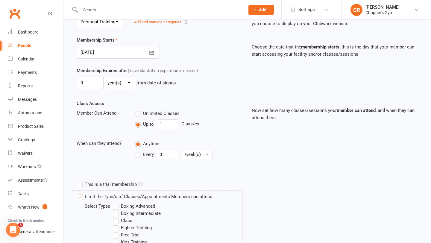
scroll to position [273, 0]
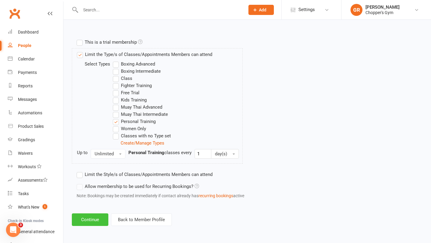
click at [98, 217] on button "Continue" at bounding box center [90, 219] width 36 height 13
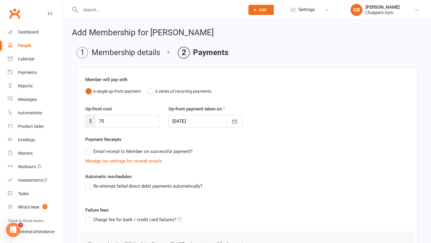
scroll to position [83, 0]
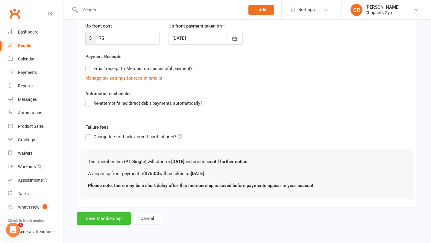
click at [114, 218] on button "Save Membership" at bounding box center [104, 218] width 54 height 13
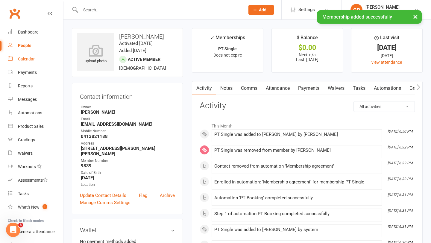
click at [35, 58] on link "Calendar" at bounding box center [35, 58] width 55 height 13
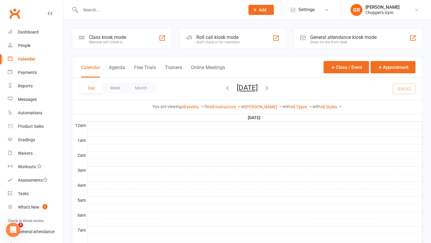
click at [257, 83] on button "[DATE]" at bounding box center [247, 87] width 21 height 8
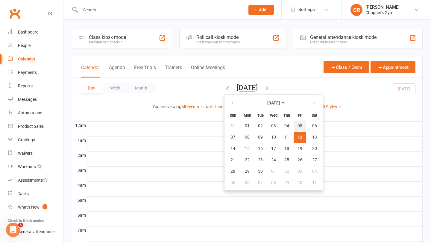
click at [293, 122] on button "05" at bounding box center [299, 126] width 13 height 11
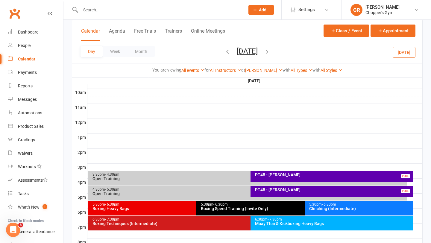
scroll to position [242, 0]
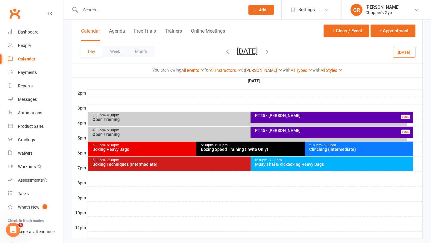
click at [257, 68] on link "[PERSON_NAME]" at bounding box center [263, 70] width 37 height 5
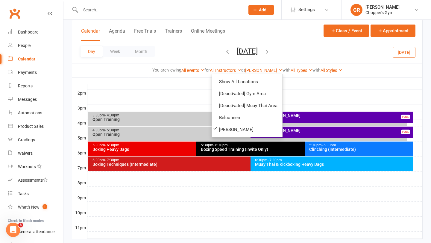
click at [300, 56] on div "Day Week Month [DATE] [DATE] Sun Mon Tue Wed Thu Fri Sat 31 01 02 03 04 05 06 0…" at bounding box center [247, 52] width 350 height 22
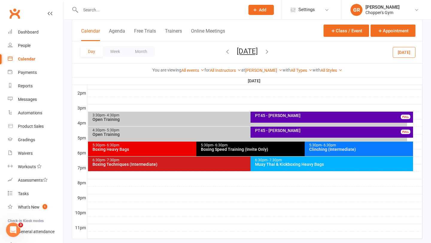
click at [257, 51] on button "[DATE]" at bounding box center [247, 51] width 21 height 8
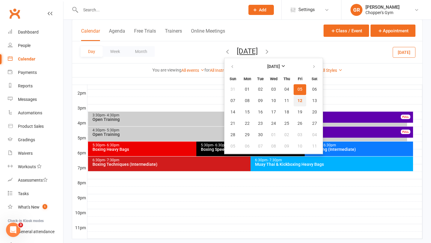
click at [293, 100] on button "12" at bounding box center [299, 100] width 13 height 11
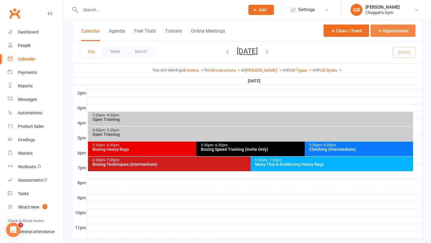
click at [396, 32] on button "Appointment" at bounding box center [392, 31] width 45 height 12
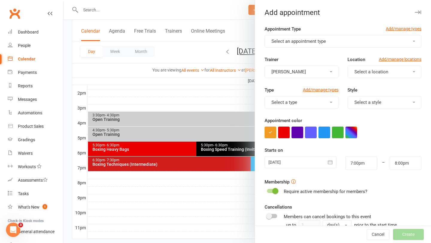
click at [340, 39] on button "Select an appointment type" at bounding box center [342, 41] width 157 height 13
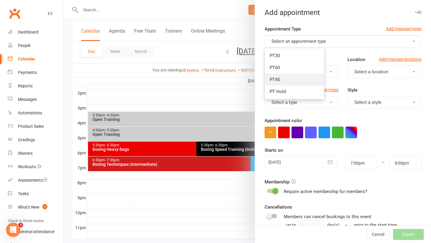
click at [293, 77] on link "PT45" at bounding box center [294, 80] width 59 height 12
type input "7:45pm"
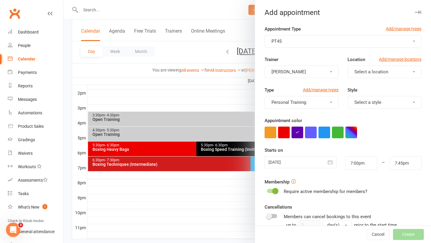
click at [315, 74] on button "[PERSON_NAME]" at bounding box center [301, 71] width 74 height 13
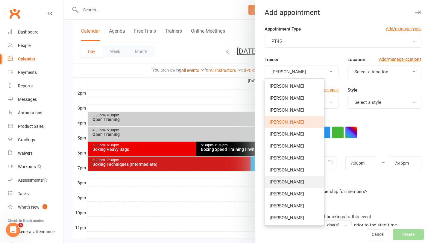
click at [287, 182] on span "[PERSON_NAME]" at bounding box center [286, 181] width 34 height 5
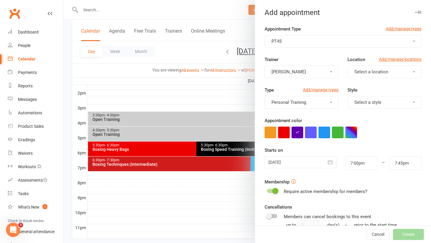
click at [378, 71] on span "Select a location" at bounding box center [371, 71] width 34 height 5
click at [363, 96] on span "[PERSON_NAME]" at bounding box center [369, 97] width 34 height 5
click at [363, 167] on input "7:00pm" at bounding box center [361, 163] width 32 height 14
type input "3:30pm"
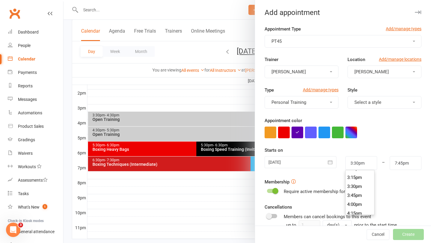
click at [355, 186] on li "3:30pm" at bounding box center [359, 186] width 29 height 9
click at [409, 157] on input "7:45pm" at bounding box center [405, 163] width 32 height 14
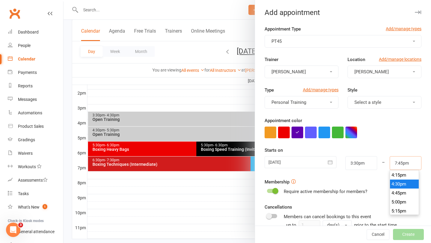
scroll to position [583, 0]
type input "4:15pm"
click at [403, 173] on li "4:15pm" at bounding box center [404, 175] width 29 height 9
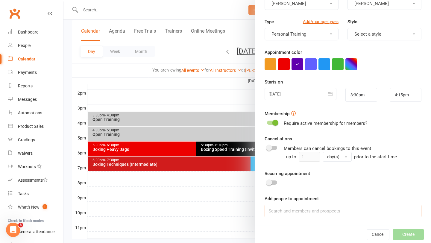
click at [315, 212] on input at bounding box center [342, 211] width 157 height 13
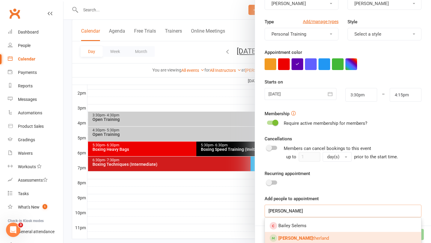
type input "[PERSON_NAME]"
click at [316, 236] on link "[PERSON_NAME] therland" at bounding box center [343, 238] width 156 height 13
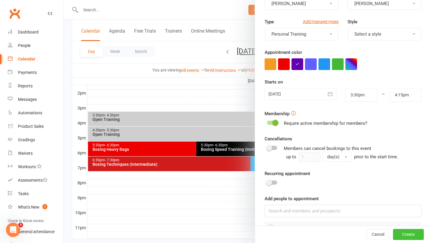
click at [404, 231] on button "Create" at bounding box center [408, 234] width 31 height 11
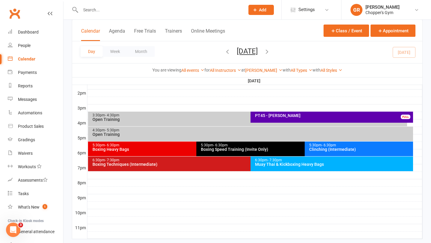
click at [316, 116] on div "PT45 - [PERSON_NAME]" at bounding box center [332, 115] width 157 height 4
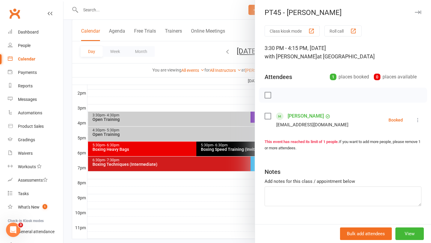
click at [419, 121] on icon at bounding box center [417, 120] width 6 height 6
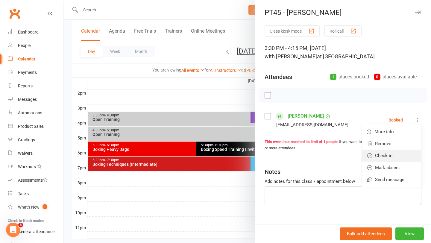
click at [374, 156] on link "Check in" at bounding box center [391, 156] width 59 height 12
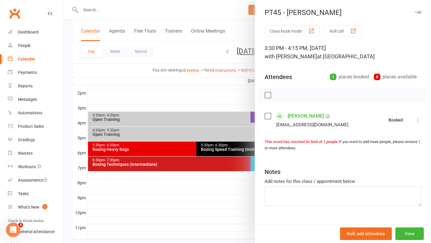
click at [199, 53] on div at bounding box center [246, 121] width 367 height 243
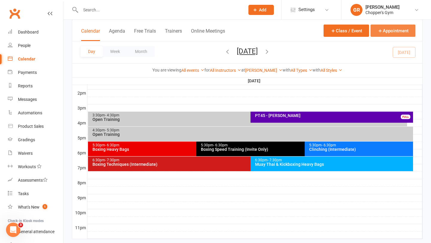
click at [394, 35] on button "Appointment" at bounding box center [392, 31] width 45 height 12
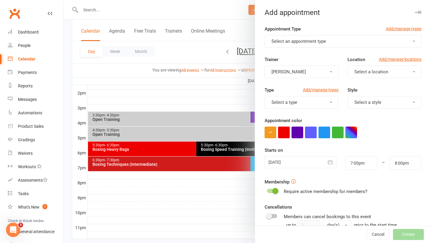
click at [345, 43] on button "Select an appointment type" at bounding box center [342, 41] width 157 height 13
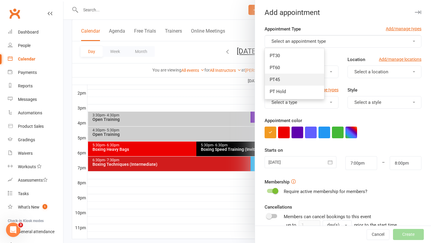
click at [292, 76] on link "PT45" at bounding box center [294, 80] width 59 height 12
type input "7:45pm"
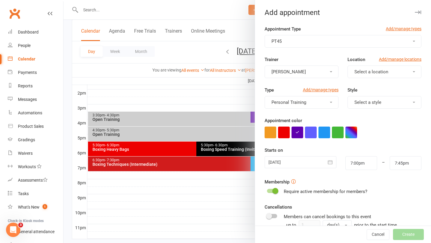
click at [308, 75] on button "[PERSON_NAME]" at bounding box center [301, 71] width 74 height 13
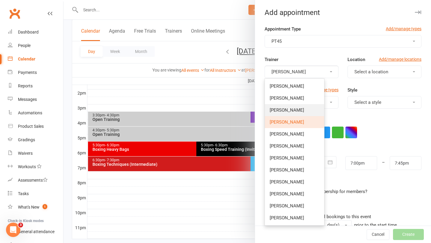
click at [286, 109] on link "[PERSON_NAME]" at bounding box center [294, 110] width 59 height 12
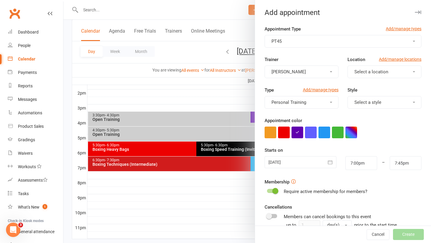
click at [384, 74] on button "Select a location" at bounding box center [384, 71] width 74 height 13
click at [370, 97] on link "[PERSON_NAME]" at bounding box center [376, 98] width 59 height 12
click at [365, 159] on input "7:00pm" at bounding box center [361, 163] width 32 height 14
type input "4:30pm"
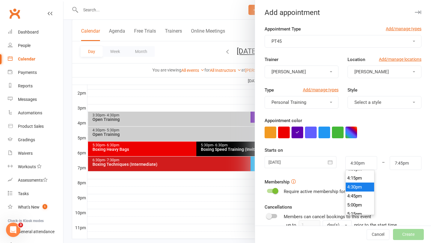
click at [356, 189] on li "4:30pm" at bounding box center [359, 186] width 29 height 9
click at [407, 164] on input "7:45pm" at bounding box center [405, 163] width 32 height 14
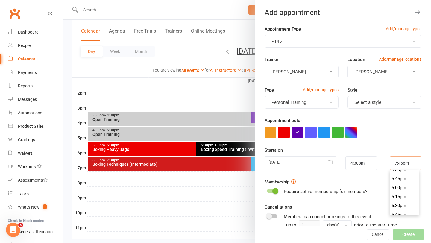
scroll to position [604, 0]
type input "5:15pm"
click at [402, 190] on li "5:15pm" at bounding box center [404, 189] width 29 height 9
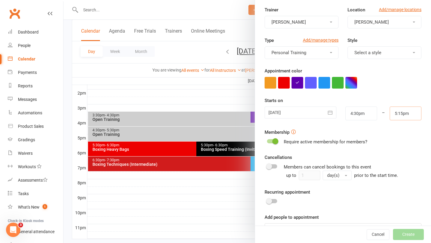
scroll to position [68, 0]
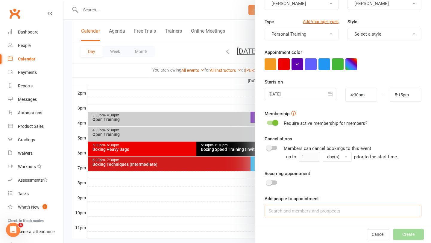
click at [339, 212] on input at bounding box center [342, 211] width 157 height 13
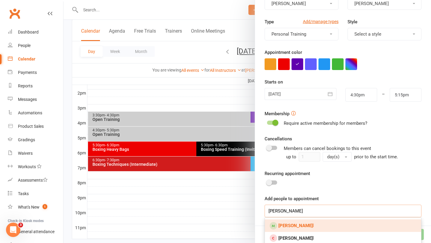
type input "[PERSON_NAME]"
click at [333, 224] on link "[PERSON_NAME] l" at bounding box center [343, 225] width 156 height 13
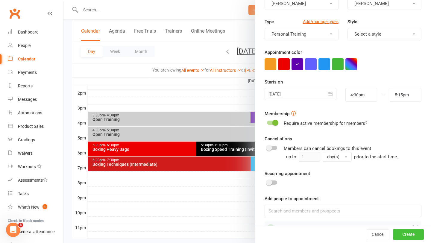
click at [408, 236] on button "Create" at bounding box center [408, 234] width 31 height 11
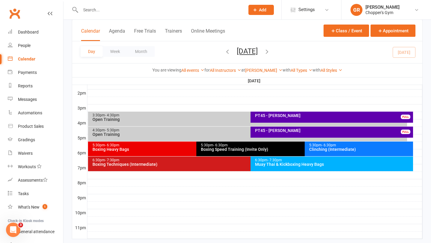
click at [307, 132] on div "PT45 - [PERSON_NAME]" at bounding box center [332, 130] width 157 height 4
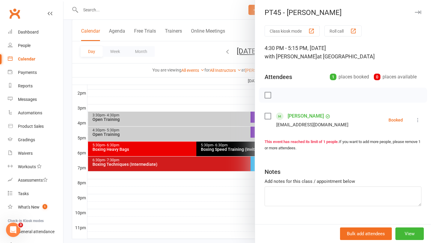
click at [417, 118] on icon at bounding box center [417, 120] width 6 height 6
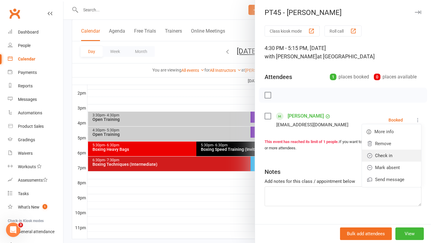
click at [384, 155] on link "Check in" at bounding box center [391, 156] width 59 height 12
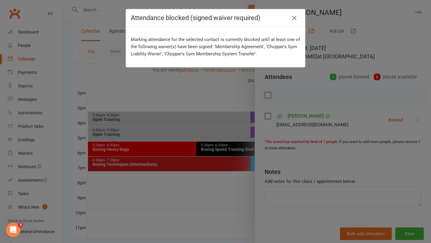
click at [295, 17] on icon "button" at bounding box center [293, 17] width 7 height 7
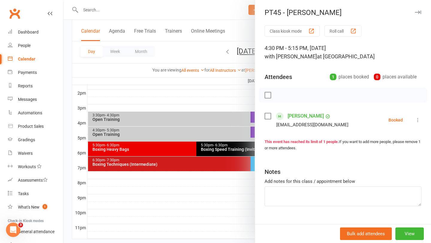
click at [202, 83] on div at bounding box center [246, 121] width 367 height 243
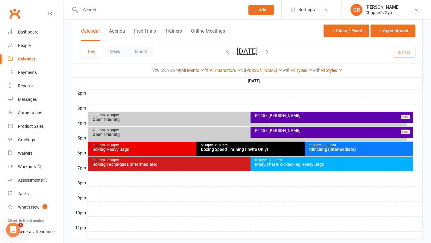
click at [287, 117] on div "PT45 - [PERSON_NAME]" at bounding box center [332, 115] width 157 height 4
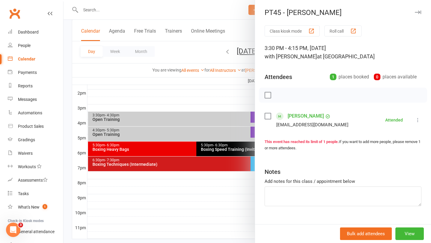
click at [300, 116] on link "[PERSON_NAME]" at bounding box center [305, 116] width 36 height 10
click at [193, 103] on div at bounding box center [246, 121] width 367 height 243
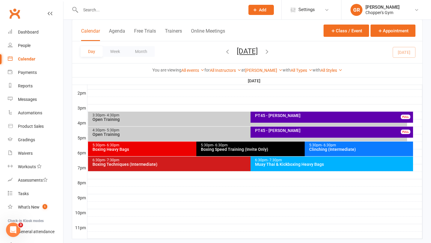
click at [299, 130] on div "PT45 - [PERSON_NAME]" at bounding box center [332, 130] width 157 height 4
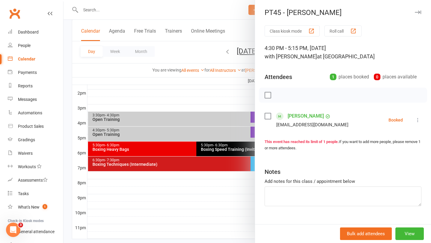
click at [304, 115] on link "[PERSON_NAME]" at bounding box center [305, 116] width 36 height 10
click at [219, 98] on div at bounding box center [246, 121] width 367 height 243
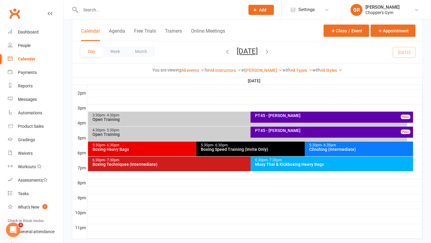
click at [312, 161] on div "6:30pm - 7:30pm" at bounding box center [332, 160] width 157 height 4
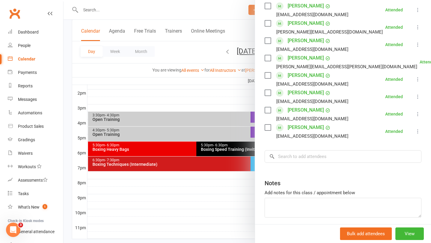
scroll to position [185, 0]
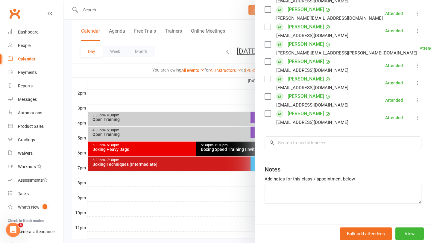
click at [224, 198] on div at bounding box center [246, 121] width 367 height 243
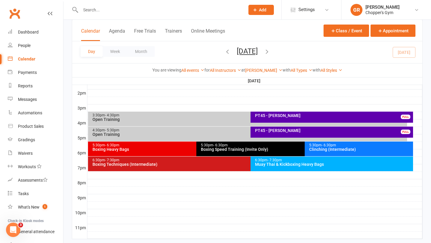
click at [240, 163] on div "Boxing Techniques (Intermediate)" at bounding box center [249, 164] width 314 height 4
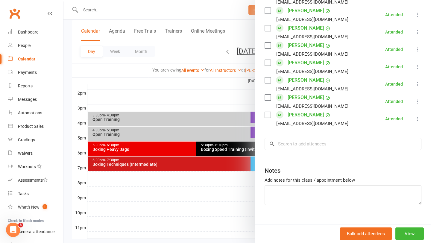
scroll to position [429, 0]
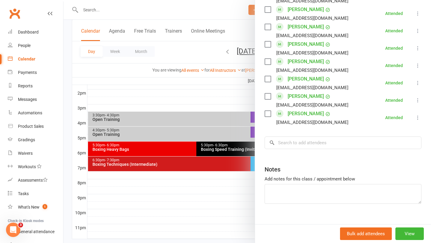
click at [216, 175] on div at bounding box center [246, 121] width 367 height 243
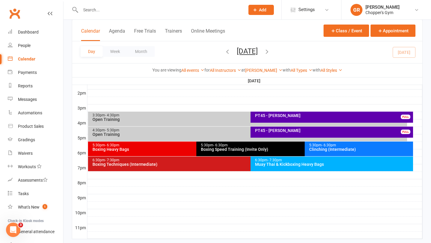
click at [225, 168] on div "6:30pm - 7:30pm Boxing Techniques (Intermediate)" at bounding box center [247, 163] width 319 height 15
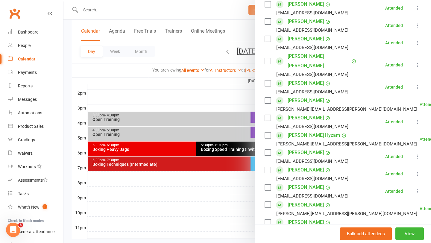
scroll to position [270, 0]
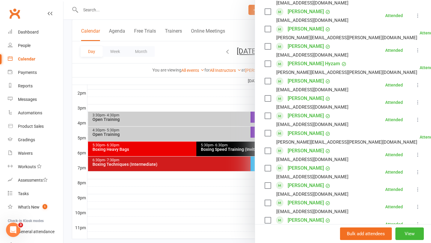
click at [225, 197] on div at bounding box center [246, 121] width 367 height 243
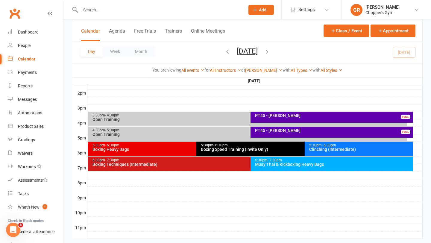
click at [176, 150] on div "Boxing Heavy Bags" at bounding box center [194, 149] width 205 height 4
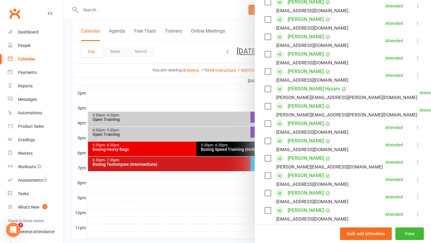
scroll to position [211, 0]
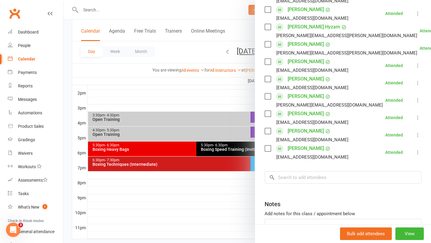
click at [211, 191] on div at bounding box center [246, 121] width 367 height 243
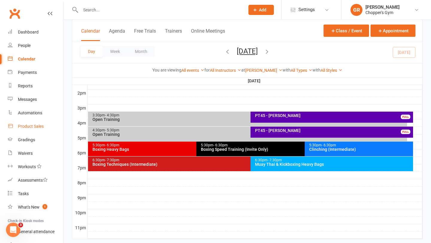
click at [33, 128] on div "Product Sales" at bounding box center [31, 126] width 26 height 5
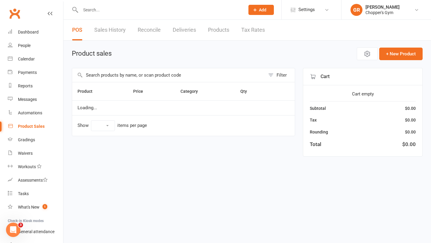
select select "100"
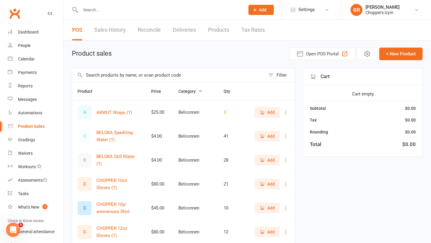
click at [123, 73] on input "text" at bounding box center [168, 75] width 193 height 14
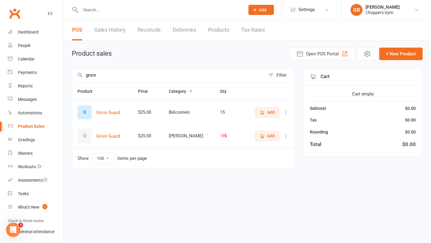
type input "groin"
click at [260, 137] on icon "button" at bounding box center [261, 135] width 5 height 5
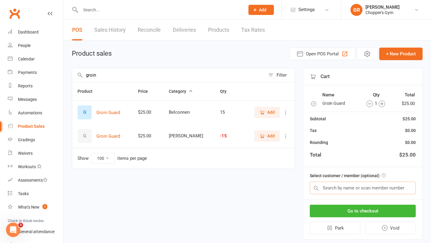
click at [351, 192] on input "text" at bounding box center [362, 188] width 106 height 13
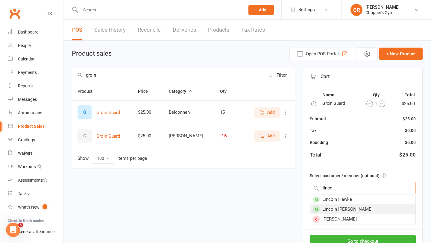
type input "linco"
click at [352, 208] on div "Lincoln [PERSON_NAME]" at bounding box center [362, 209] width 105 height 10
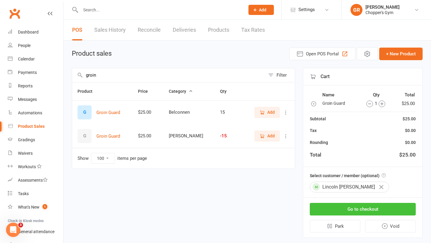
click at [347, 205] on button "Go to checkout" at bounding box center [362, 209] width 106 height 13
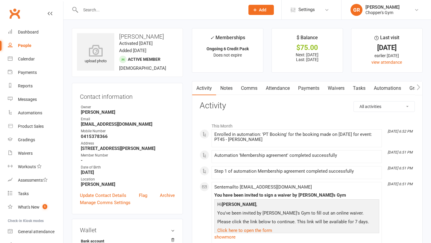
click at [309, 91] on link "Payments" at bounding box center [309, 88] width 30 height 14
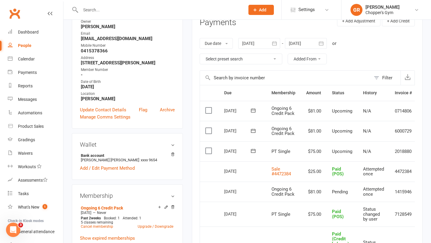
click at [208, 150] on label at bounding box center [209, 151] width 8 height 6
click at [208, 148] on input "checkbox" at bounding box center [207, 148] width 4 height 0
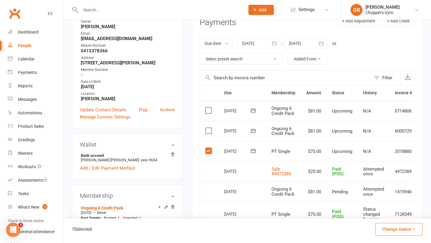
click at [401, 229] on button "Change status" at bounding box center [398, 229] width 47 height 13
click at [397, 189] on link "Paid (POS)" at bounding box center [392, 189] width 59 height 12
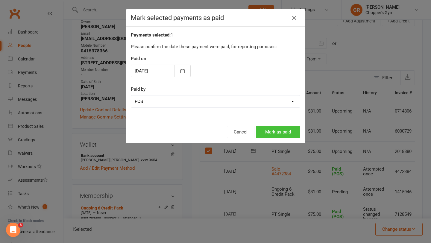
click at [282, 133] on button "Mark as paid" at bounding box center [278, 132] width 44 height 13
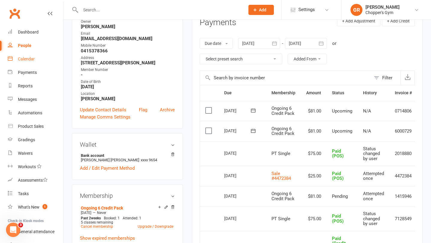
click at [28, 59] on div "Calendar" at bounding box center [26, 59] width 17 height 5
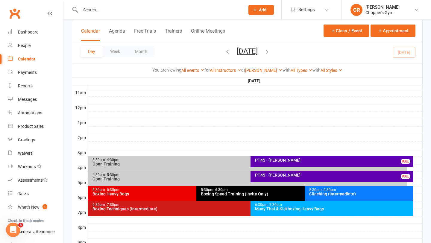
scroll to position [247, 0]
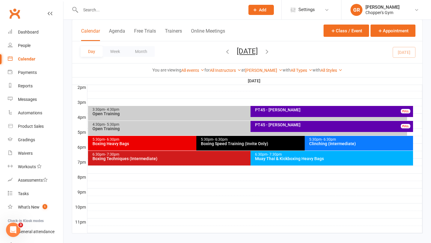
click at [323, 141] on div "Clinching (Intermediate)" at bounding box center [360, 143] width 103 height 4
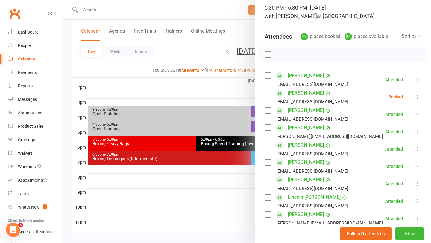
scroll to position [41, 0]
click at [294, 197] on link "Lincoln Uren" at bounding box center [313, 197] width 53 height 10
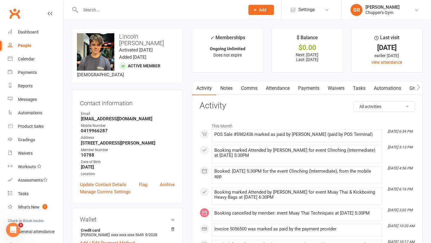
click at [311, 89] on link "Payments" at bounding box center [309, 88] width 30 height 14
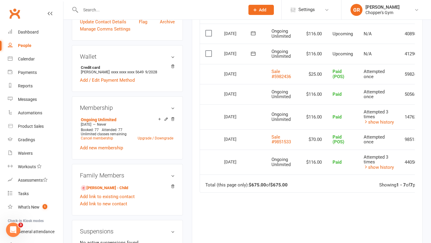
scroll to position [163, 0]
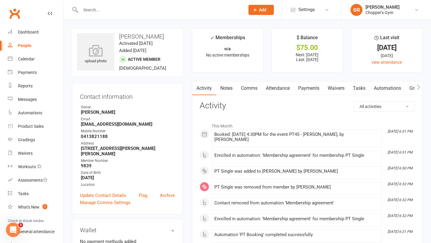
click at [313, 85] on link "Payments" at bounding box center [309, 88] width 30 height 14
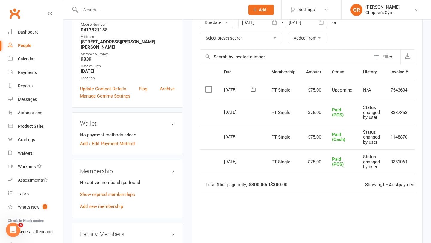
scroll to position [108, 0]
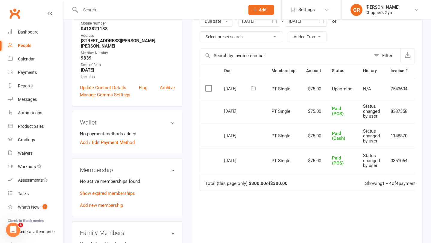
click at [208, 86] on label at bounding box center [209, 88] width 8 height 6
click at [208, 85] on input "checkbox" at bounding box center [207, 85] width 4 height 0
click at [389, 224] on button "Change status" at bounding box center [398, 229] width 47 height 13
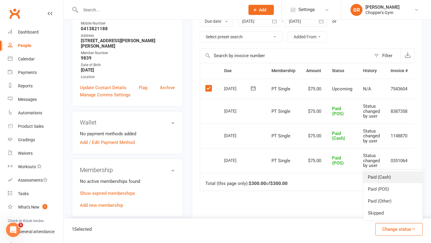
click at [390, 181] on link "Paid (Cash)" at bounding box center [392, 177] width 59 height 12
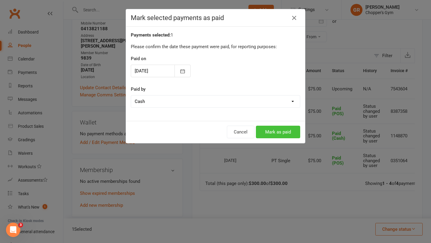
click at [282, 129] on button "Mark as paid" at bounding box center [278, 132] width 44 height 13
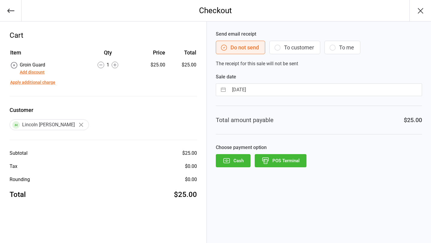
click at [278, 161] on button "POS Terminal" at bounding box center [280, 160] width 52 height 13
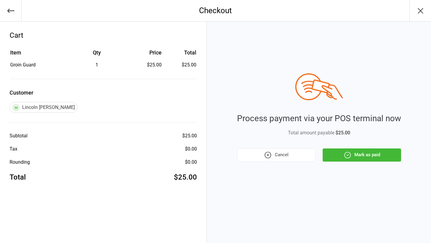
click at [344, 155] on icon "button" at bounding box center [347, 155] width 8 height 8
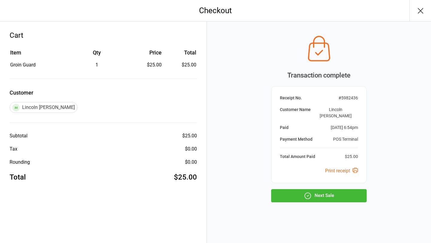
click at [345, 192] on button "Next Sale" at bounding box center [318, 195] width 95 height 13
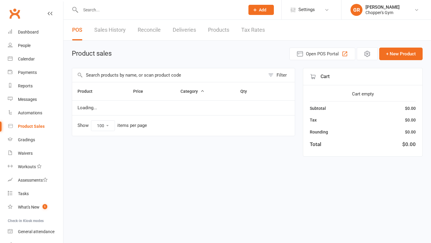
select select "100"
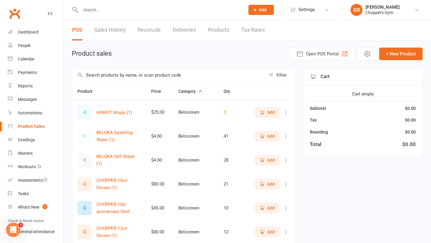
click at [106, 13] on input "text" at bounding box center [160, 10] width 162 height 8
type input "n"
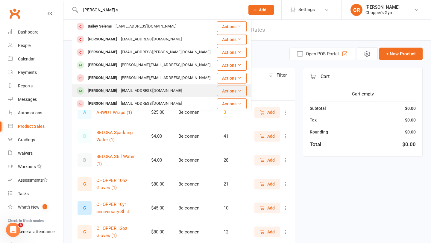
type input "[PERSON_NAME] s"
click at [99, 92] on div "[PERSON_NAME]" at bounding box center [102, 90] width 33 height 9
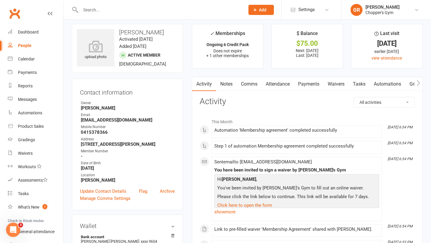
scroll to position [6, 0]
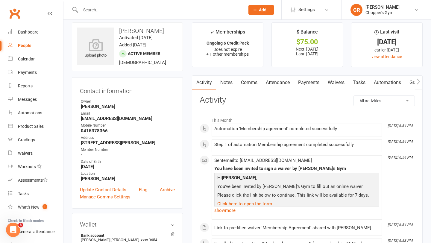
click at [309, 83] on link "Payments" at bounding box center [309, 83] width 30 height 14
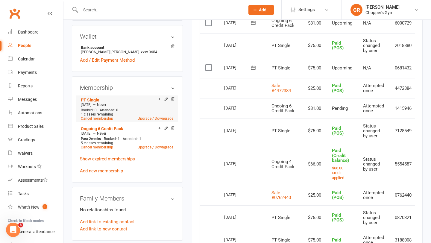
scroll to position [194, 0]
click at [173, 98] on icon at bounding box center [172, 98] width 4 height 4
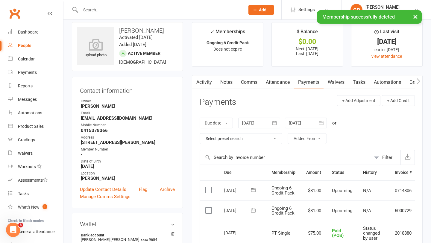
scroll to position [0, 0]
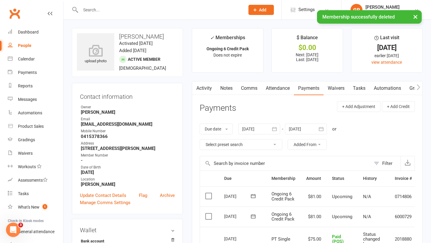
click at [174, 10] on div "× Membership successfully deleted" at bounding box center [211, 10] width 423 height 0
click at [173, 7] on input "text" at bounding box center [160, 10] width 162 height 8
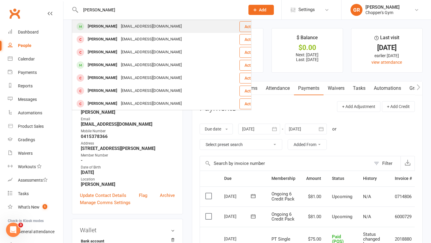
type input "[PERSON_NAME]"
click at [162, 28] on div "[EMAIL_ADDRESS][DOMAIN_NAME]" at bounding box center [151, 26] width 64 height 9
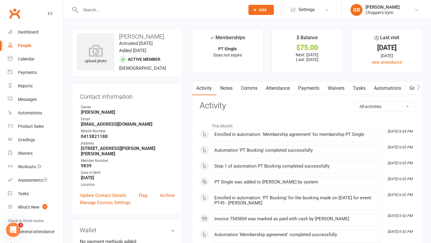
click at [315, 87] on link "Payments" at bounding box center [309, 88] width 30 height 14
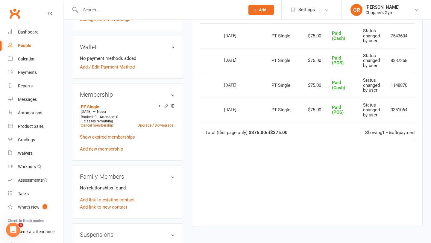
scroll to position [208, 0]
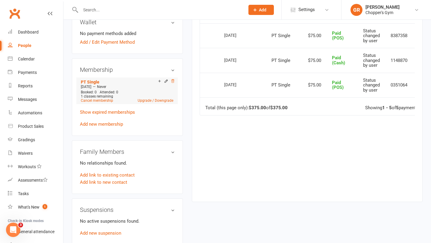
click at [171, 81] on icon at bounding box center [172, 81] width 4 height 4
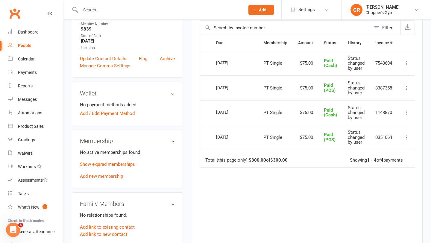
scroll to position [0, 0]
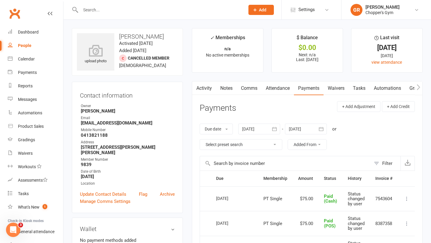
click at [122, 11] on input "text" at bounding box center [160, 10] width 162 height 8
click at [24, 60] on div "Calendar" at bounding box center [26, 59] width 17 height 5
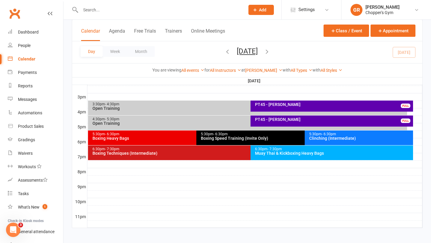
scroll to position [255, 0]
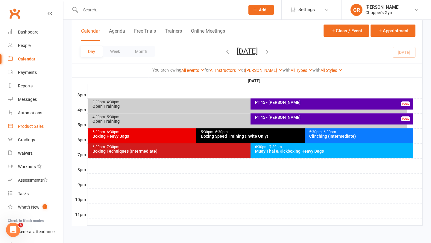
click at [35, 126] on div "Product Sales" at bounding box center [31, 126] width 26 height 5
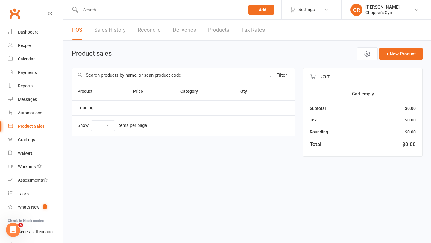
select select "100"
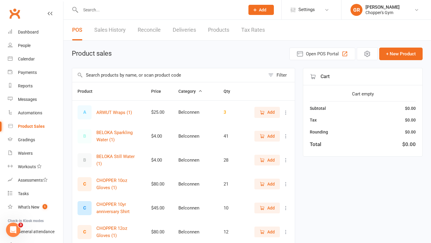
click at [141, 75] on input "text" at bounding box center [168, 75] width 193 height 14
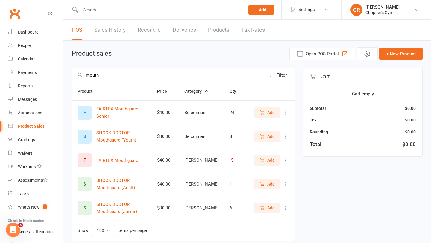
type input "mouth"
click at [263, 207] on icon "button" at bounding box center [261, 207] width 5 height 5
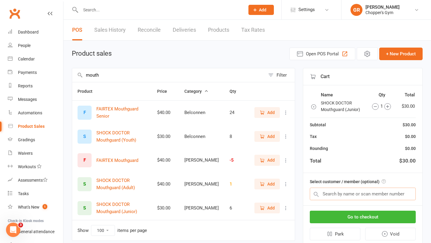
click at [348, 191] on input "text" at bounding box center [362, 193] width 106 height 13
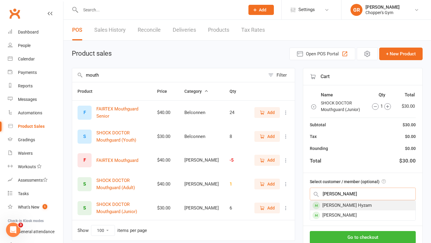
type input "[PERSON_NAME]"
click at [357, 205] on div "[PERSON_NAME] Hyzam" at bounding box center [362, 205] width 105 height 10
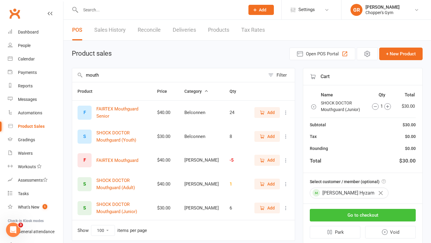
click at [362, 216] on button "Go to checkout" at bounding box center [362, 215] width 106 height 13
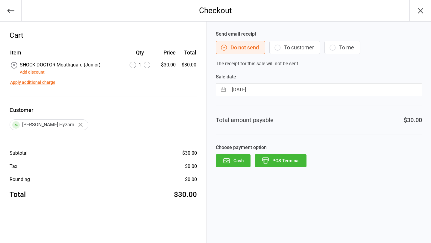
click at [13, 10] on icon "button" at bounding box center [10, 11] width 7 height 4
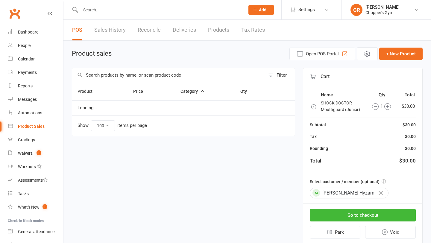
select select "100"
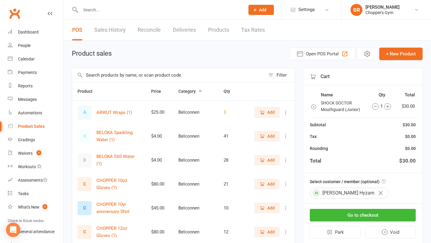
click at [375, 107] on icon "button" at bounding box center [375, 106] width 7 height 7
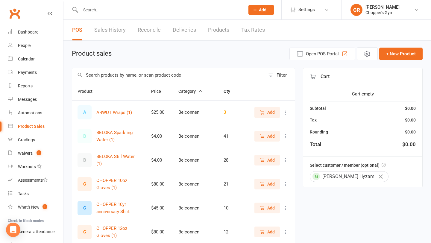
click at [172, 74] on input "text" at bounding box center [168, 75] width 193 height 14
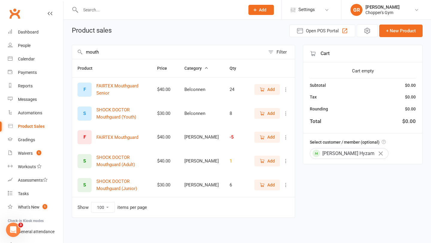
type input "mouth"
click at [267, 135] on span "Add" at bounding box center [270, 137] width 7 height 7
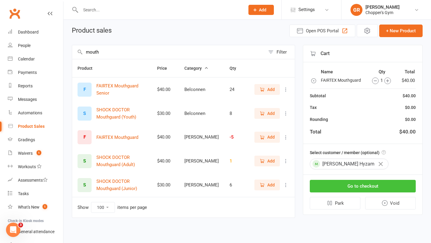
click at [390, 185] on button "Go to checkout" at bounding box center [362, 186] width 106 height 13
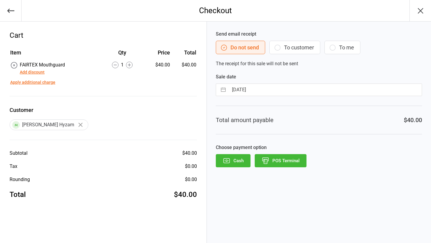
click at [269, 163] on button "POS Terminal" at bounding box center [280, 160] width 52 height 13
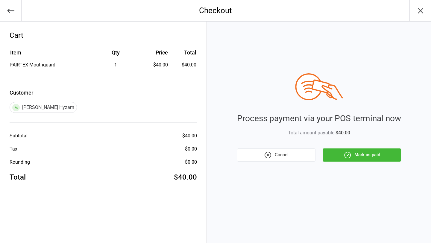
click at [361, 161] on div "Process payment via your POS terminal now Total amount payable $40.00 Cancel Ma…" at bounding box center [319, 132] width 224 height 221
click at [365, 157] on button "Mark as paid" at bounding box center [361, 154] width 78 height 13
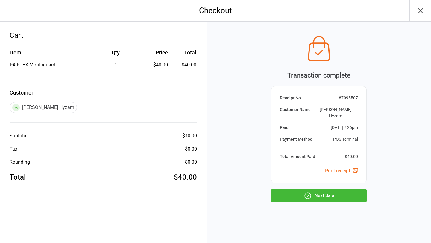
click at [313, 192] on button "Next Sale" at bounding box center [318, 195] width 95 height 13
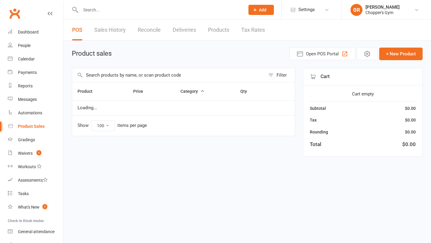
select select "100"
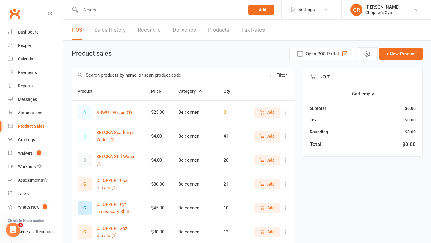
click at [144, 11] on input "text" at bounding box center [160, 10] width 162 height 8
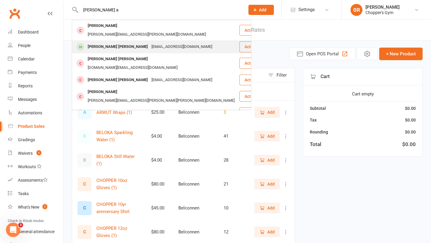
type input "jackson a"
click at [150, 42] on div "armitage.j@yahoo.com" at bounding box center [182, 46] width 64 height 9
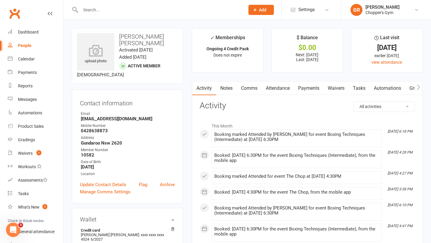
click at [228, 90] on link "Notes" at bounding box center [226, 88] width 21 height 14
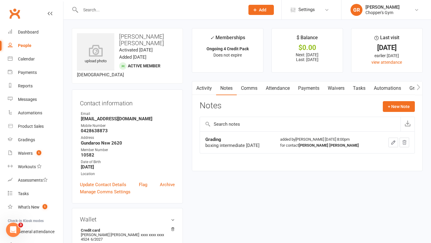
click at [393, 143] on icon "button" at bounding box center [393, 143] width 4 height 4
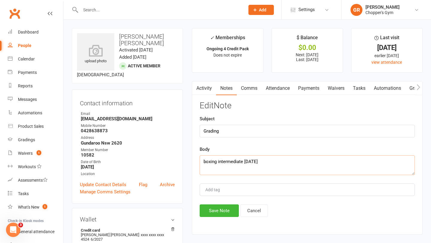
drag, startPoint x: 271, startPoint y: 163, endPoint x: 193, endPoint y: 159, distance: 78.5
click at [193, 159] on div "Activity Notes Comms Attendance Payments Waivers Tasks Automations Gradings / P…" at bounding box center [307, 157] width 231 height 153
type textarea "Boxing Advanced"
click at [224, 209] on button "Save Note" at bounding box center [218, 210] width 39 height 13
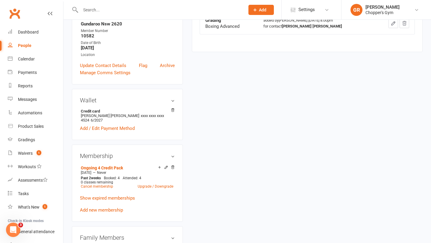
scroll to position [138, 0]
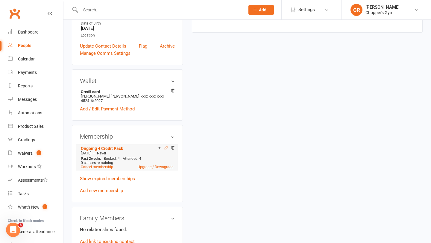
click at [166, 146] on icon at bounding box center [166, 148] width 4 height 4
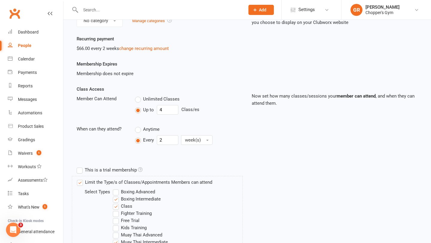
scroll to position [217, 0]
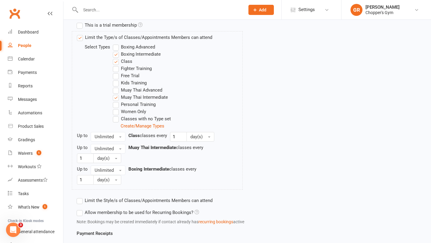
click at [127, 46] on label "Boxing Advanced" at bounding box center [134, 46] width 42 height 7
click at [117, 43] on input "Boxing Advanced" at bounding box center [115, 43] width 4 height 0
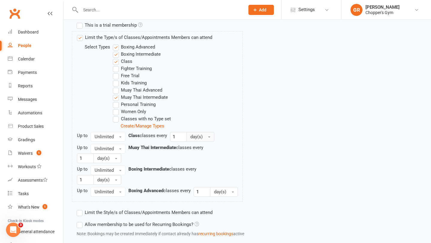
scroll to position [385, 0]
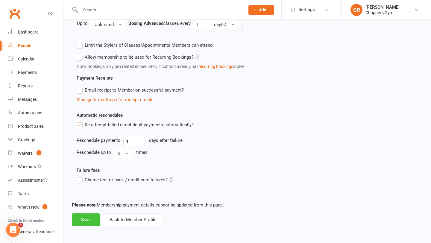
click at [86, 218] on button "Save" at bounding box center [86, 219] width 28 height 13
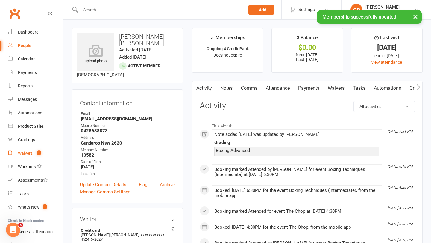
click at [30, 153] on div "Waivers" at bounding box center [25, 153] width 15 height 5
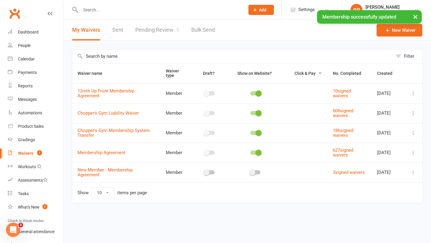
click at [158, 28] on link "Pending Review 1" at bounding box center [157, 30] width 44 height 21
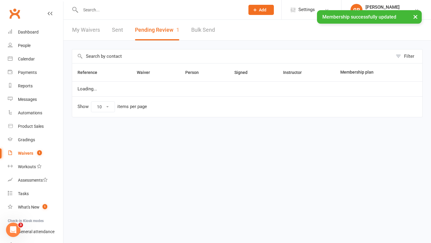
select select "50"
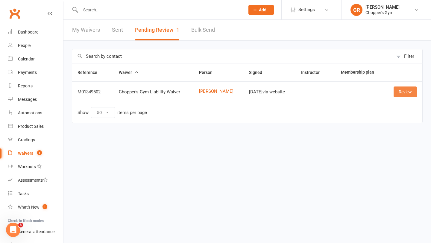
click at [405, 90] on link "Review" at bounding box center [404, 91] width 23 height 11
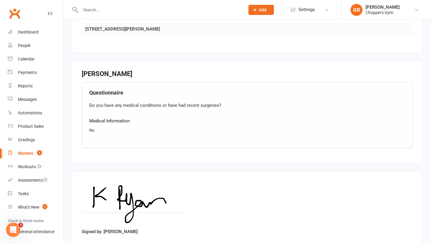
scroll to position [400, 0]
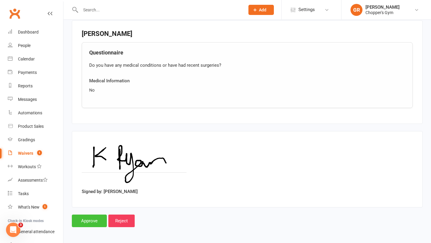
click at [96, 216] on input "Approve" at bounding box center [89, 220] width 35 height 13
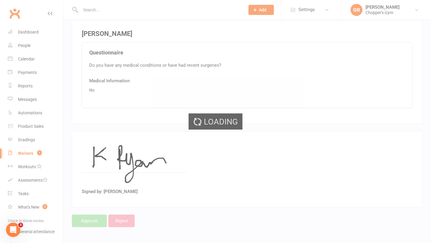
select select "50"
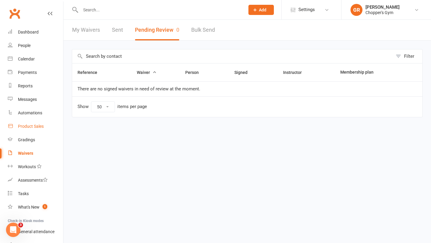
click at [33, 125] on div "Product Sales" at bounding box center [31, 126] width 26 height 5
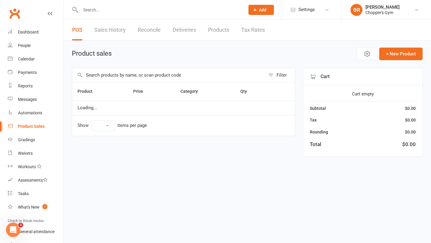
select select "100"
click at [118, 75] on input "text" at bounding box center [168, 75] width 193 height 14
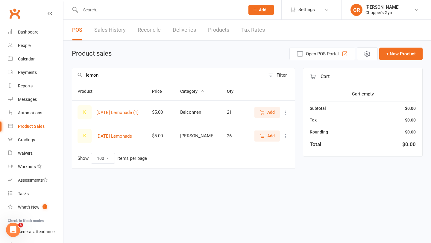
click at [265, 136] on span "Add" at bounding box center [266, 135] width 15 height 7
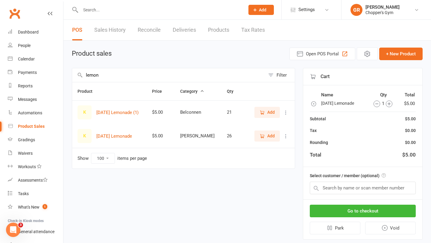
click at [192, 76] on input "lemon" at bounding box center [168, 75] width 193 height 14
type input "ginger"
click at [262, 135] on icon "button" at bounding box center [262, 136] width 3 height 3
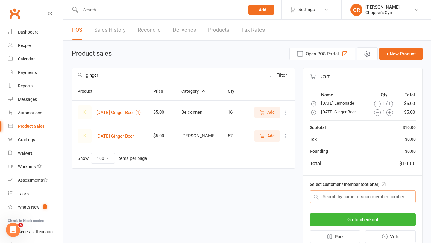
click at [352, 198] on input "text" at bounding box center [362, 196] width 106 height 13
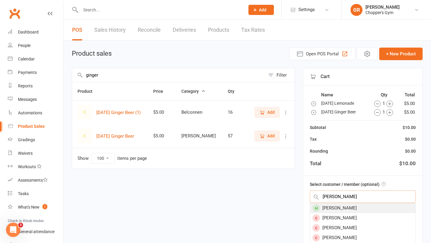
type input "Roberto"
click at [356, 211] on div "[PERSON_NAME]" at bounding box center [362, 208] width 105 height 10
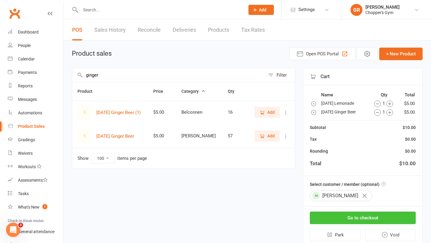
click at [374, 220] on button "Go to checkout" at bounding box center [362, 217] width 106 height 13
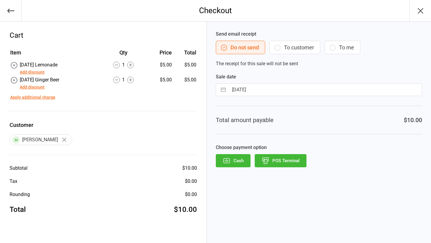
click at [289, 161] on button "POS Terminal" at bounding box center [280, 160] width 52 height 13
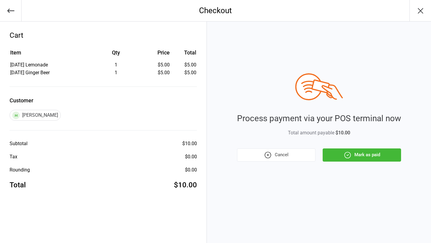
click at [364, 152] on button "Mark as paid" at bounding box center [361, 154] width 78 height 13
